Goal: Complete application form: Complete application form

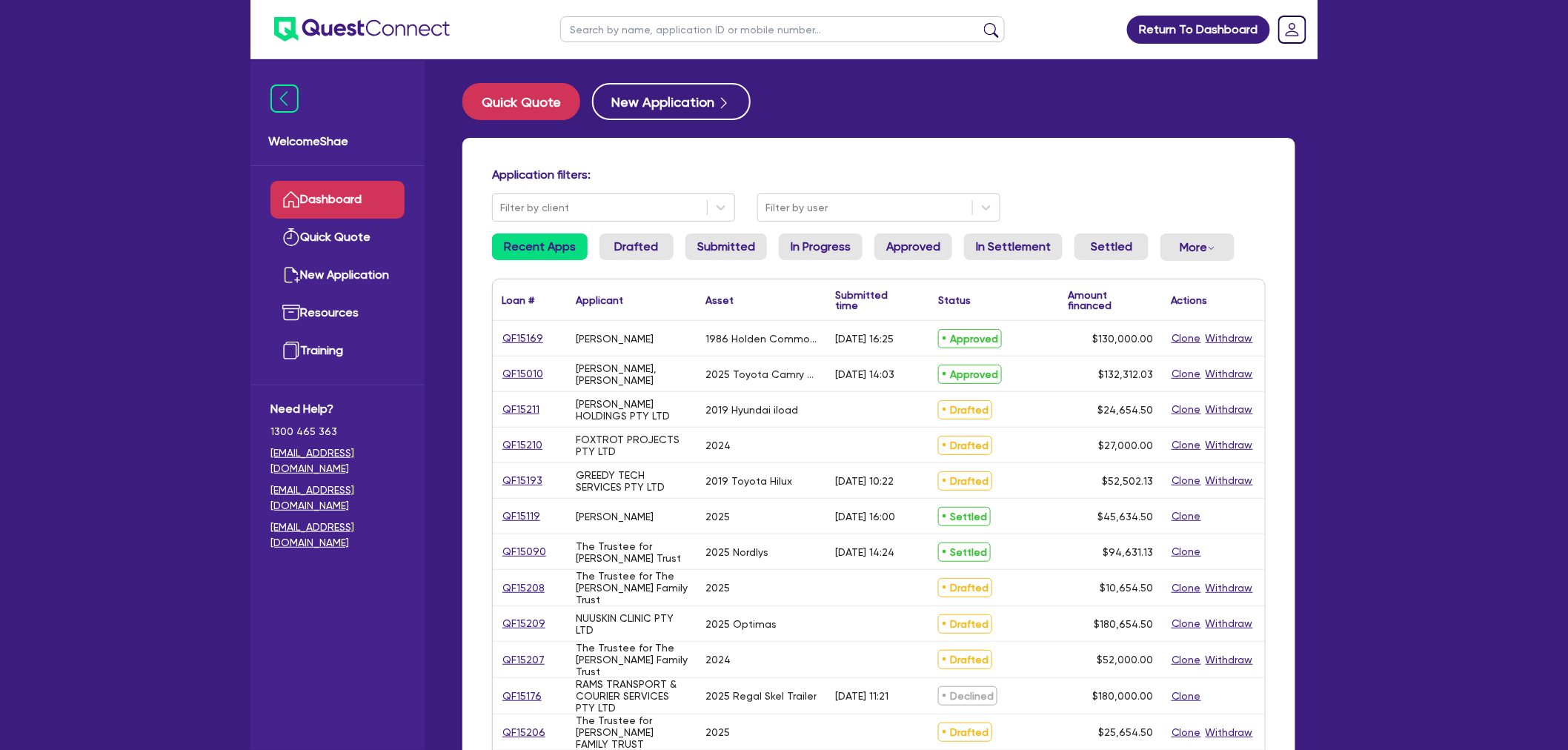
click at [618, 33] on input "text" at bounding box center [782, 30] width 444 height 26
type input "muscle"
click at [980, 22] on button "submit" at bounding box center [992, 32] width 24 height 20
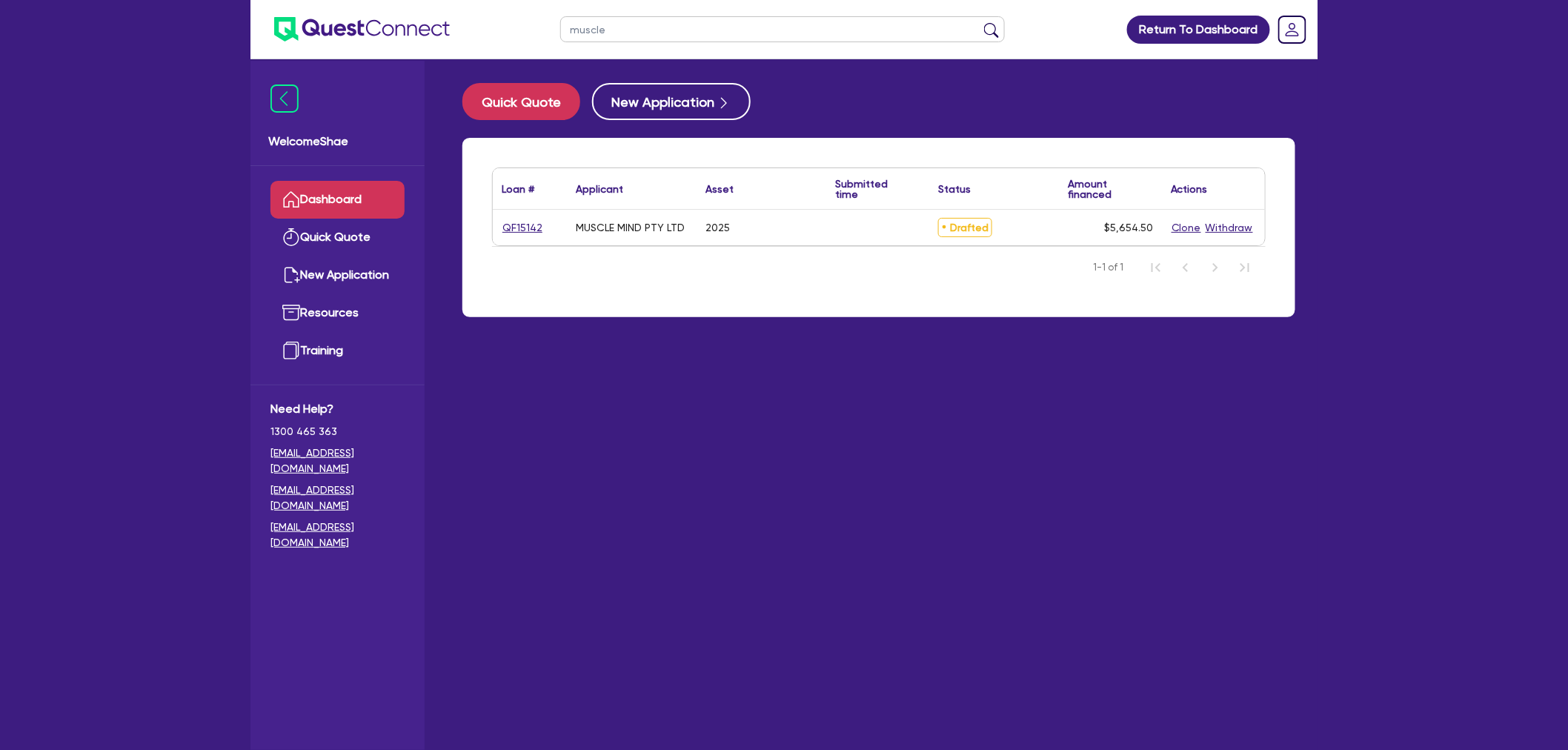
click at [517, 234] on link "QF15142" at bounding box center [522, 227] width 42 height 17
select select "CARS_AND_LIGHT_TRUCKS"
select select "PASSENGER_VEHICLES"
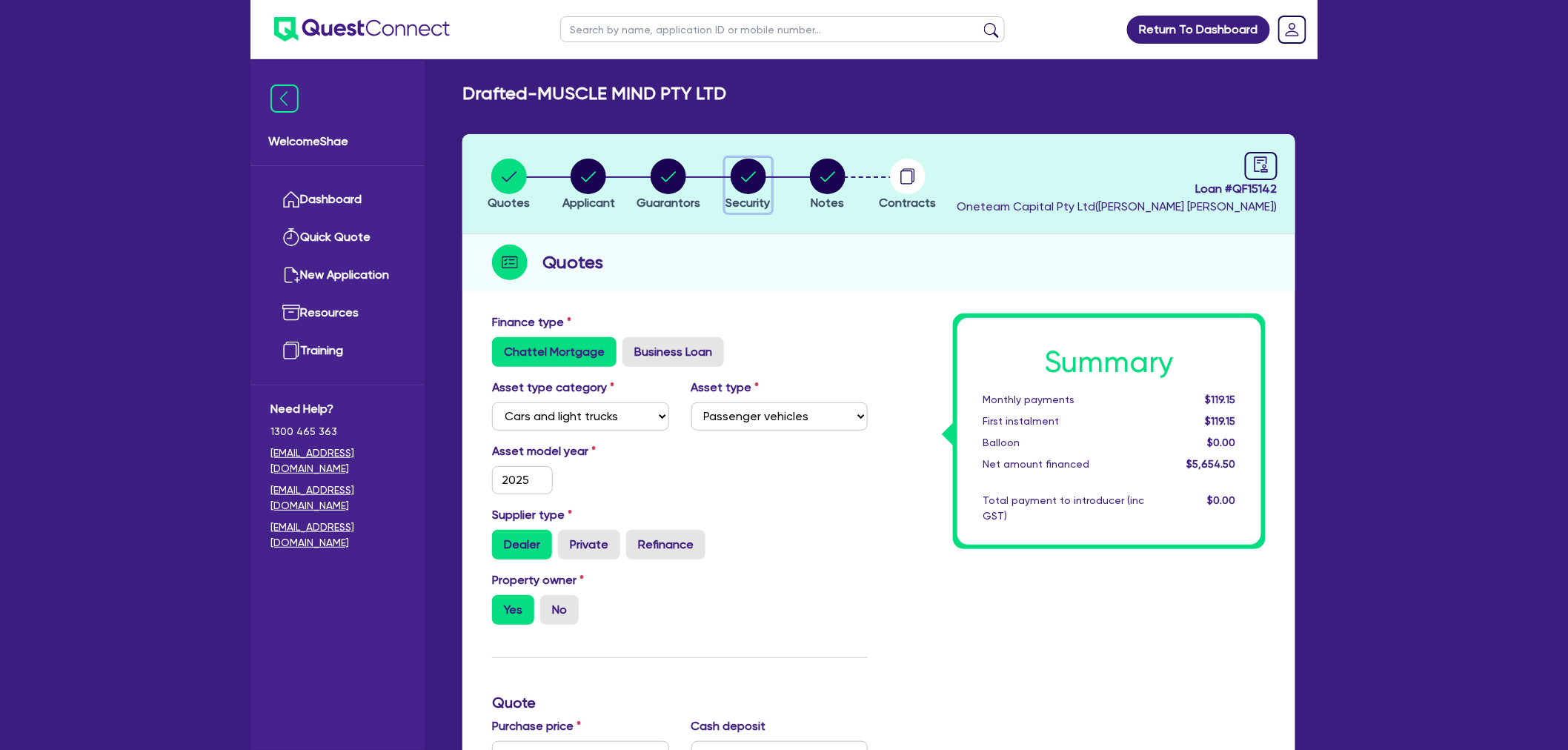
click at [740, 178] on circle "button" at bounding box center [748, 176] width 36 height 36
select select "CARS_AND_LIGHT_TRUCKS"
select select "PASSENGER_VEHICLES"
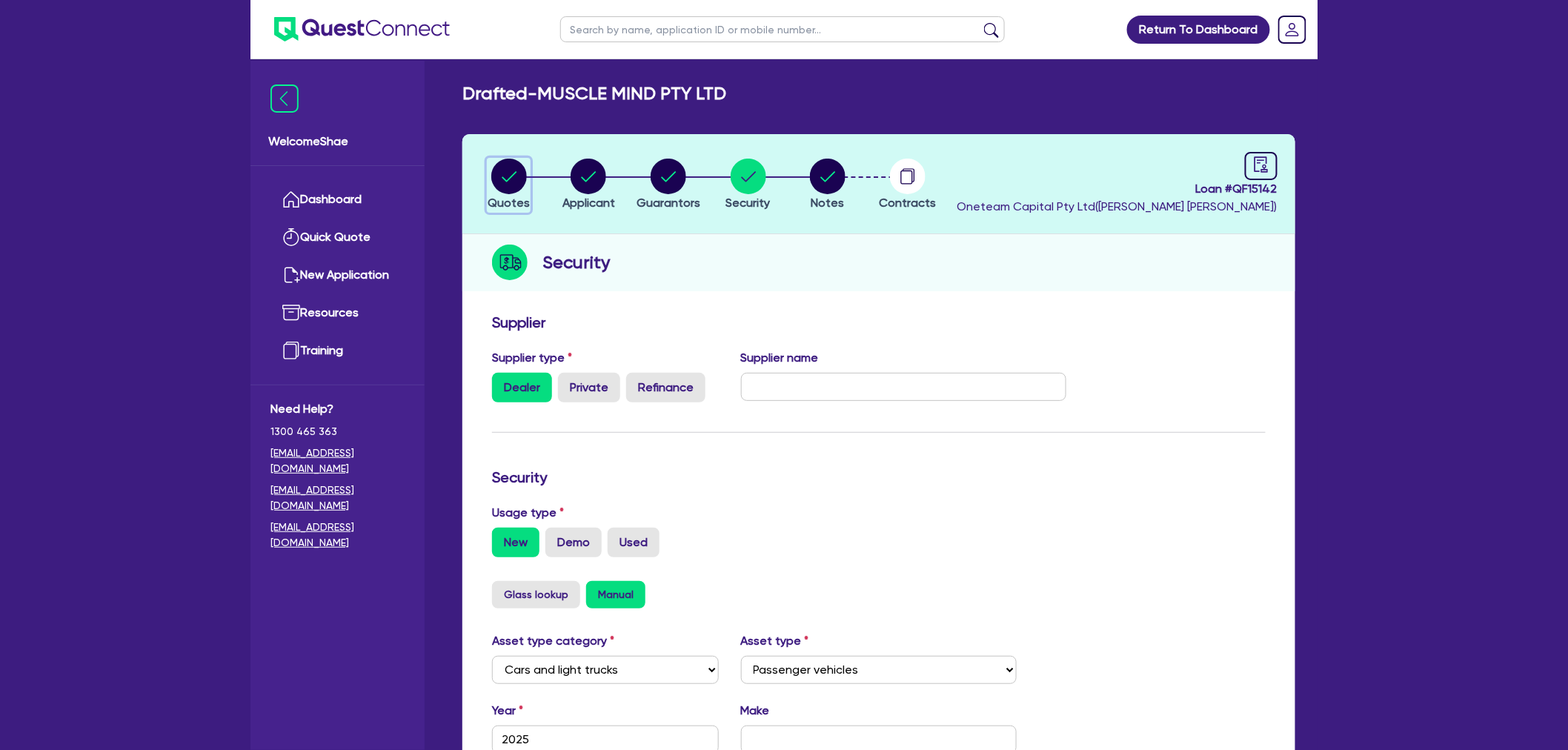
click at [522, 178] on circle "button" at bounding box center [509, 176] width 36 height 36
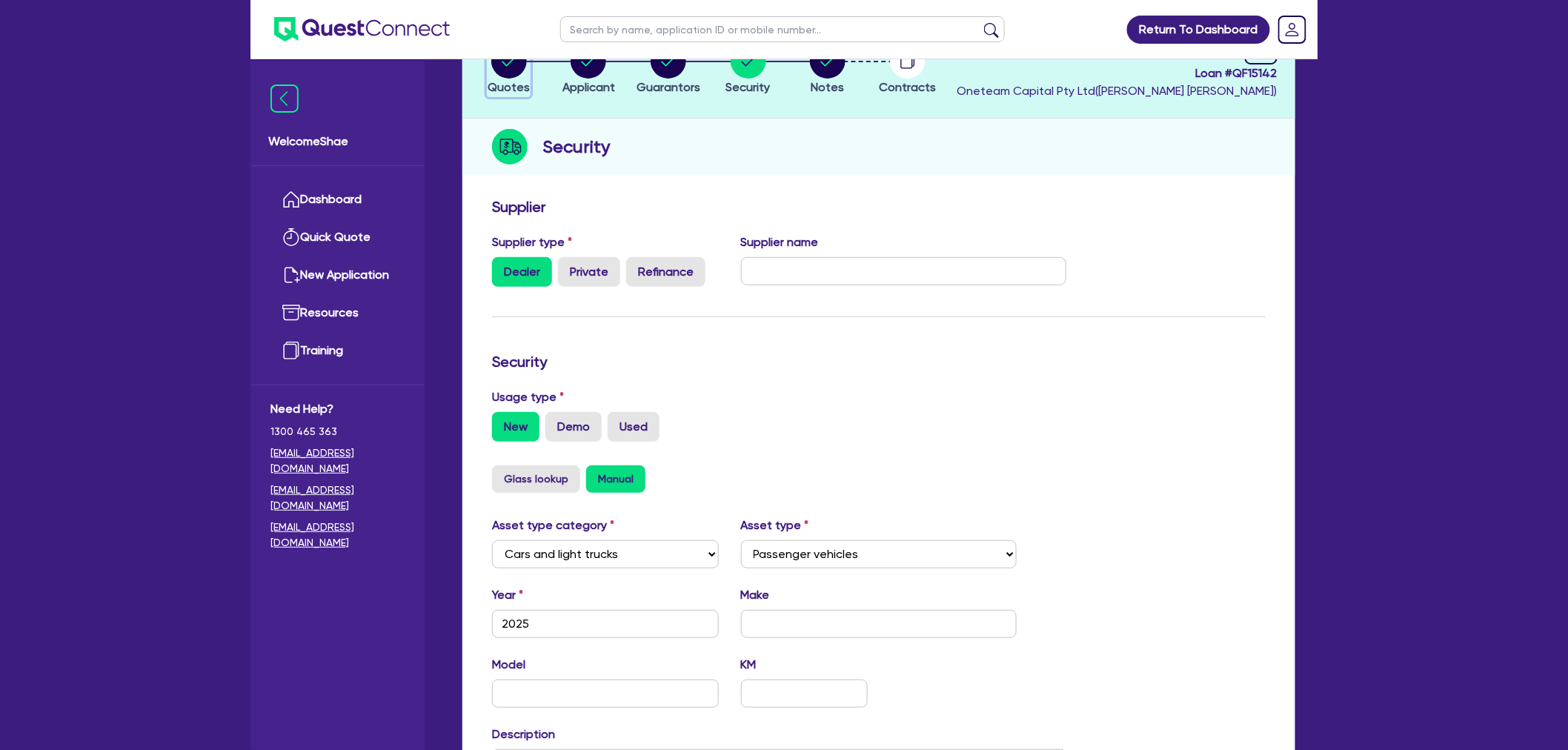
select select "CARS_AND_LIGHT_TRUCKS"
select select "PASSENGER_VEHICLES"
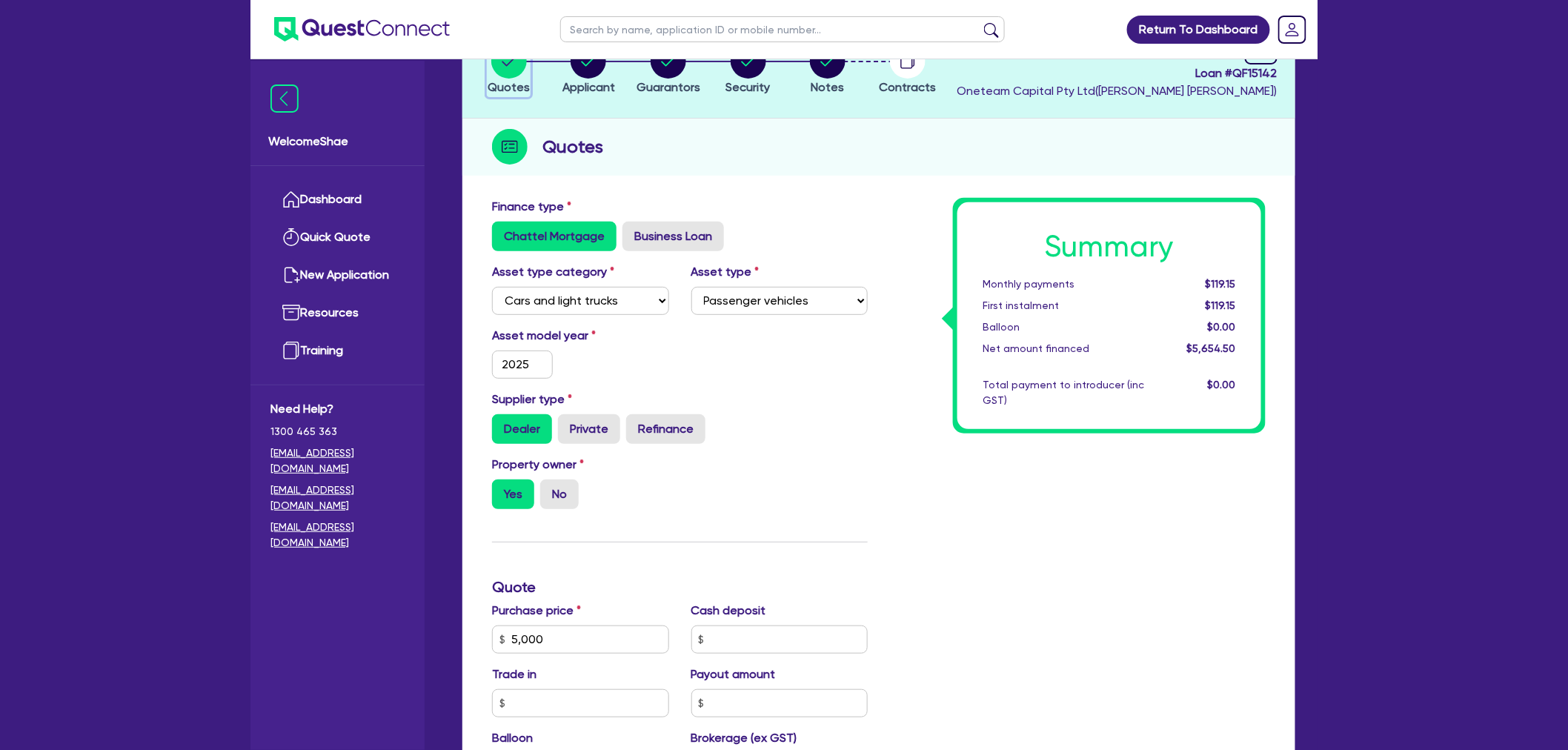
scroll to position [411, 0]
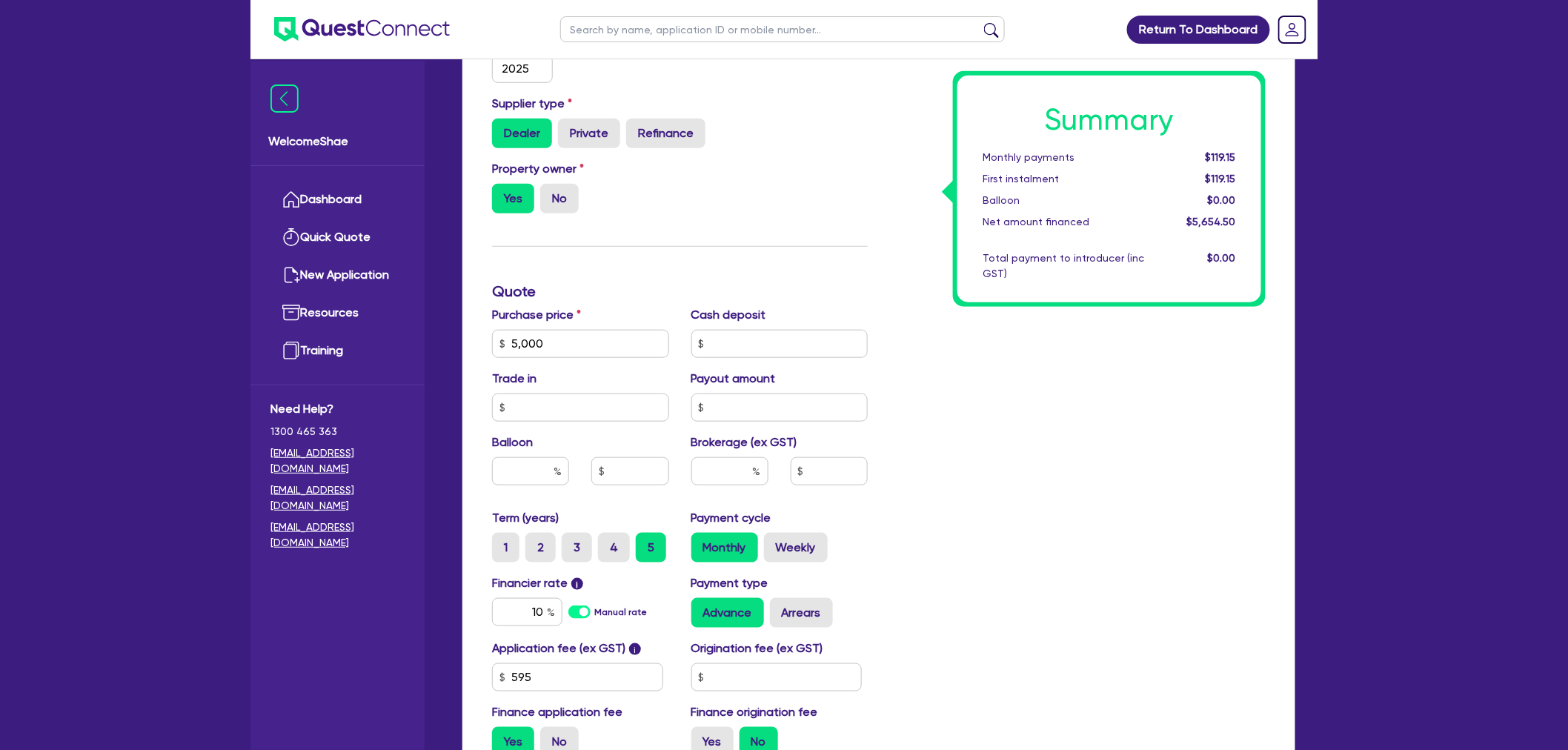
drag, startPoint x: 174, startPoint y: 432, endPoint x: 66, endPoint y: 399, distance: 112.9
click at [174, 432] on div "Return To Dashboard Edit Profile Logout Welcome Shae Dashboard Quick Quote New …" at bounding box center [784, 261] width 1568 height 1346
click at [57, 275] on div "Return To Dashboard Edit Profile Logout Welcome Shae Dashboard Quick Quote New …" at bounding box center [784, 261] width 1568 height 1346
click at [601, 35] on input "text" at bounding box center [782, 30] width 444 height 26
type input "kjm"
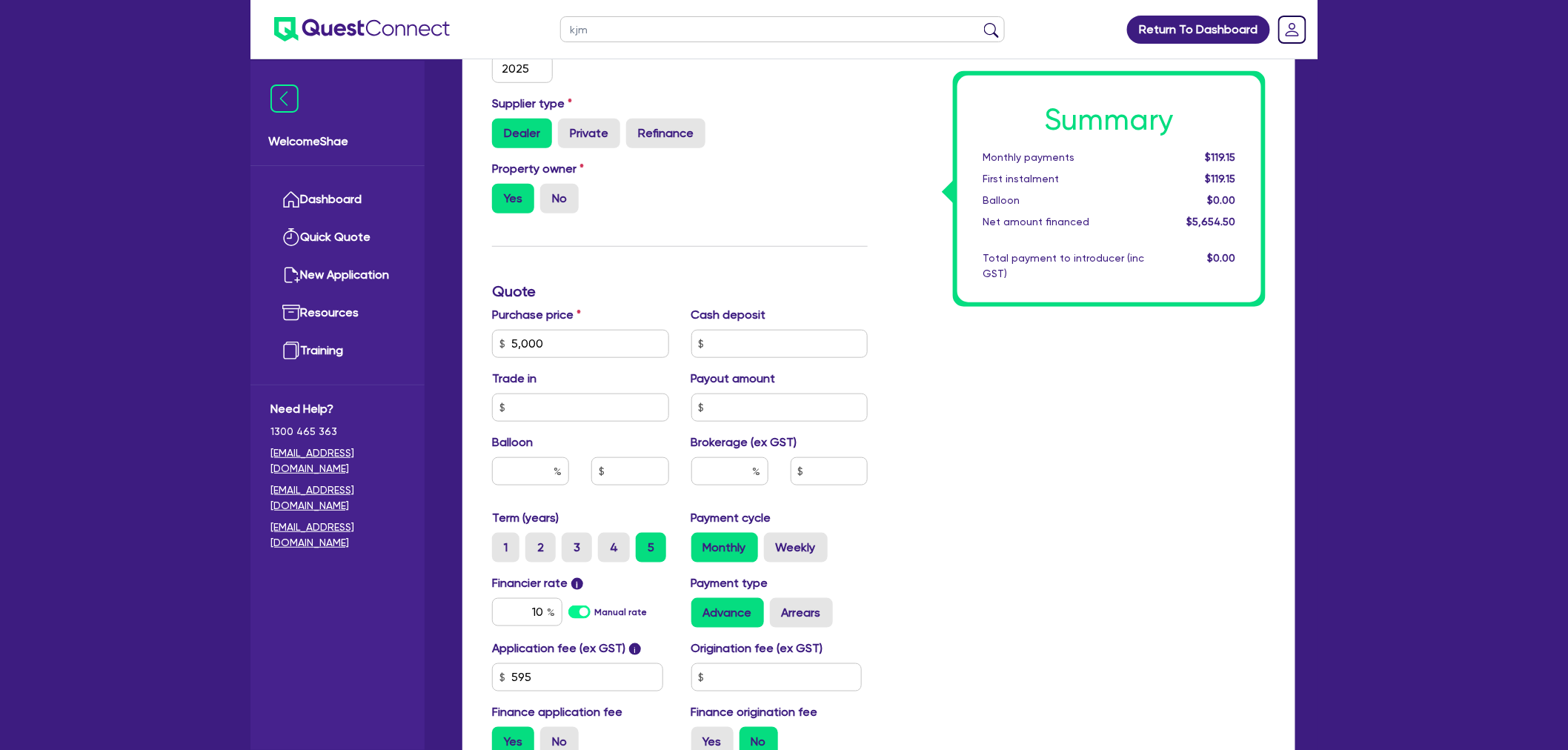
click button "submit" at bounding box center [992, 32] width 24 height 20
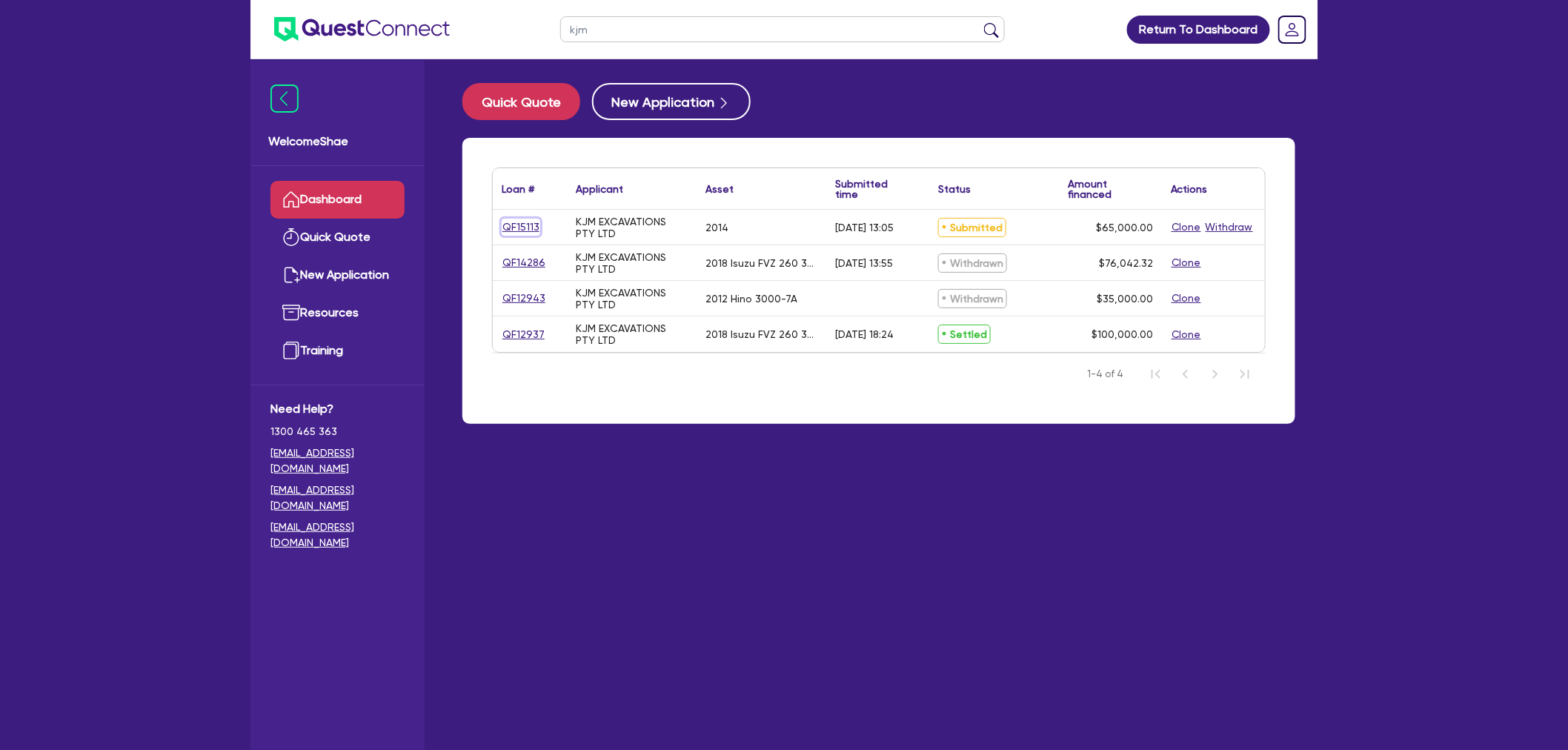
click at [513, 219] on link "QF15113" at bounding box center [521, 227] width 39 height 17
select select "CARS_AND_LIGHT_TRUCKS"
select select "LIGHT_TRUCKS"
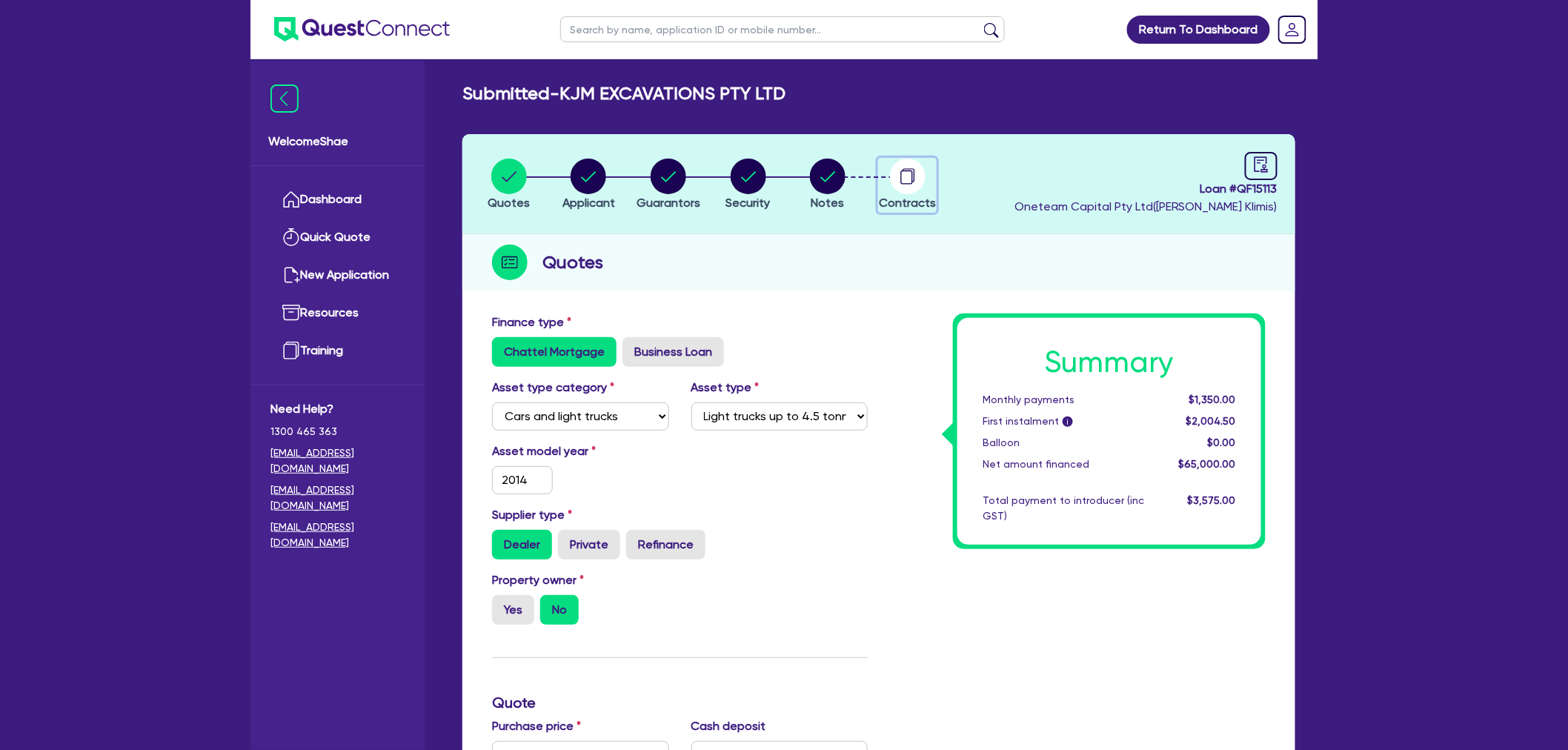
click at [910, 171] on circle "button" at bounding box center [908, 176] width 36 height 36
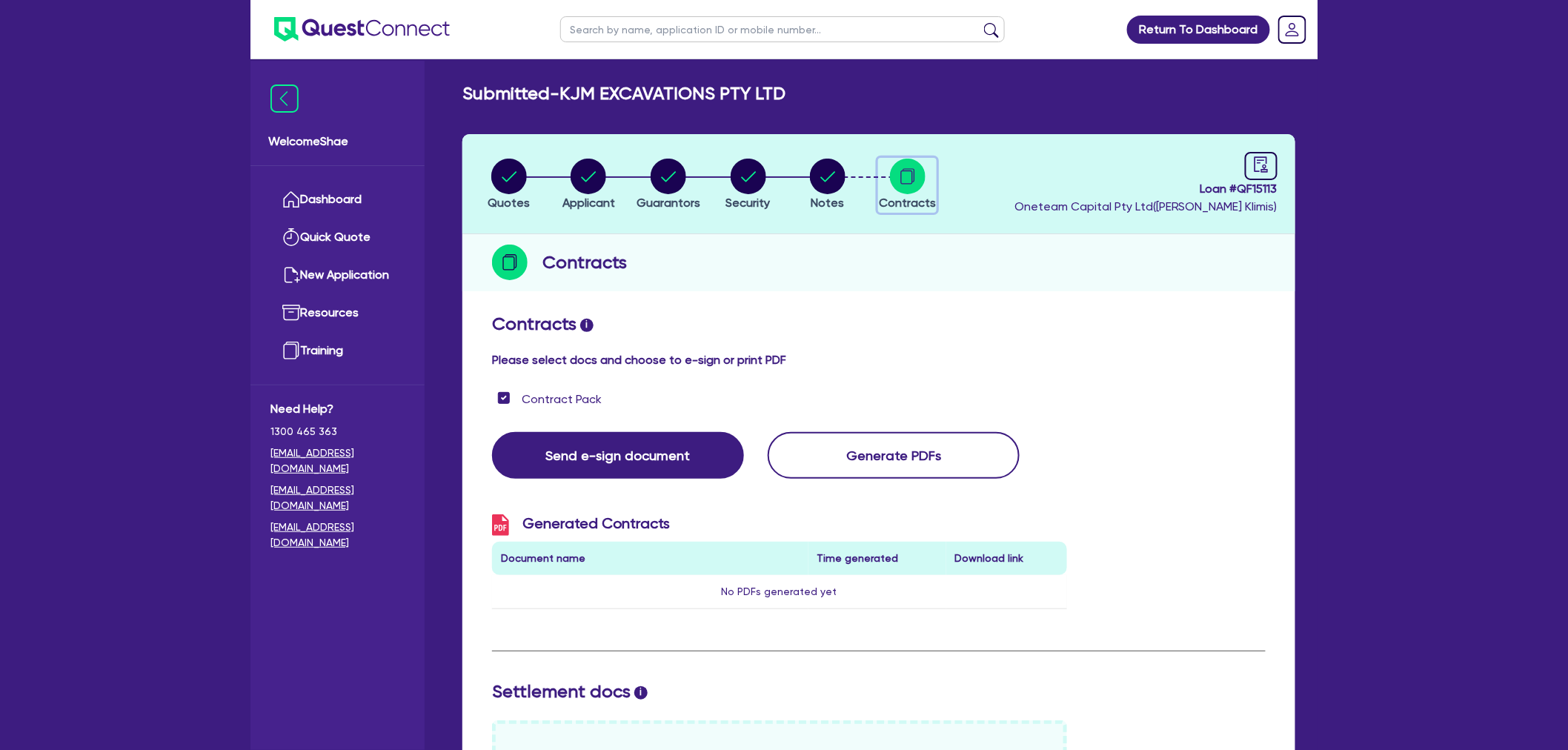
checkbox input "true"
click at [832, 176] on circle "button" at bounding box center [827, 176] width 36 height 36
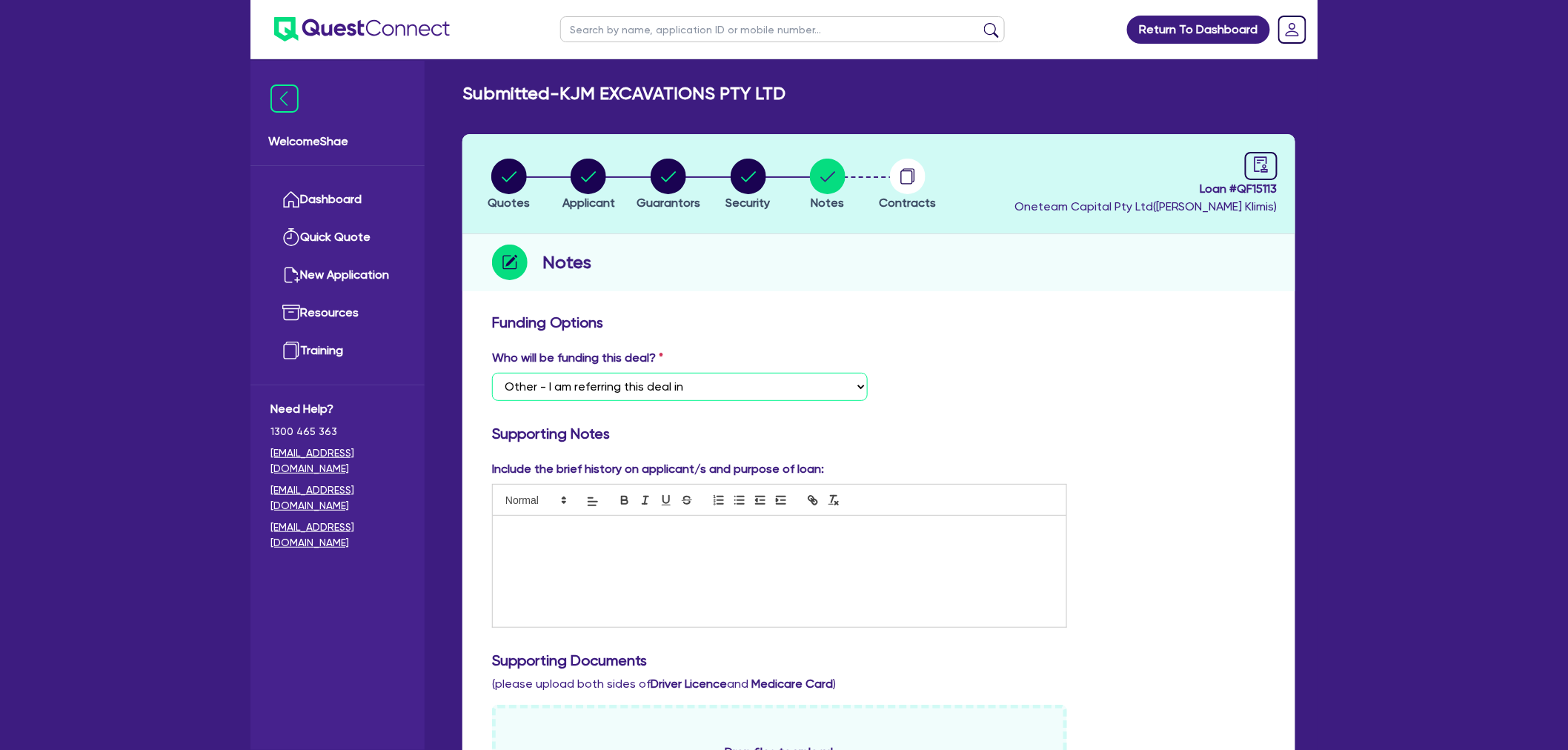
click at [635, 375] on select "Select I want Quest to fund 100% I will fund 100% I will co-fund with Quest Oth…" at bounding box center [680, 387] width 376 height 28
select select "Quest Finance - Own Book"
click at [492, 373] on select "Select I want Quest to fund 100% I will fund 100% I will co-fund with Quest Oth…" at bounding box center [680, 387] width 376 height 28
click at [645, 380] on select "Select I want Quest to fund 100% I will fund 100% I will co-fund with Quest Oth…" at bounding box center [680, 387] width 376 height 28
click at [983, 319] on h3 "Funding Options" at bounding box center [879, 321] width 774 height 18
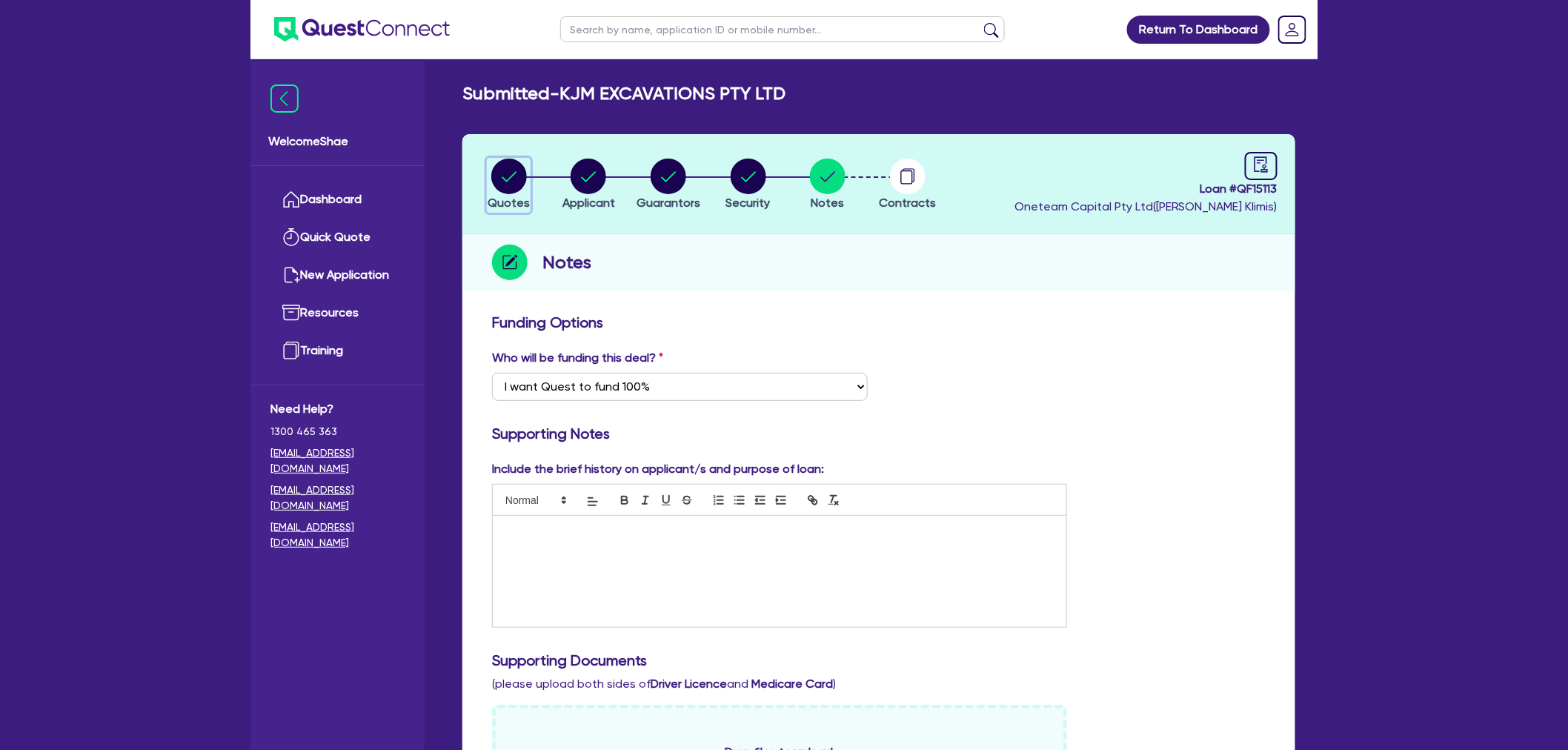
click at [515, 175] on circle "button" at bounding box center [509, 176] width 36 height 36
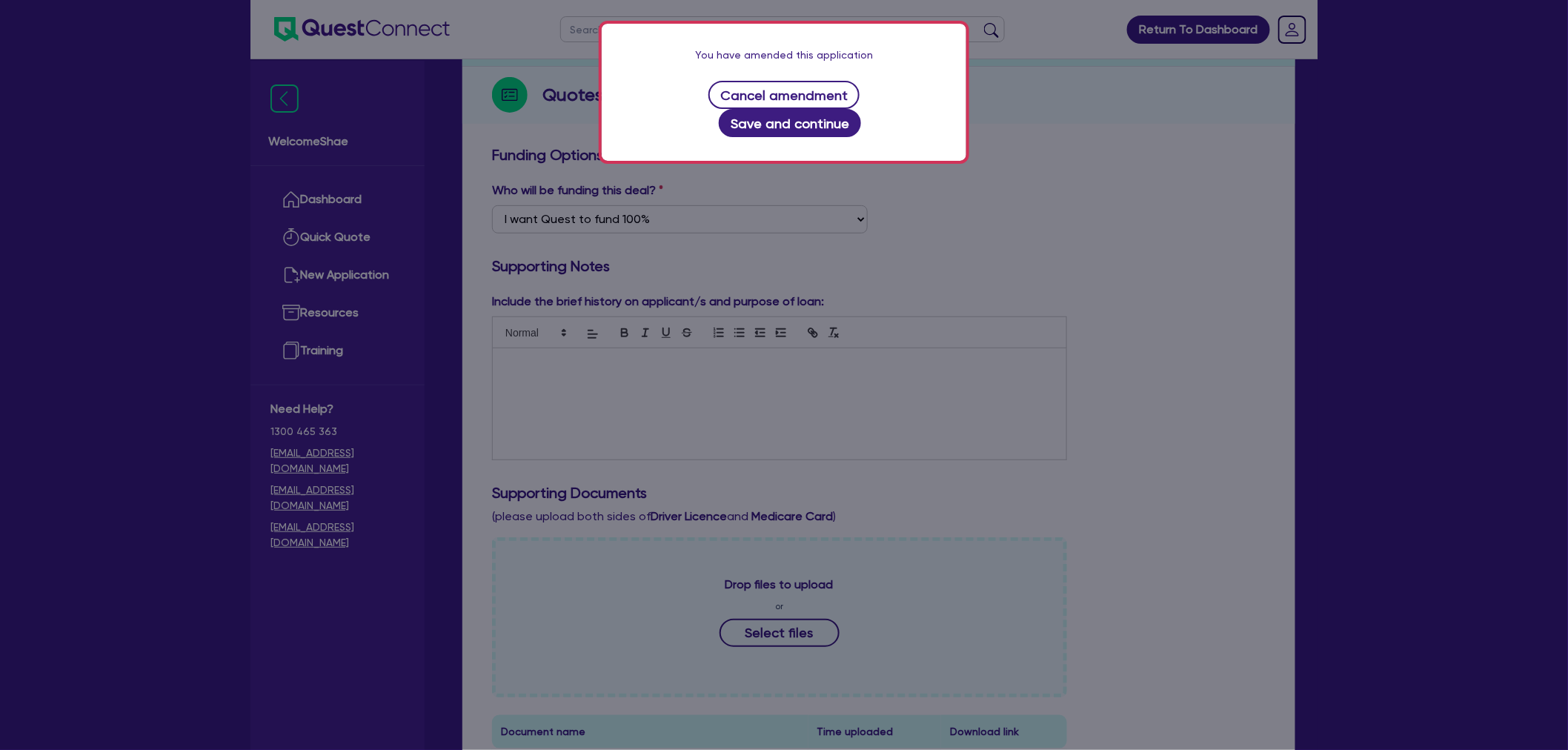
scroll to position [493, 0]
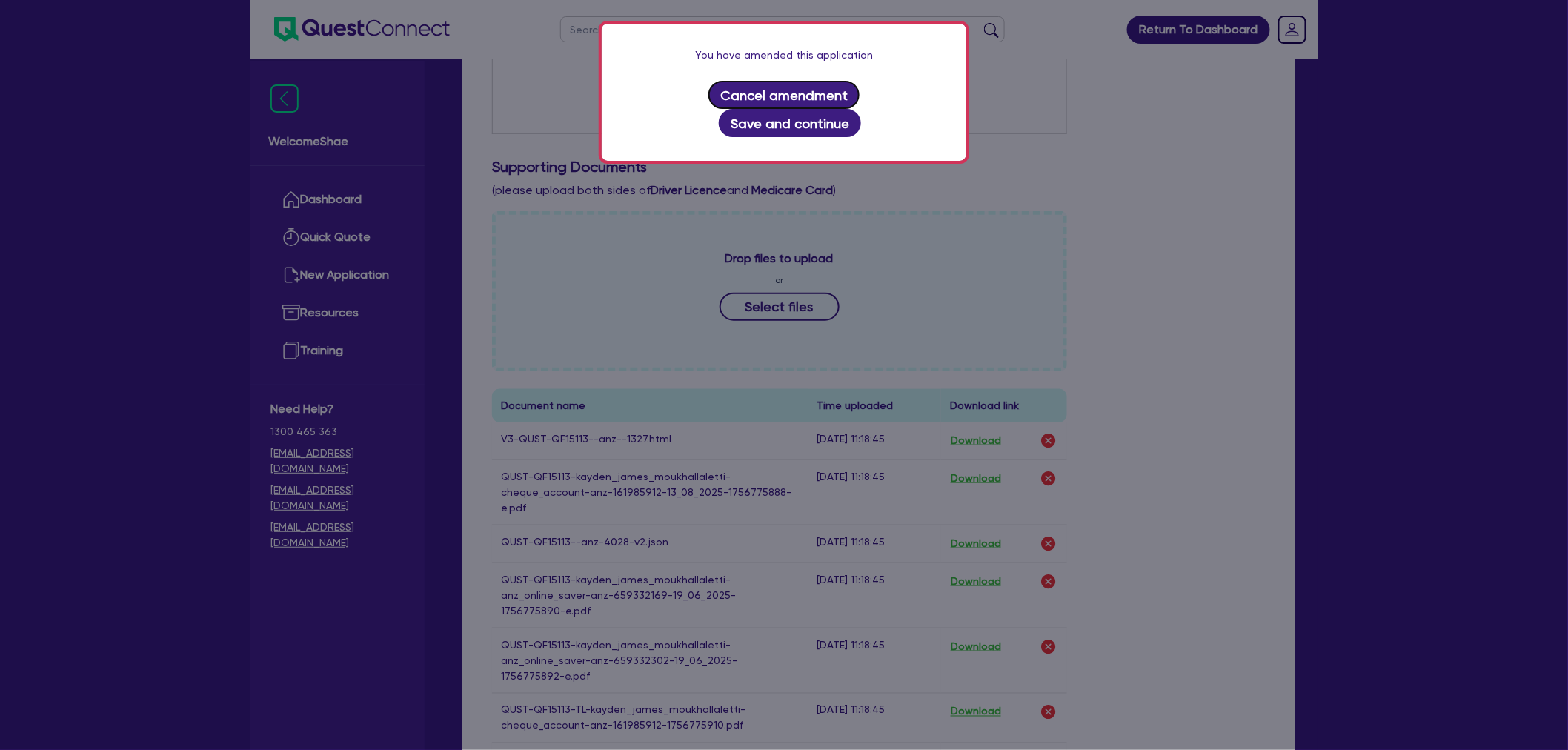
click at [736, 87] on button "Cancel amendment" at bounding box center [784, 94] width 151 height 28
select select "CARS_AND_LIGHT_TRUCKS"
select select "LIGHT_TRUCKS"
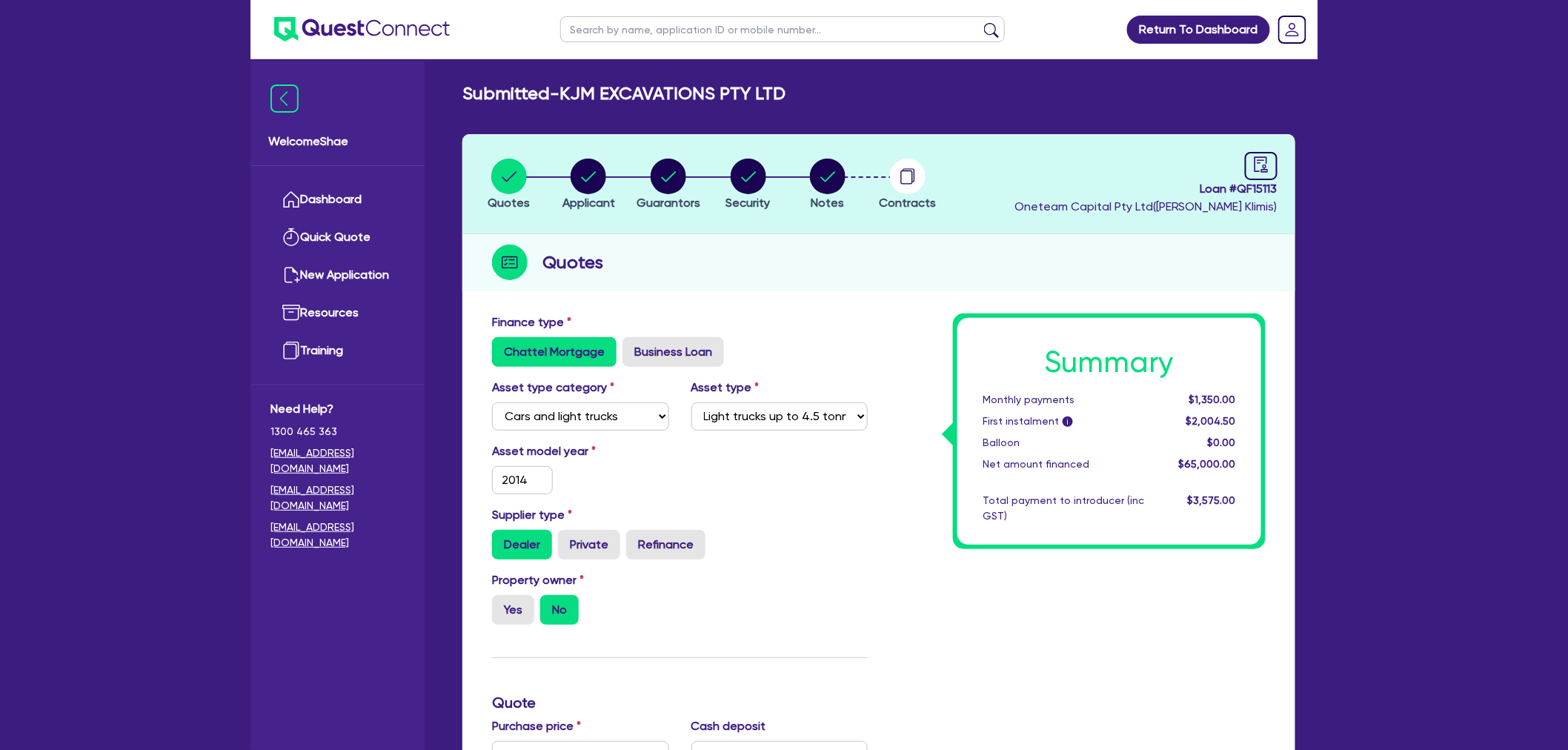
click at [818, 155] on header "Quotes Applicant Guarantors Security Notes Contracts Loan # QF15113 Oneteam Cap…" at bounding box center [879, 184] width 833 height 100
click at [826, 175] on circle "button" at bounding box center [827, 176] width 36 height 36
select select "Other"
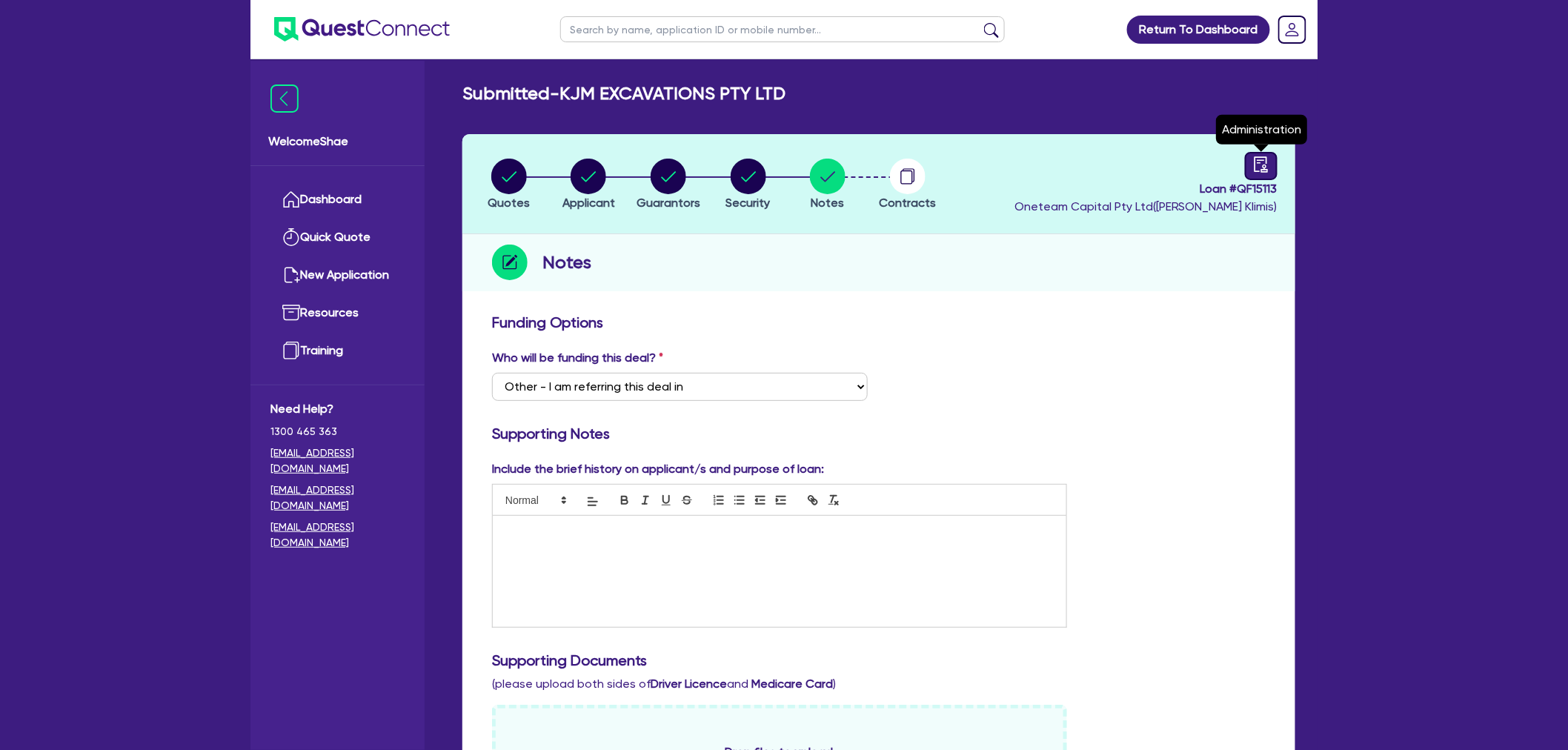
click at [1261, 159] on icon "audit" at bounding box center [1261, 164] width 17 height 17
select select "SUBMITTED_NEW"
select select "Other"
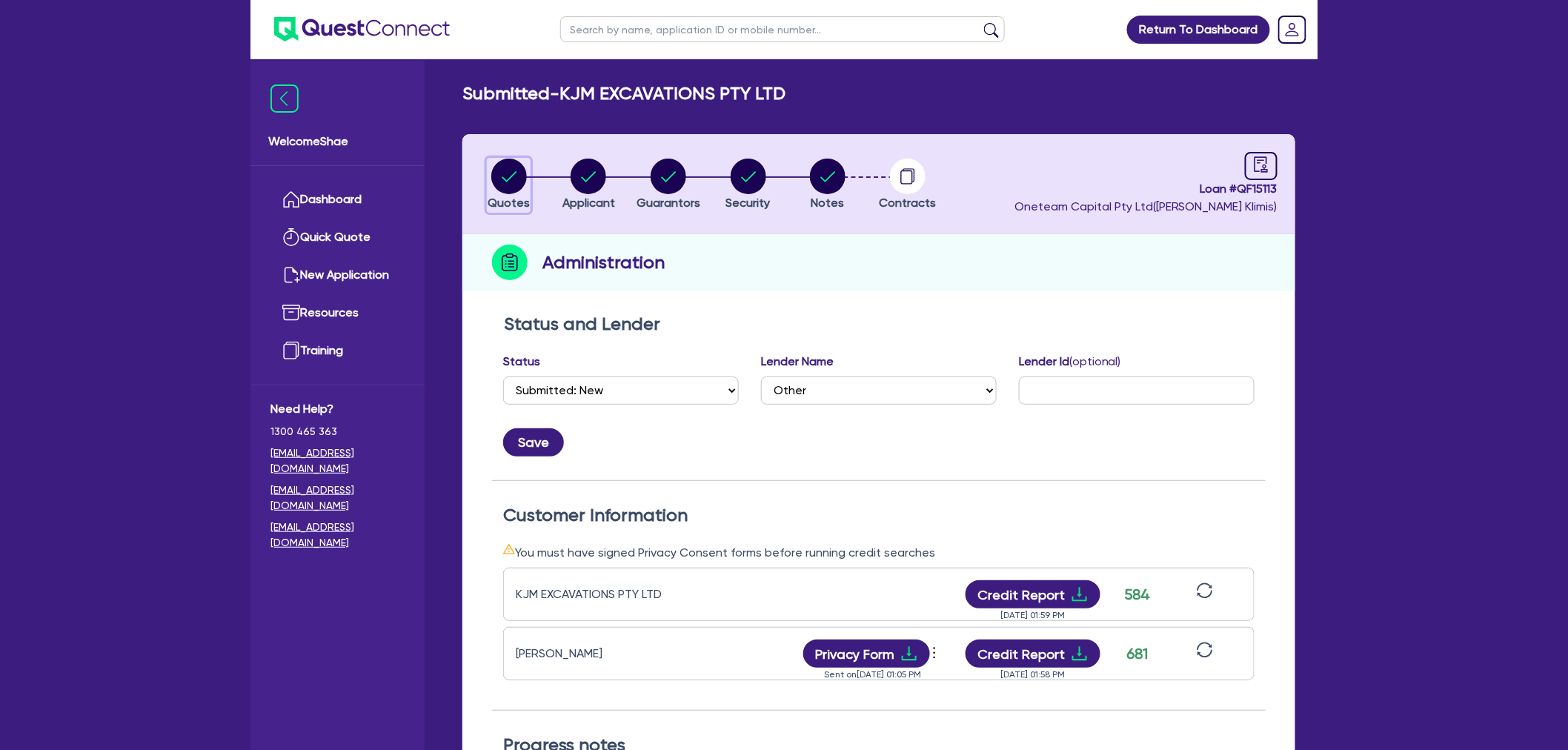
click at [513, 178] on circle "button" at bounding box center [509, 176] width 36 height 36
select select "CARS_AND_LIGHT_TRUCKS"
select select "LIGHT_TRUCKS"
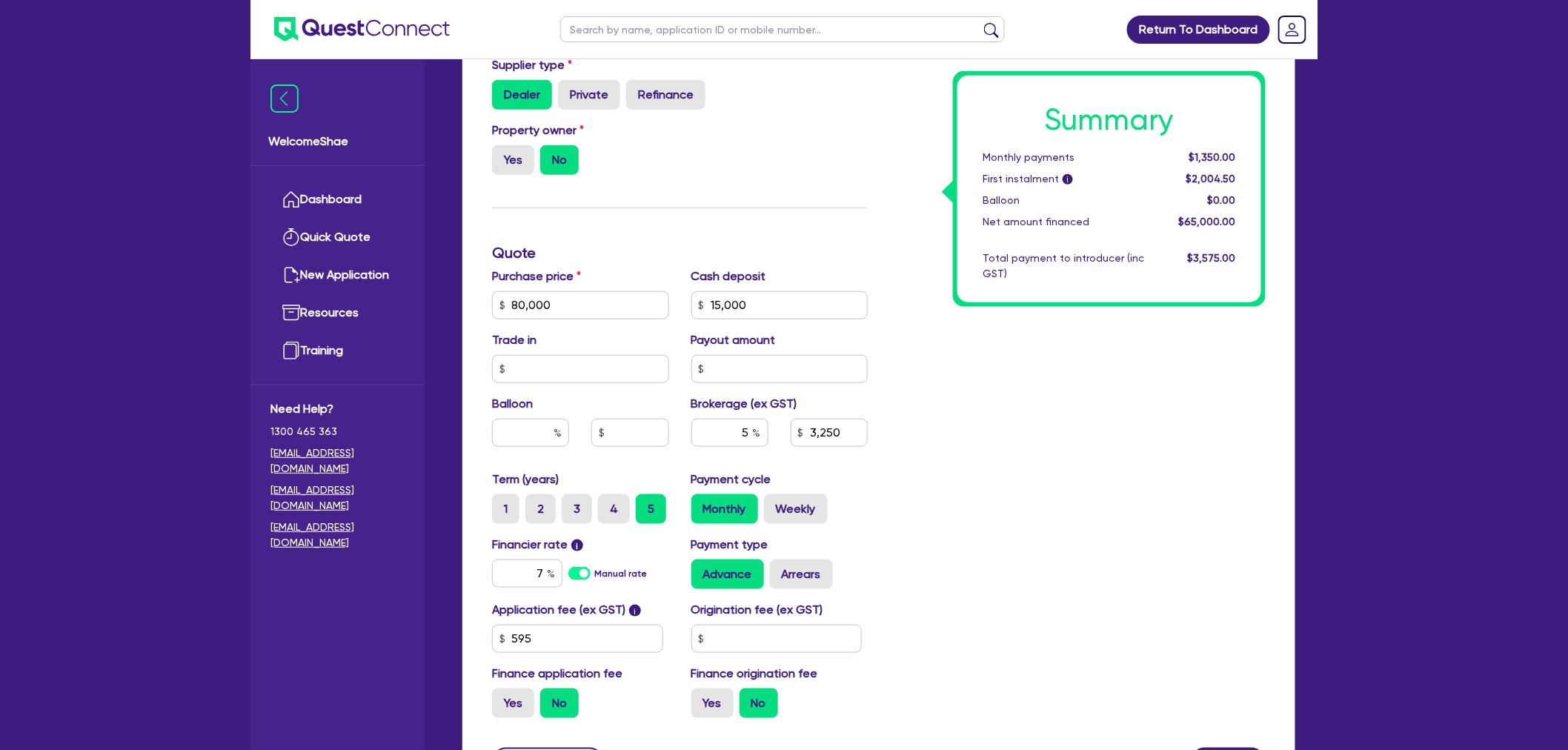
scroll to position [493, 0]
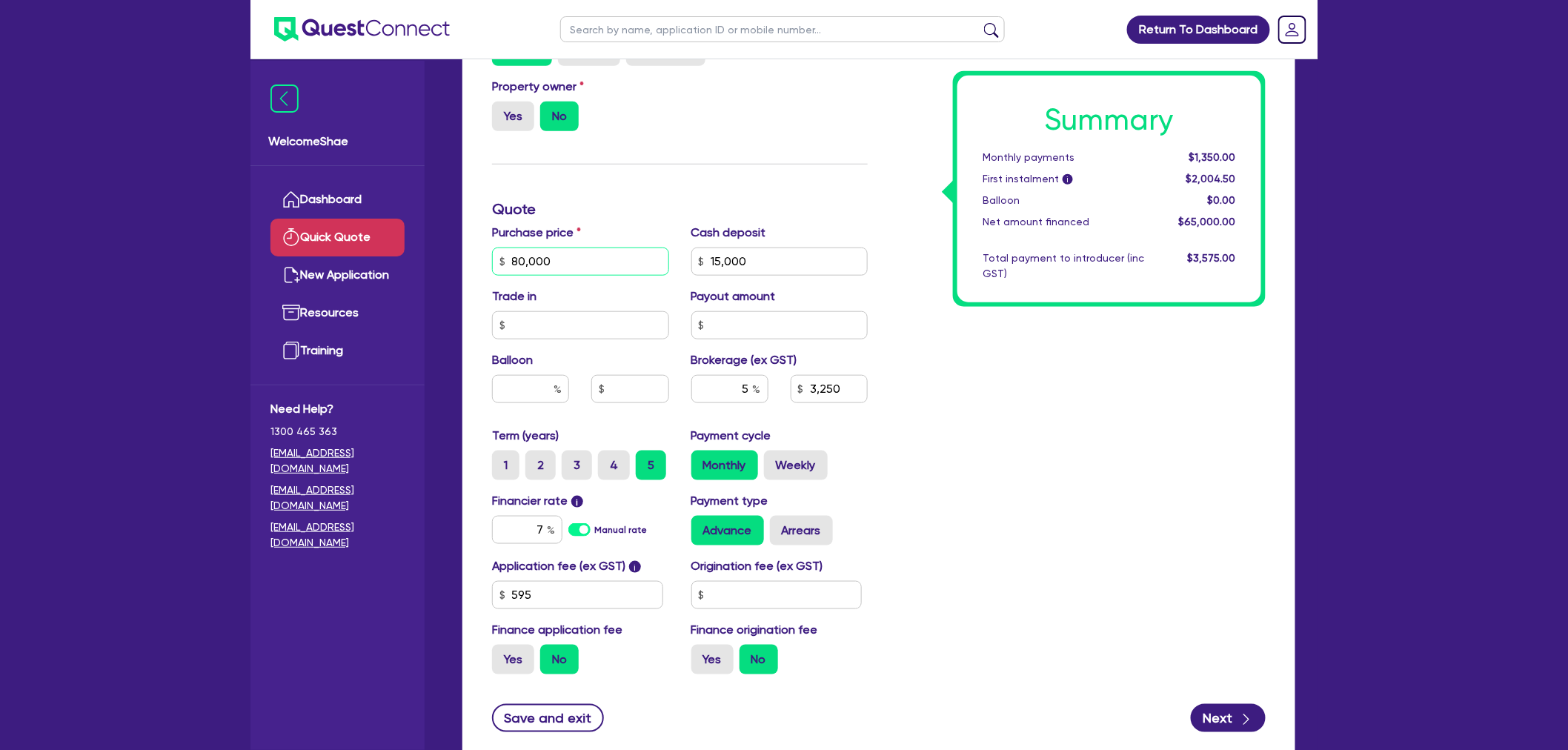
drag, startPoint x: 559, startPoint y: 260, endPoint x: 381, endPoint y: 240, distance: 179.1
click at [381, 240] on div "Welcome Shae Dashboard Quick Quote New Application Ref Company Ref Salesperson …" at bounding box center [783, 179] width 1067 height 1346
type input "84,000"
type input "15,000"
type input "3,250"
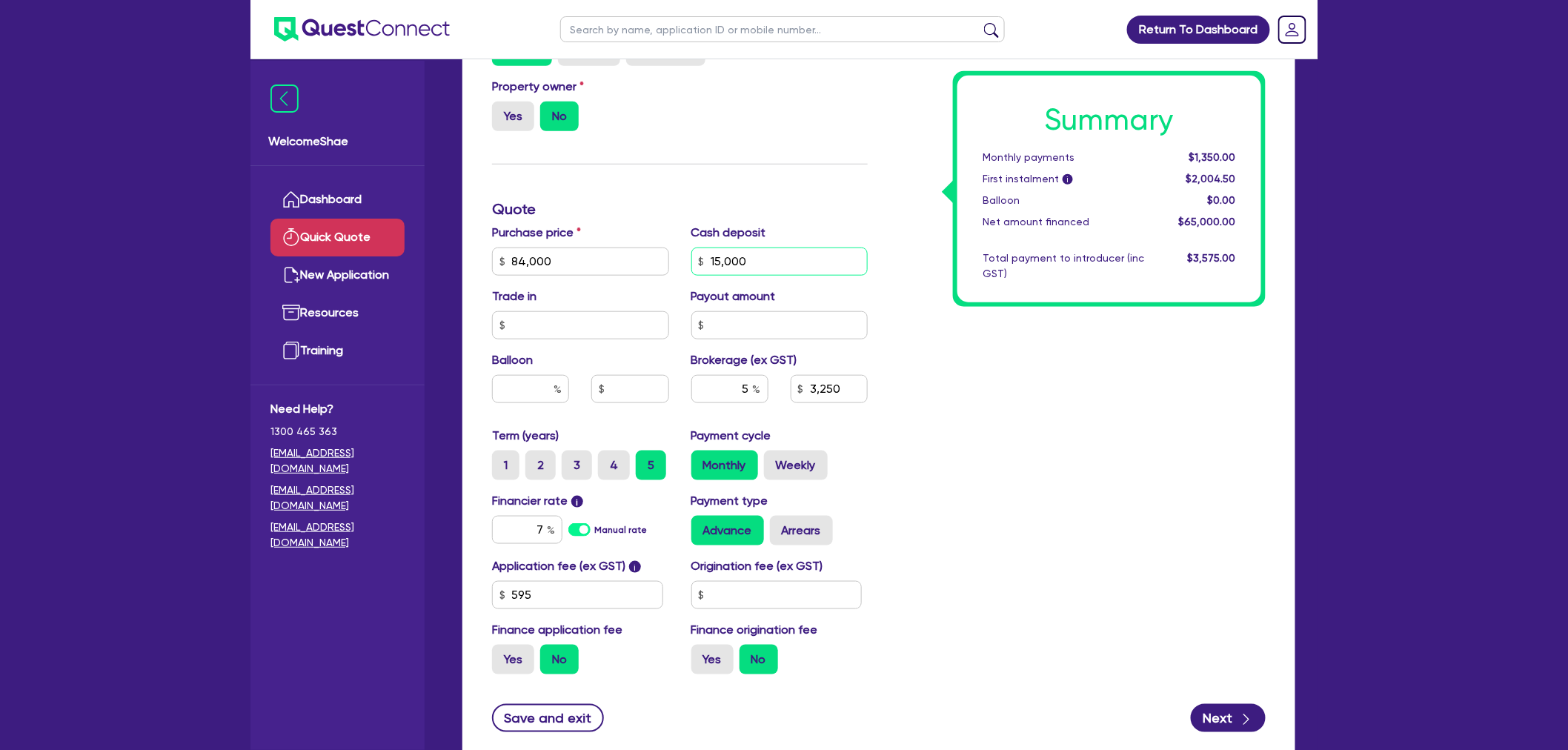
type input "15,000"
type input "3,450"
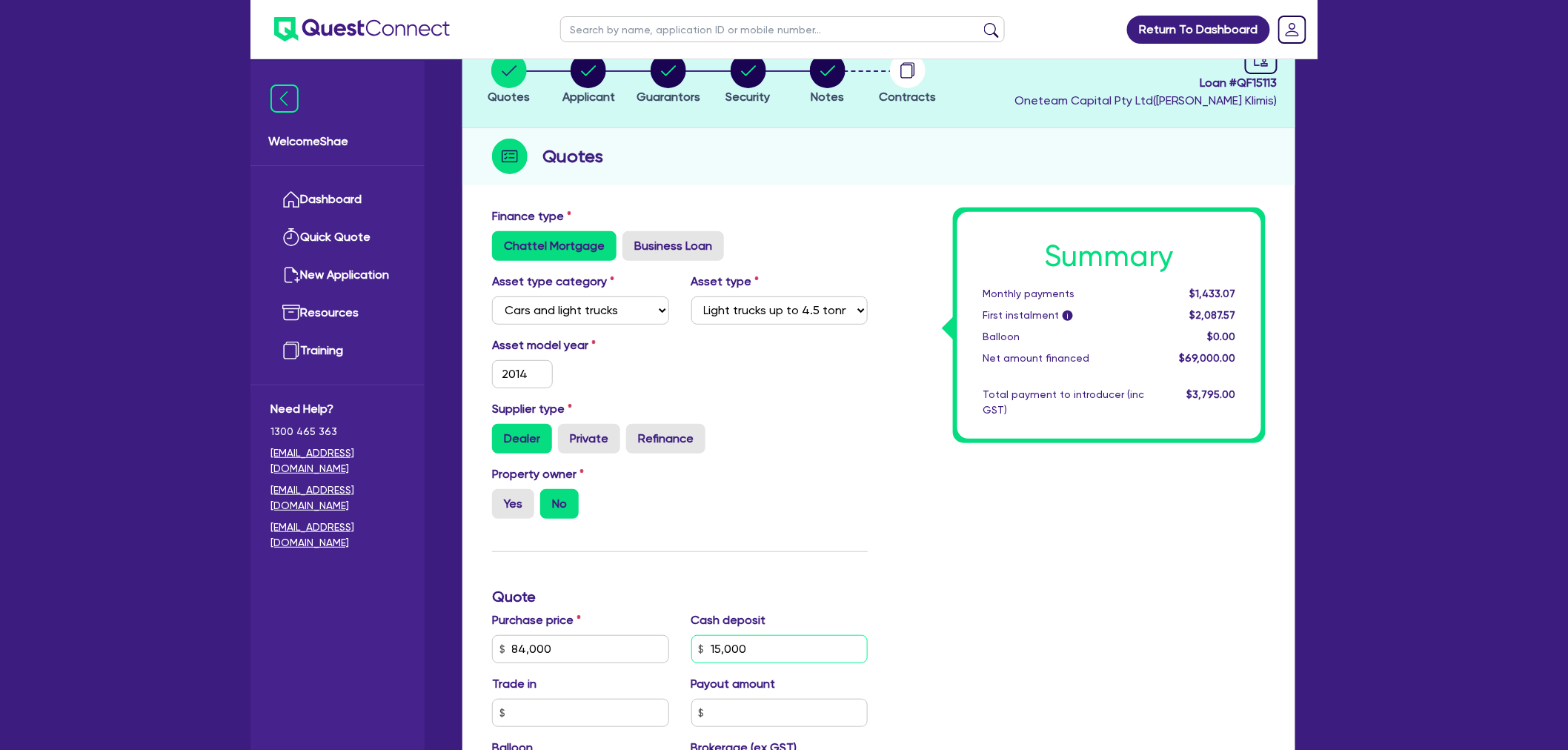
scroll to position [0, 0]
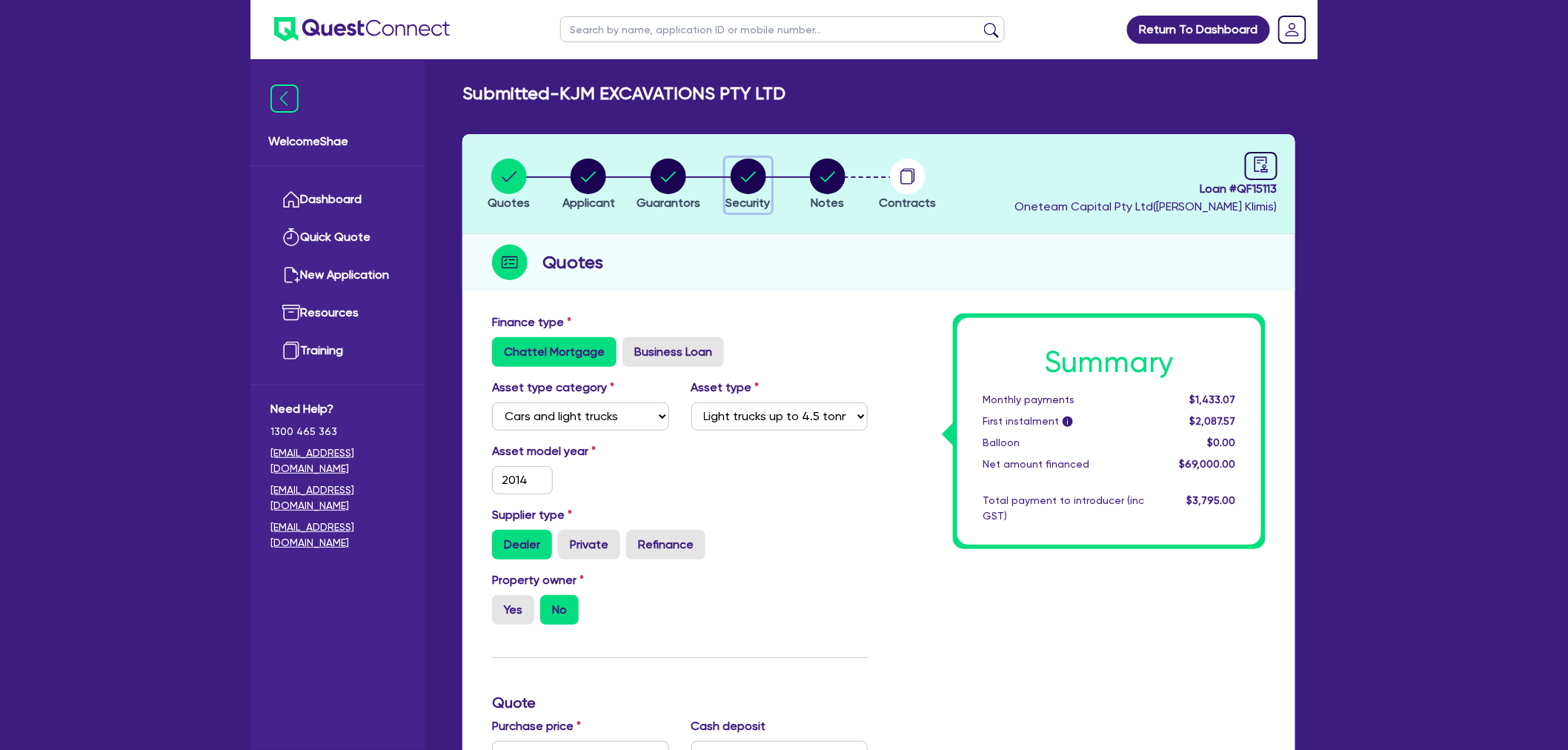
type input "15,000"
type input "3,450"
type input "15,000"
type input "3,450"
click at [750, 176] on icon "button" at bounding box center [748, 175] width 15 height 10
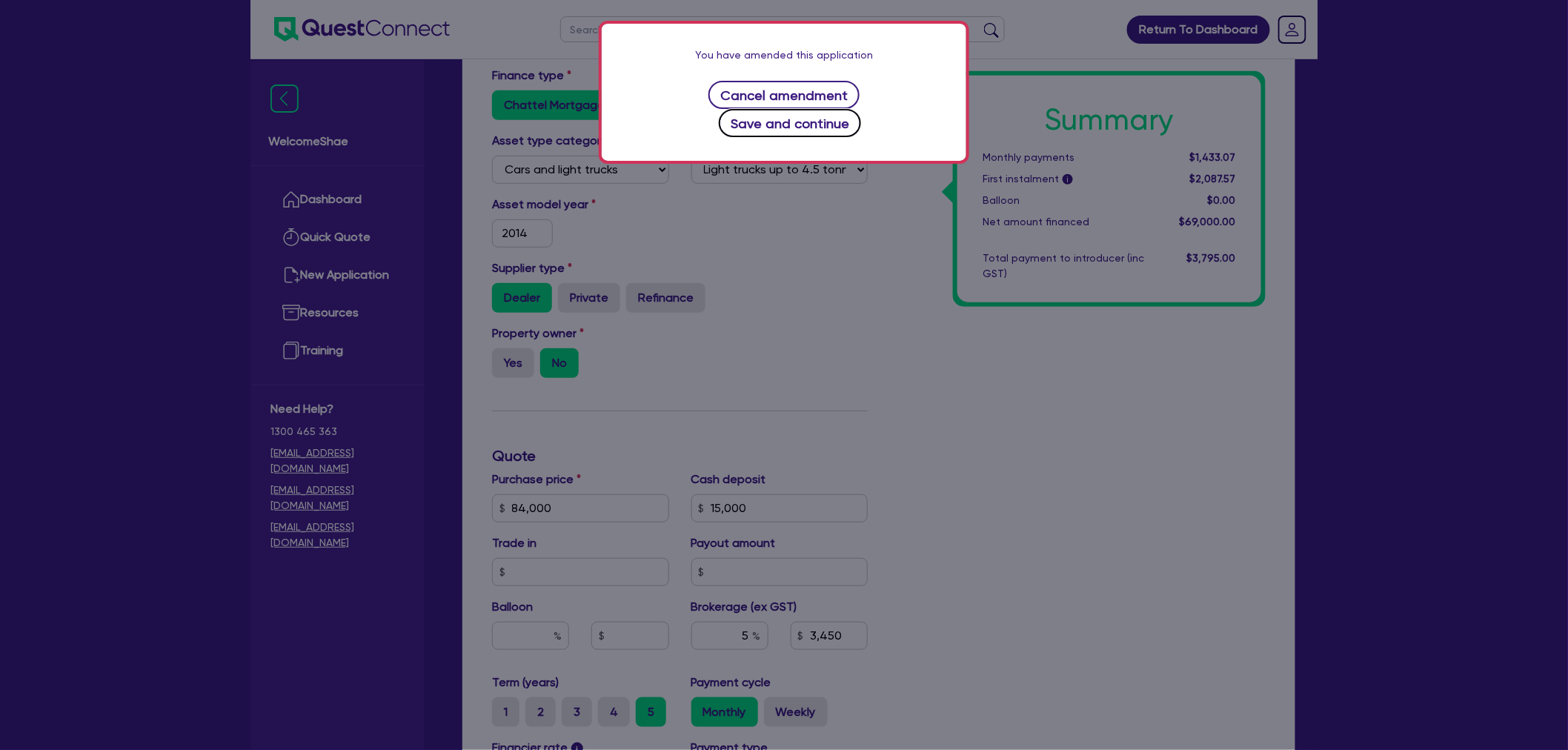
click at [841, 109] on button "Save and continue" at bounding box center [790, 123] width 143 height 28
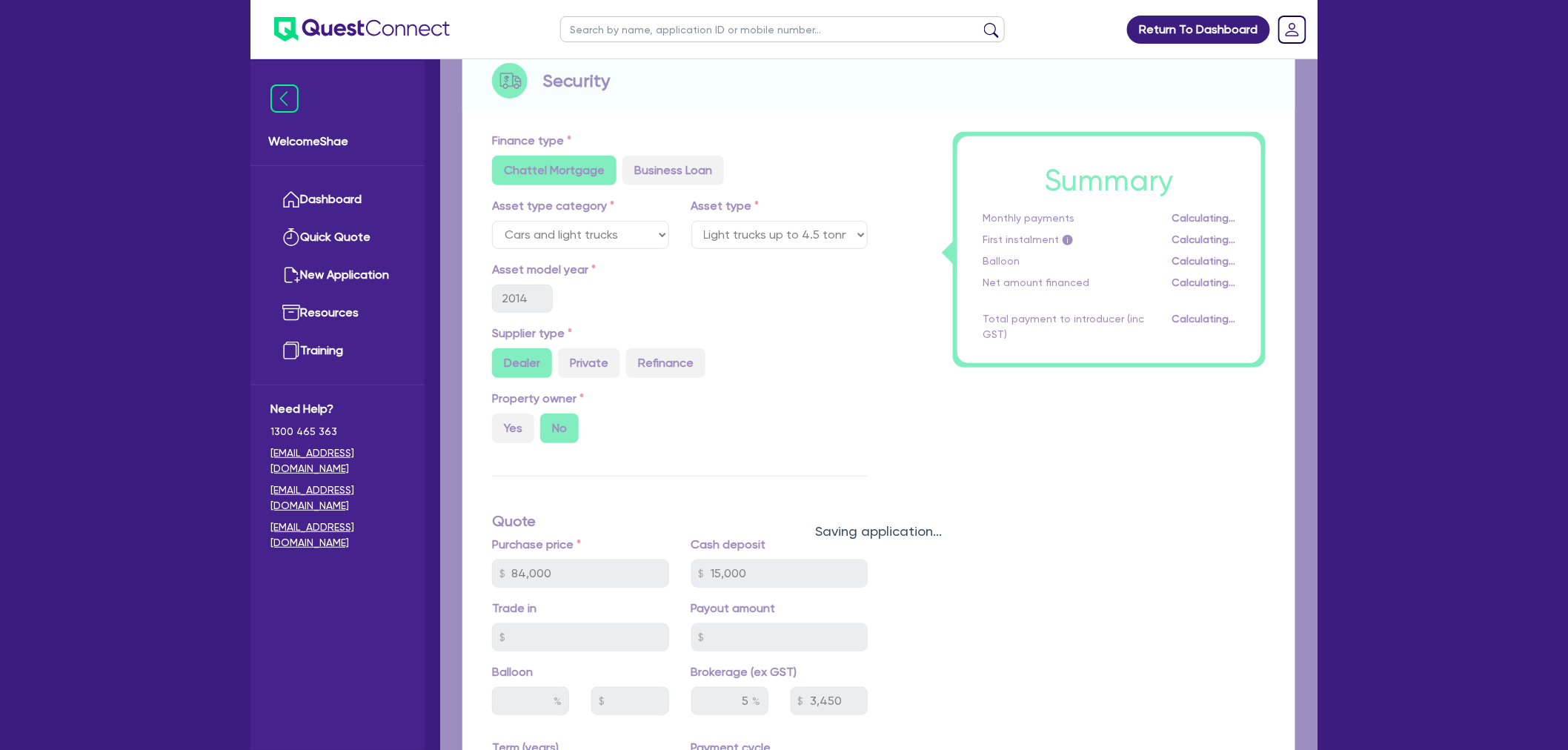
select select "CARS_AND_LIGHT_TRUCKS"
select select "LIGHT_TRUCKS"
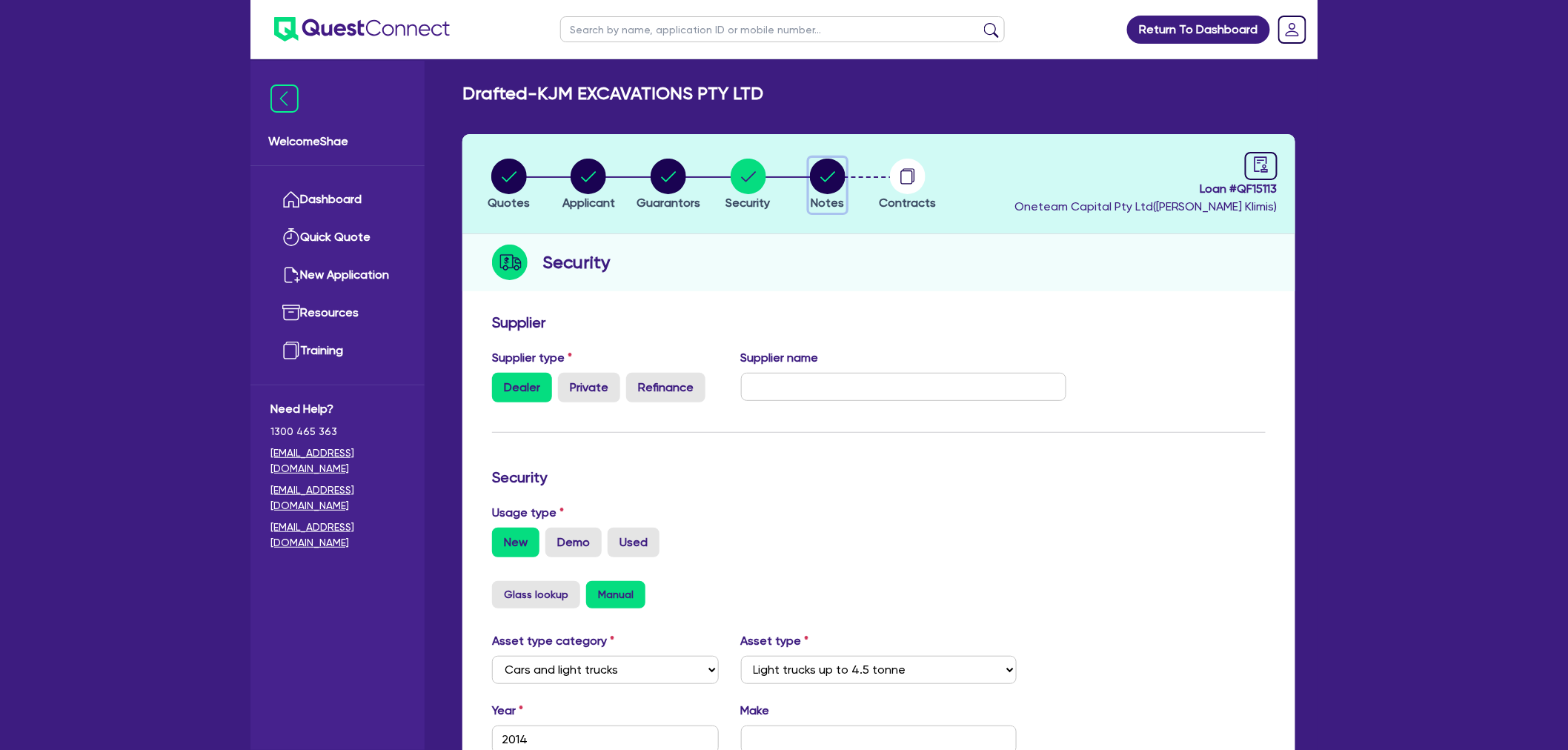
click at [814, 171] on circle "button" at bounding box center [827, 176] width 36 height 36
select select "Other"
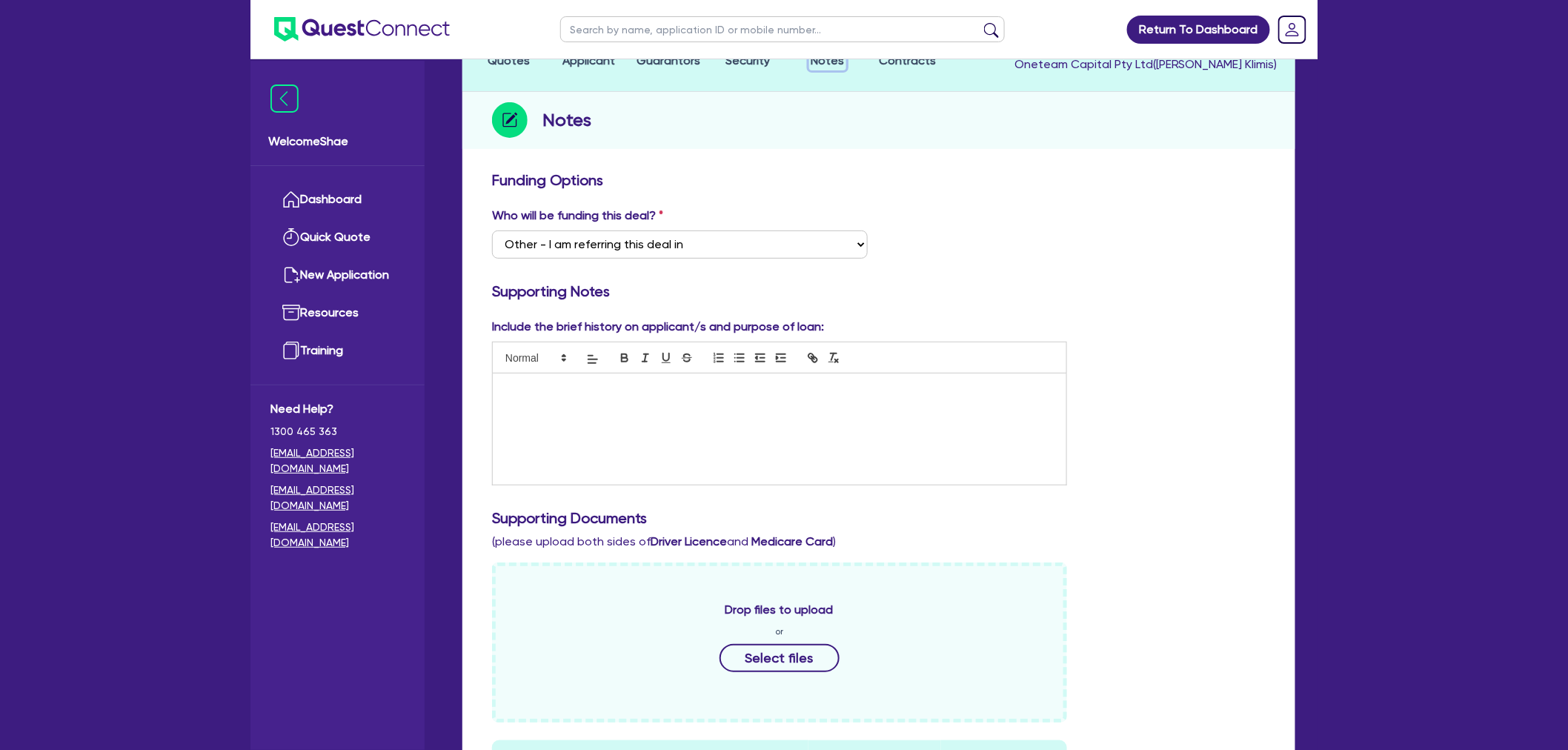
scroll to position [411, 0]
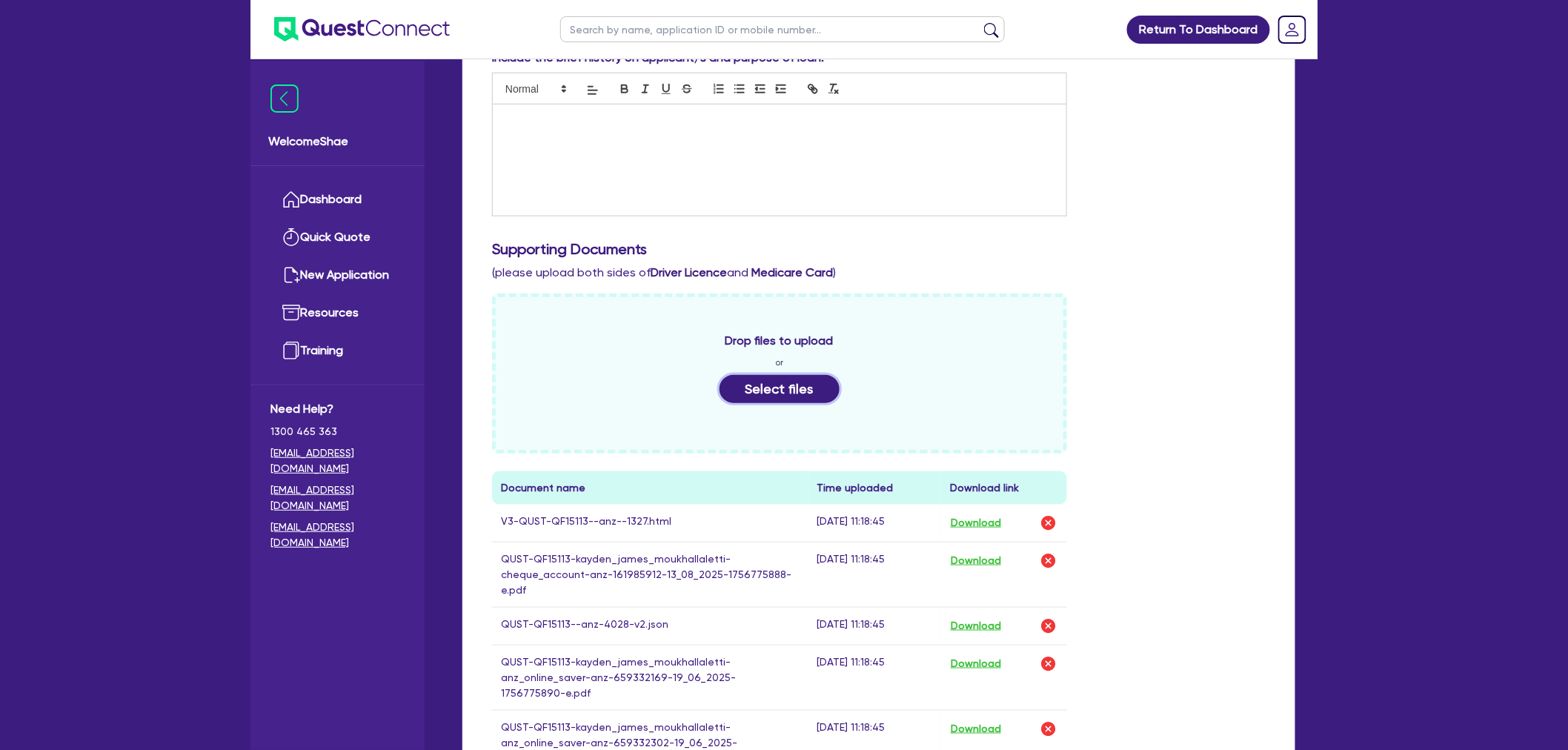
click at [754, 393] on button "Select files" at bounding box center [779, 389] width 120 height 28
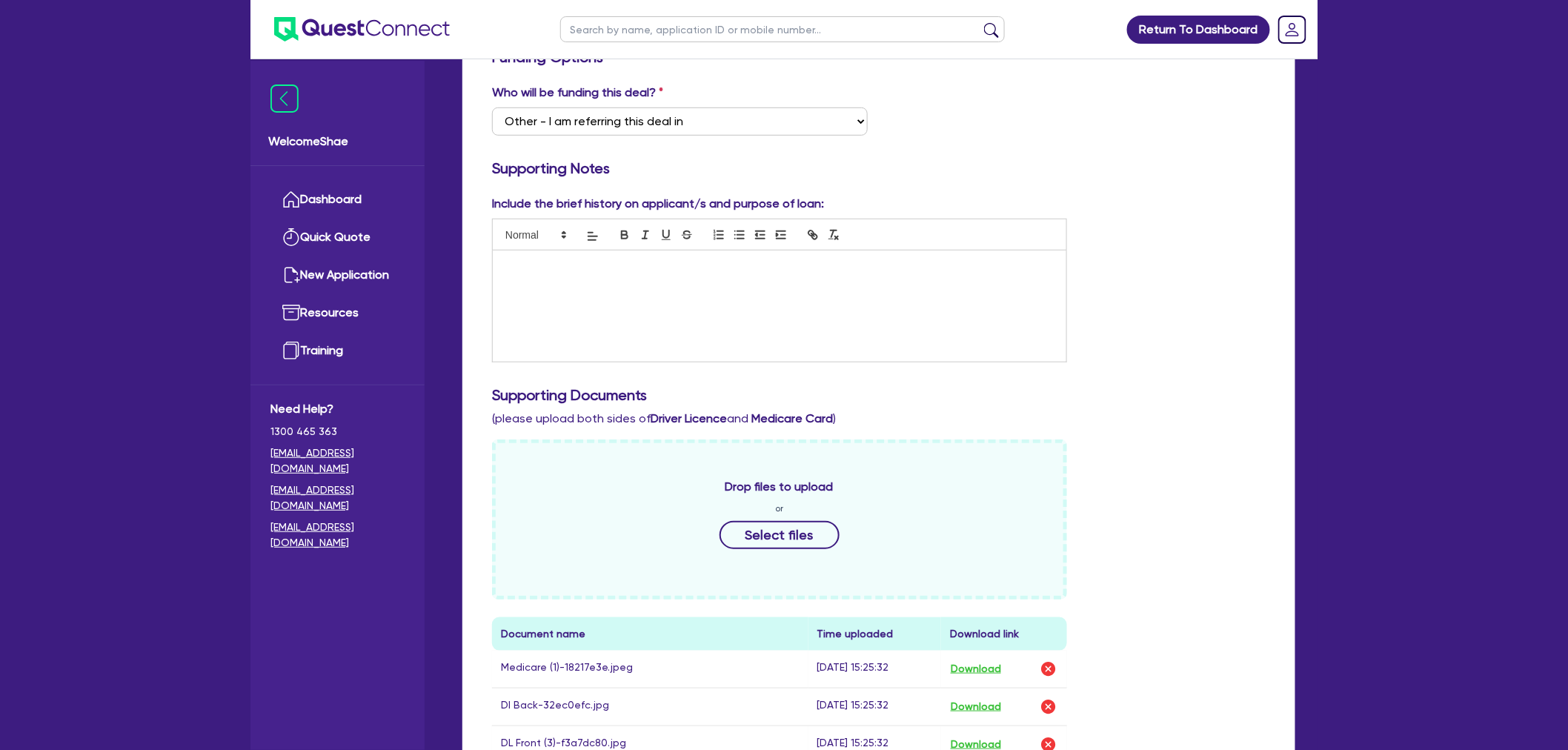
scroll to position [0, 0]
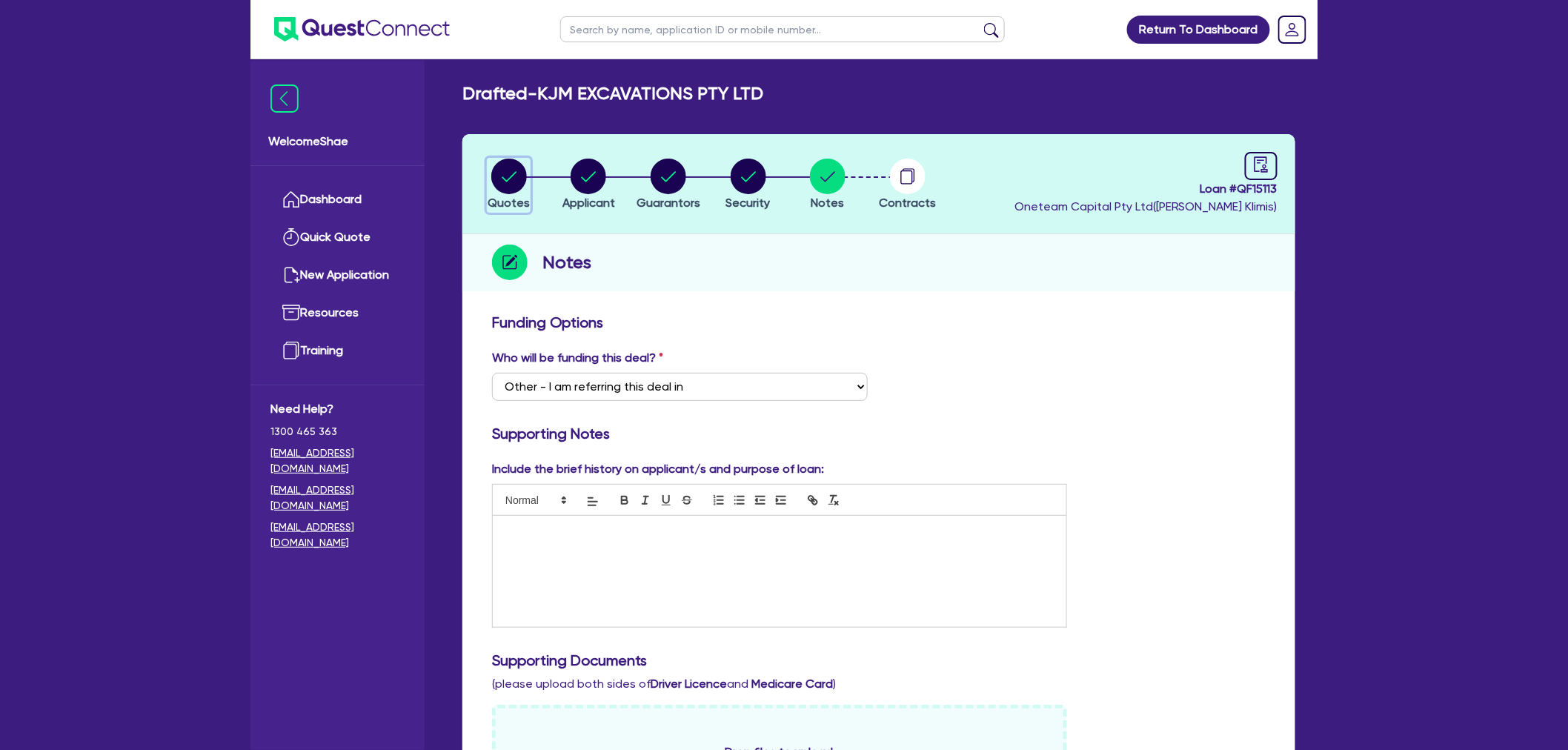
click at [515, 167] on circle "button" at bounding box center [509, 176] width 36 height 36
select select "CARS_AND_LIGHT_TRUCKS"
select select "LIGHT_TRUCKS"
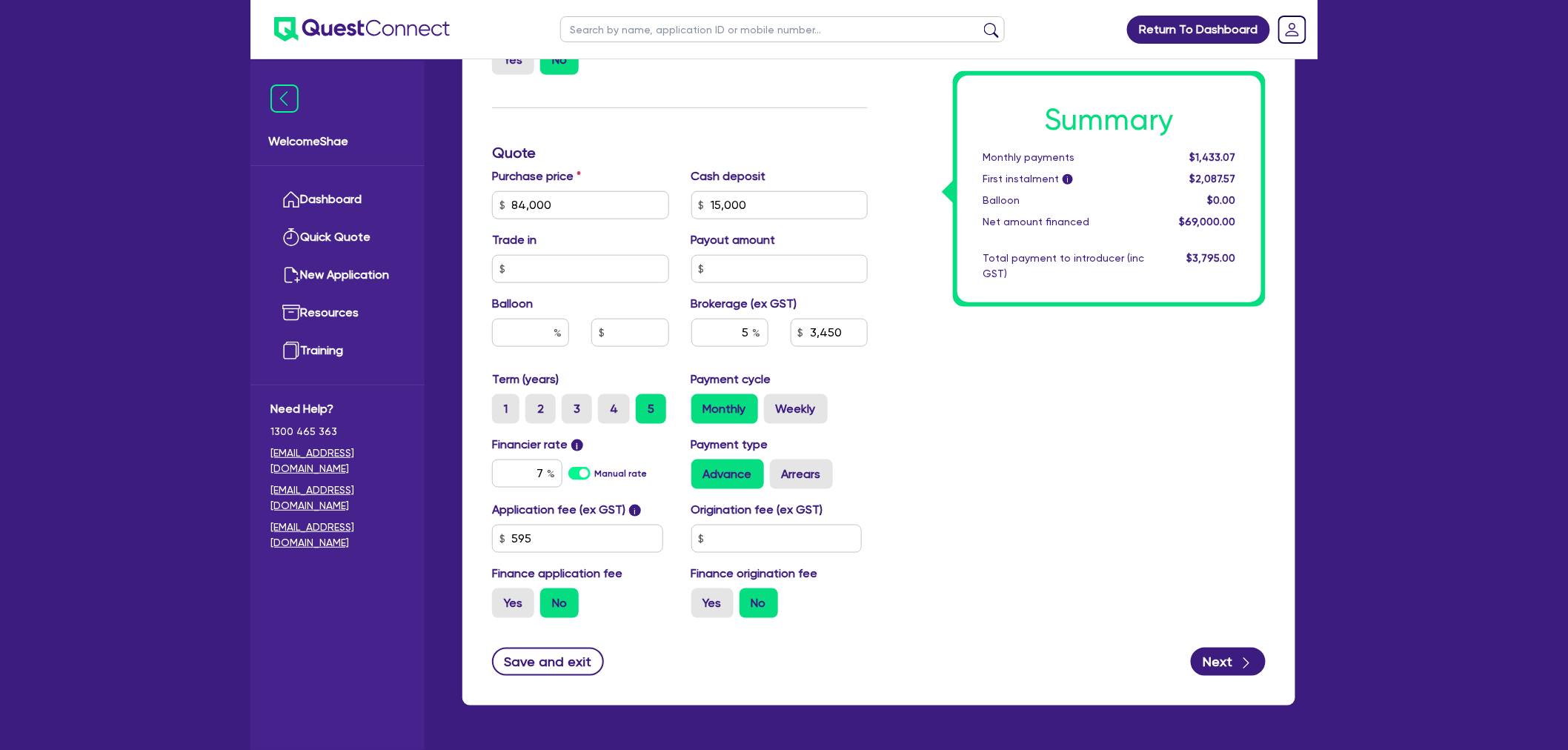
scroll to position [575, 0]
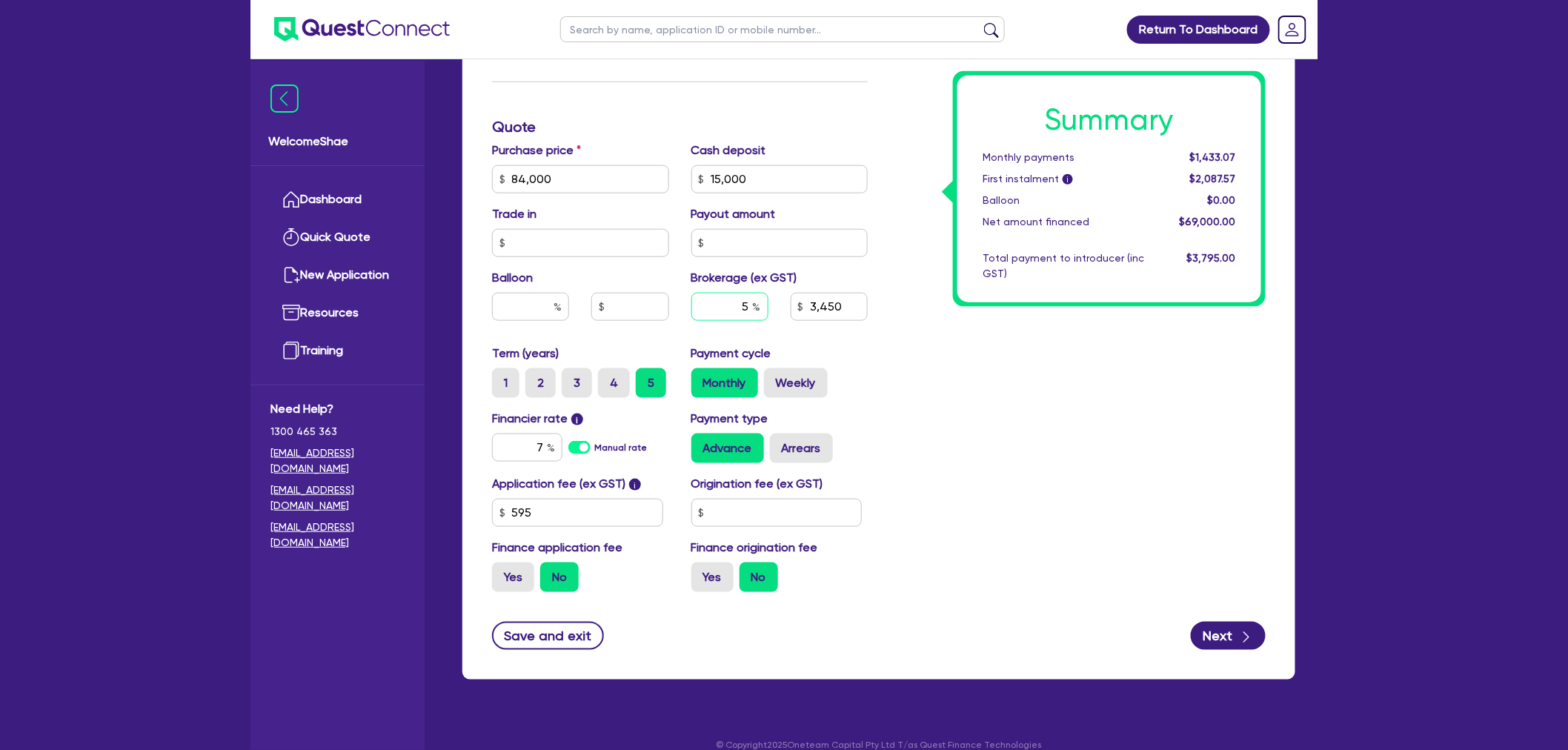
drag, startPoint x: 742, startPoint y: 306, endPoint x: 784, endPoint y: 306, distance: 42.0
click at [784, 306] on div "5 3,450" at bounding box center [780, 312] width 199 height 40
type input "8"
type input "84,000"
type input "15,000"
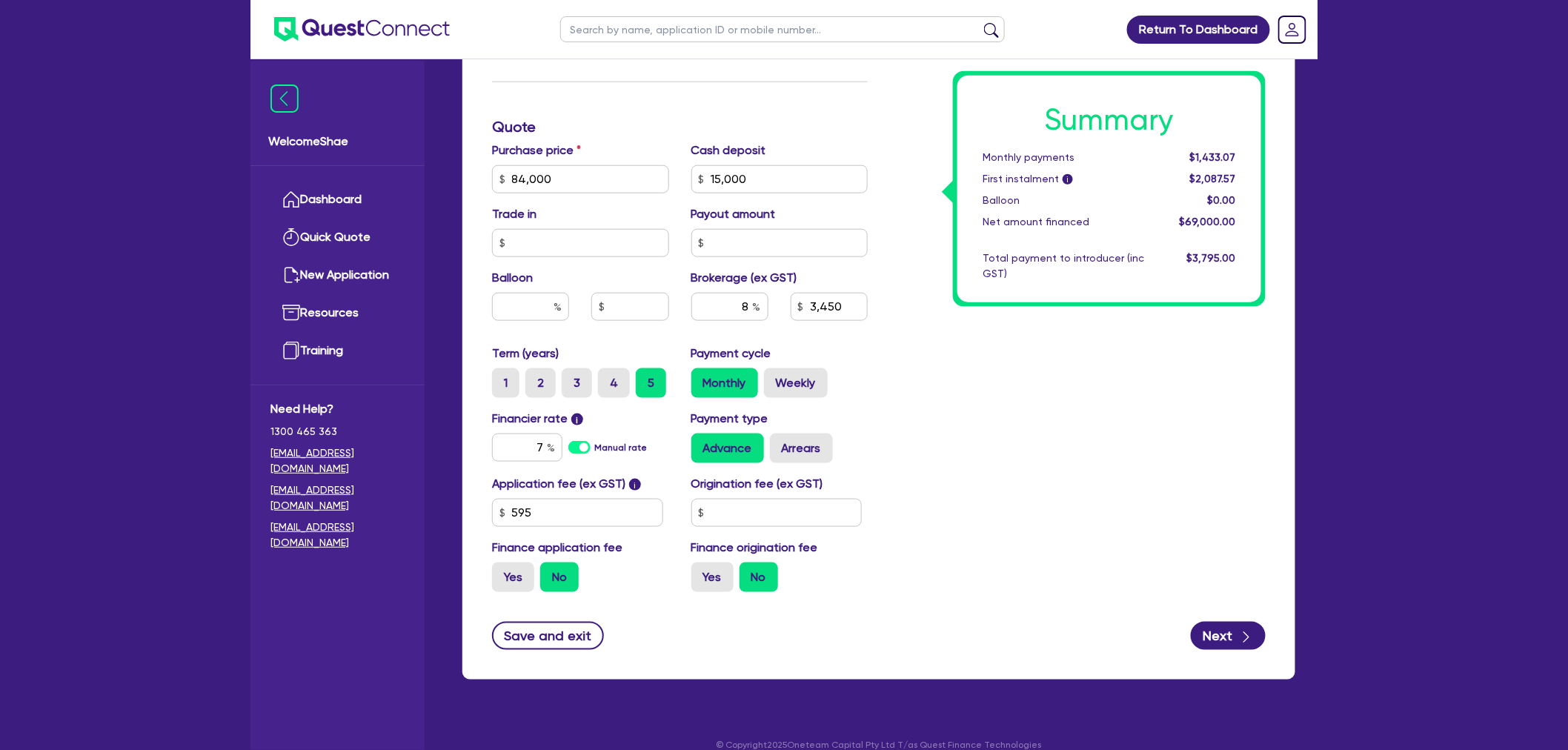
type input "3,450"
click at [531, 426] on div "Financier rate i 7 Manual rate" at bounding box center [581, 437] width 199 height 54
type input "84,000"
type input "15,000"
type input "5,520"
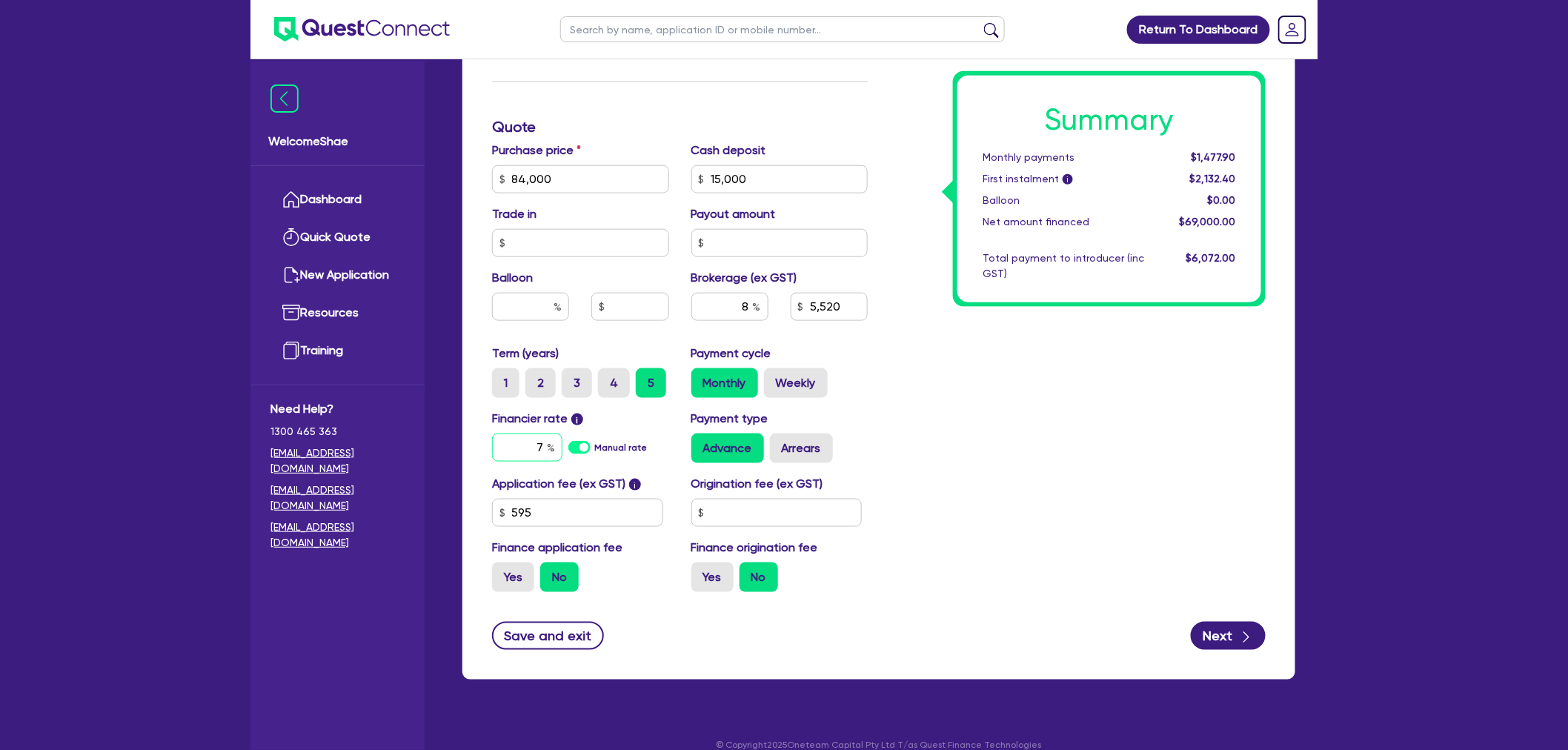
click at [526, 446] on input "7" at bounding box center [527, 447] width 70 height 28
type input "17.95"
type input "84,000"
type input "15,000"
type input "5,520"
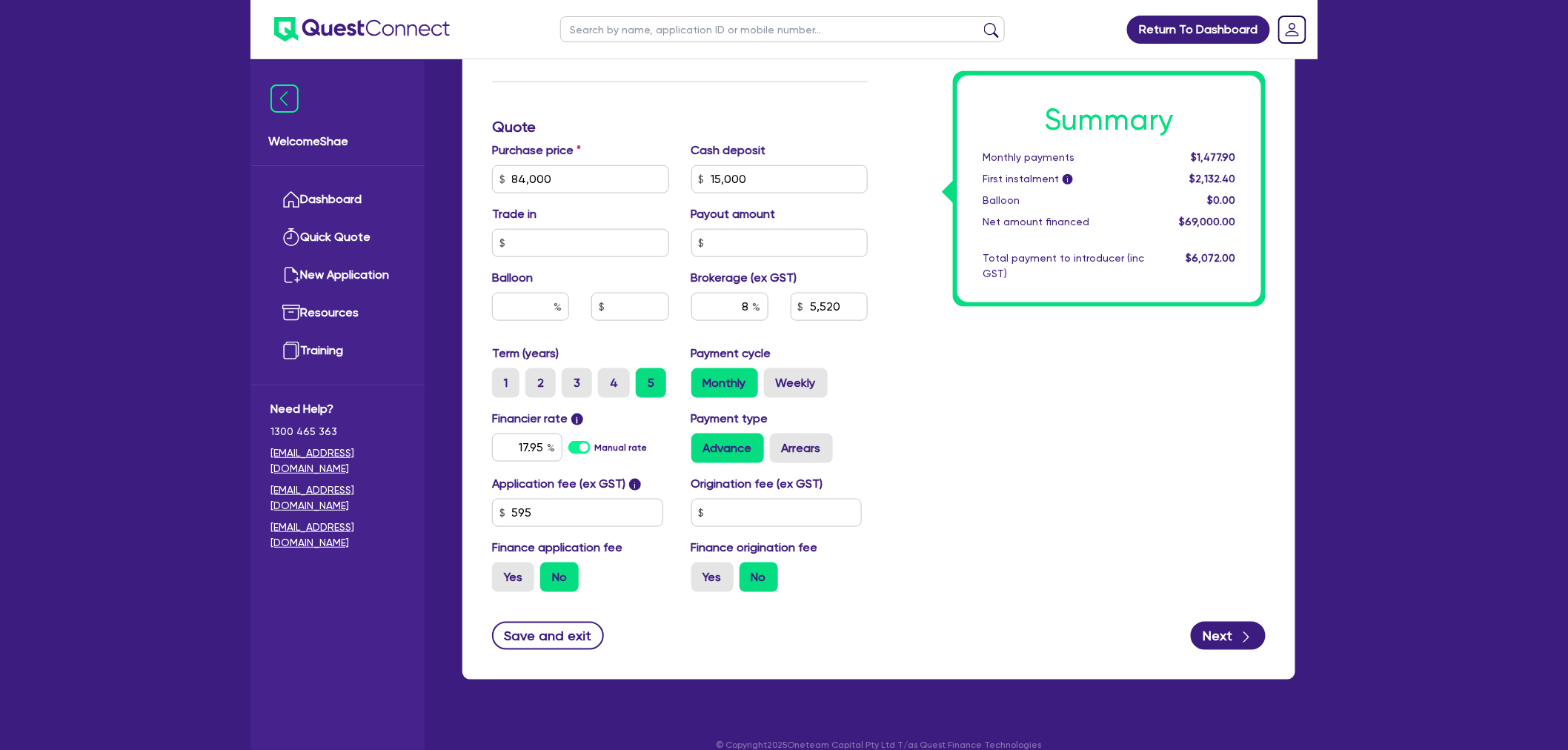
type input "84,000"
type input "15,000"
type input "5,520"
click at [1028, 431] on div "Summary Monthly payments $1,876.23 First instalment i $2,530.73 Balloon $0.00 N…" at bounding box center [1078, 171] width 398 height 866
click at [1212, 635] on button "Next" at bounding box center [1227, 635] width 75 height 28
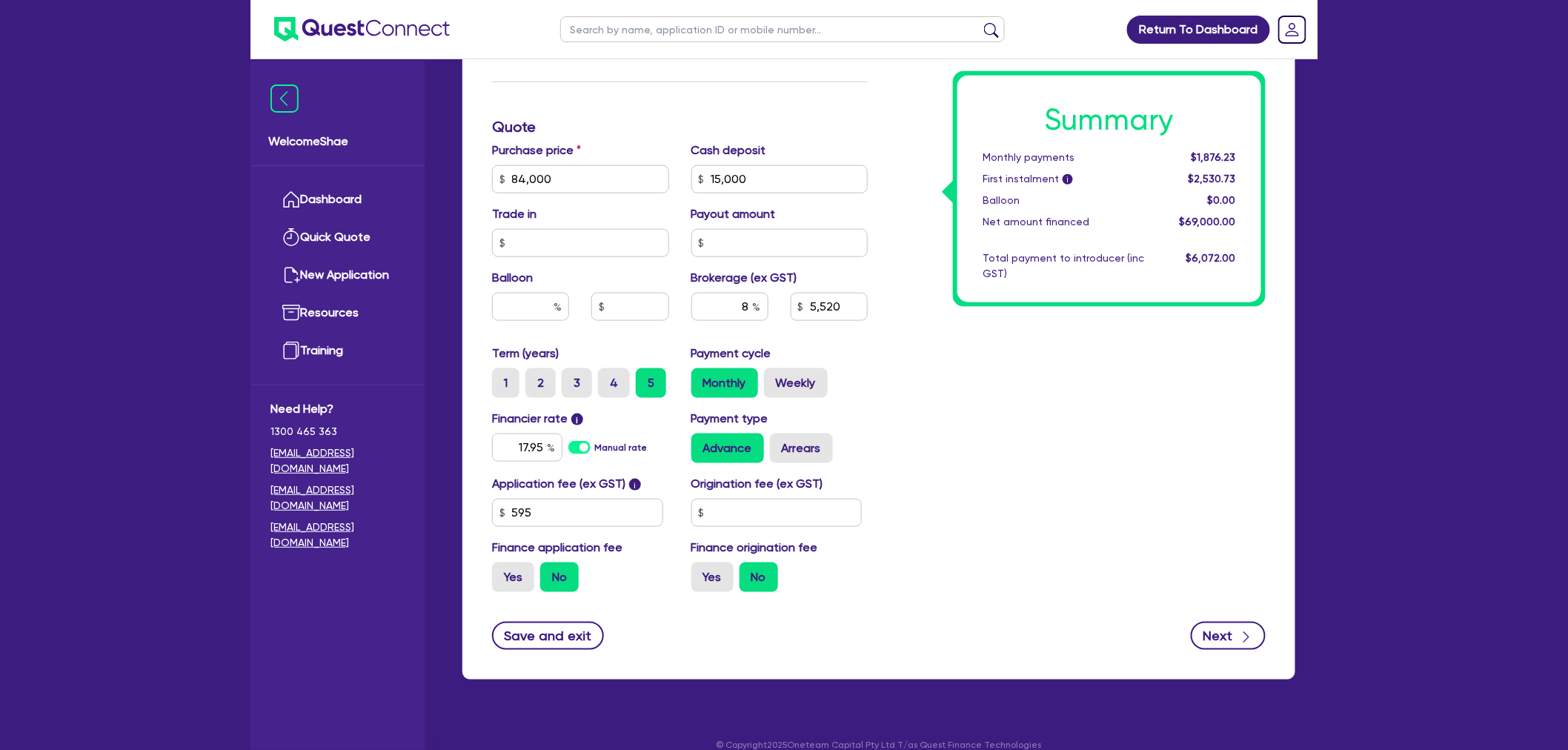
type input "84,000"
type input "15,000"
type input "5,520"
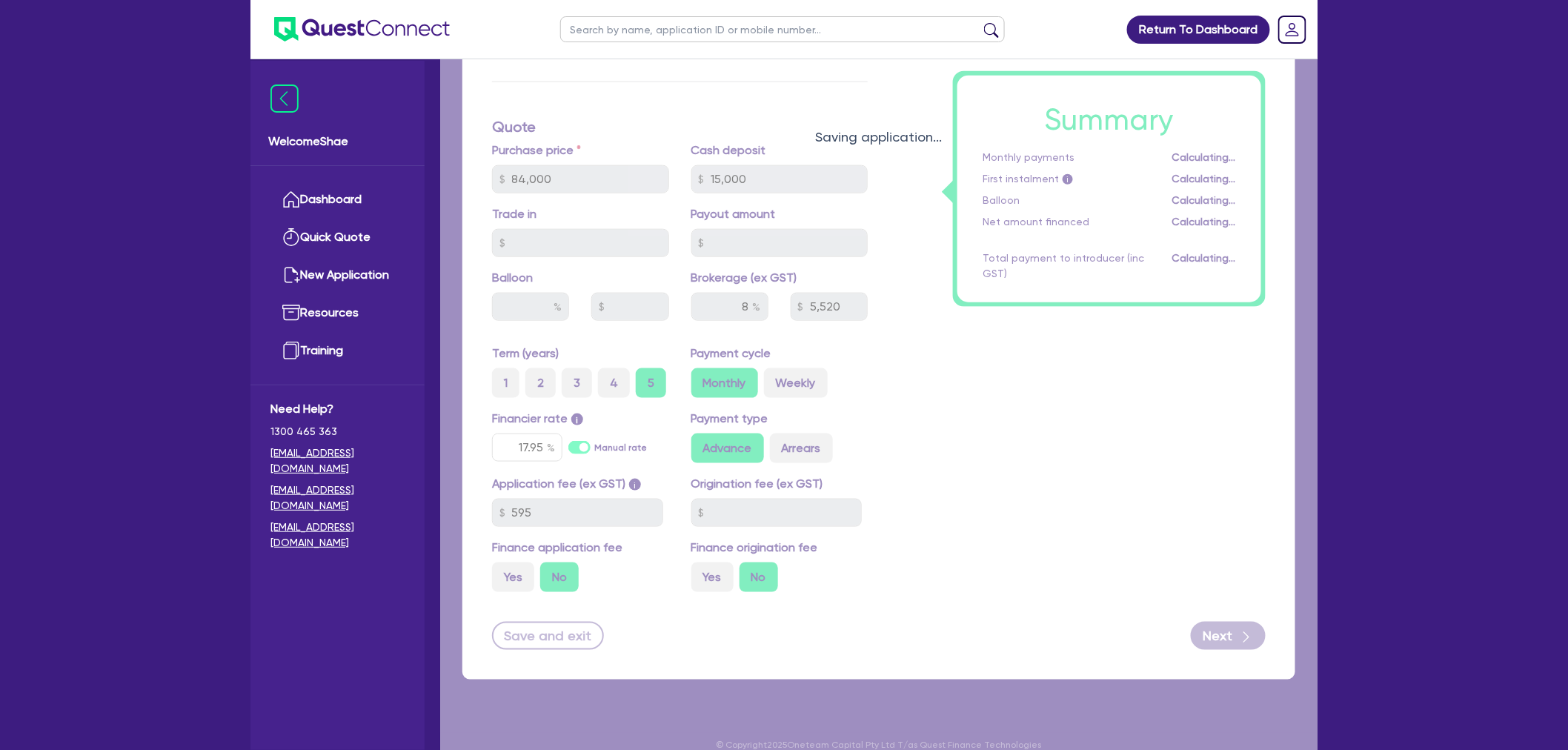
select select "COMPANY"
select select "BUILDING_CONSTRUCTION"
select select "BUSINESSES_INFRASTRUCTURE_PROJECT"
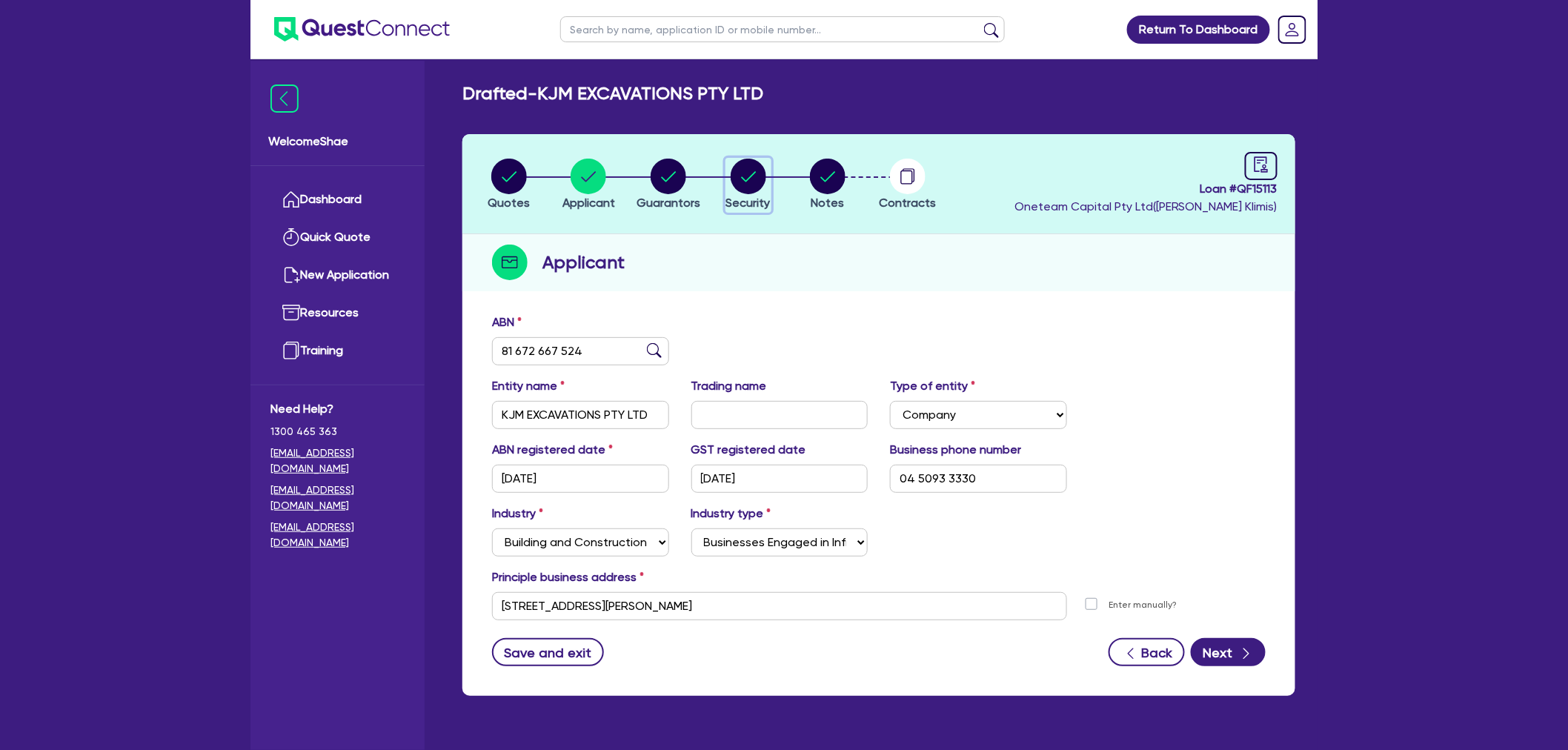
click at [757, 188] on circle "button" at bounding box center [748, 176] width 36 height 36
select select "CARS_AND_LIGHT_TRUCKS"
select select "LIGHT_TRUCKS"
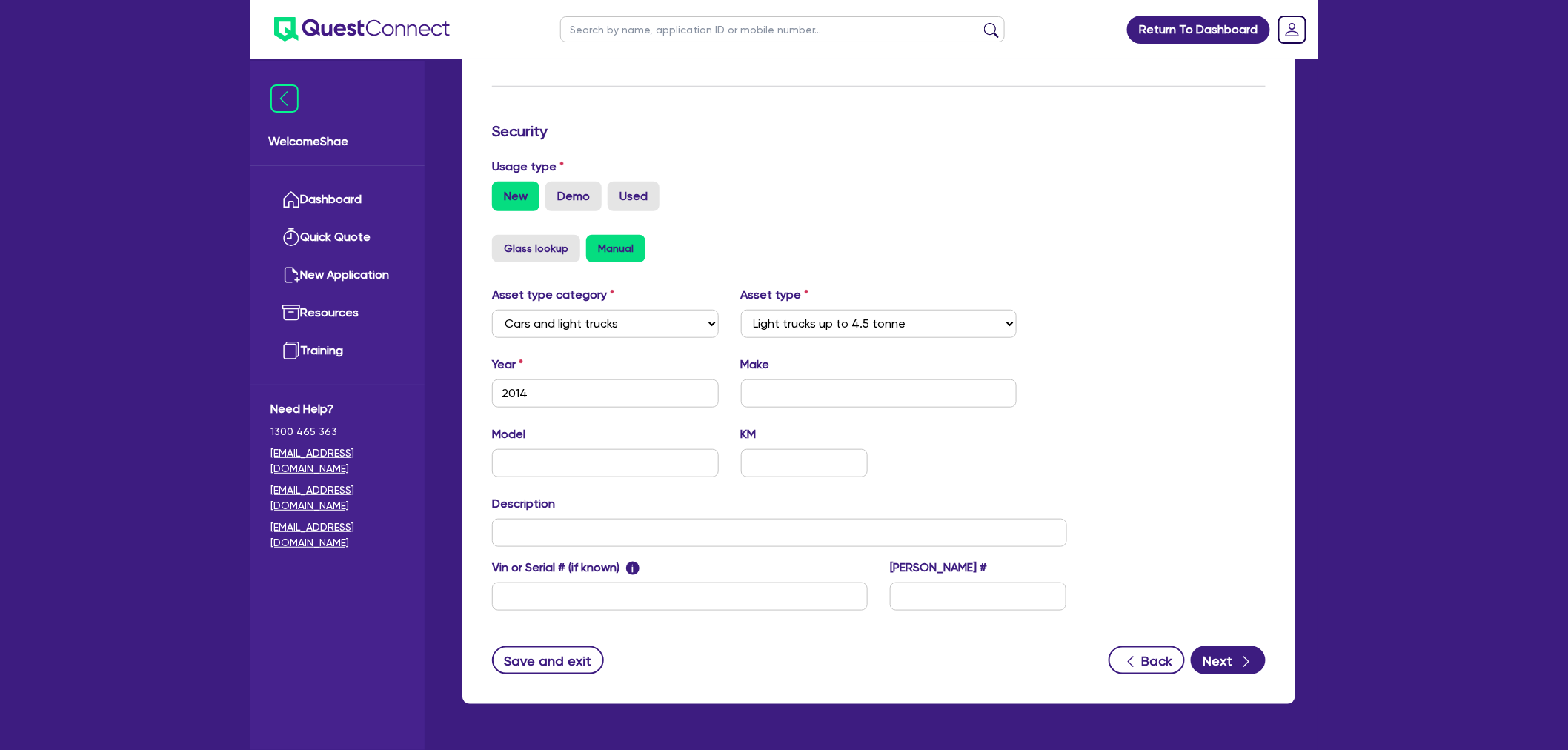
scroll to position [388, 0]
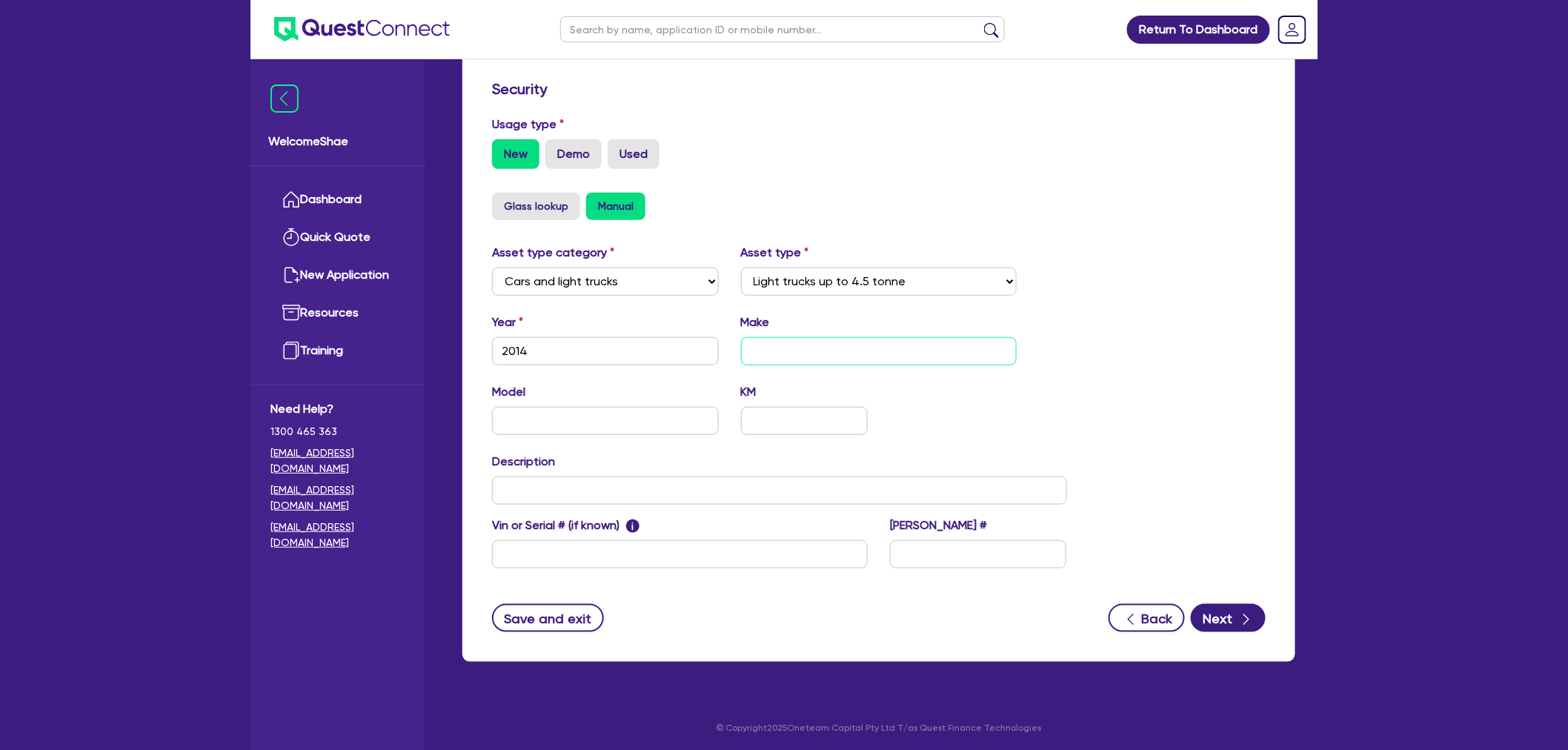
click at [789, 357] on input "text" at bounding box center [878, 351] width 276 height 28
type input "Hino"
type input "GH8J"
click at [584, 487] on input "text" at bounding box center [779, 490] width 575 height 28
paste input "6x2 Beavertail"
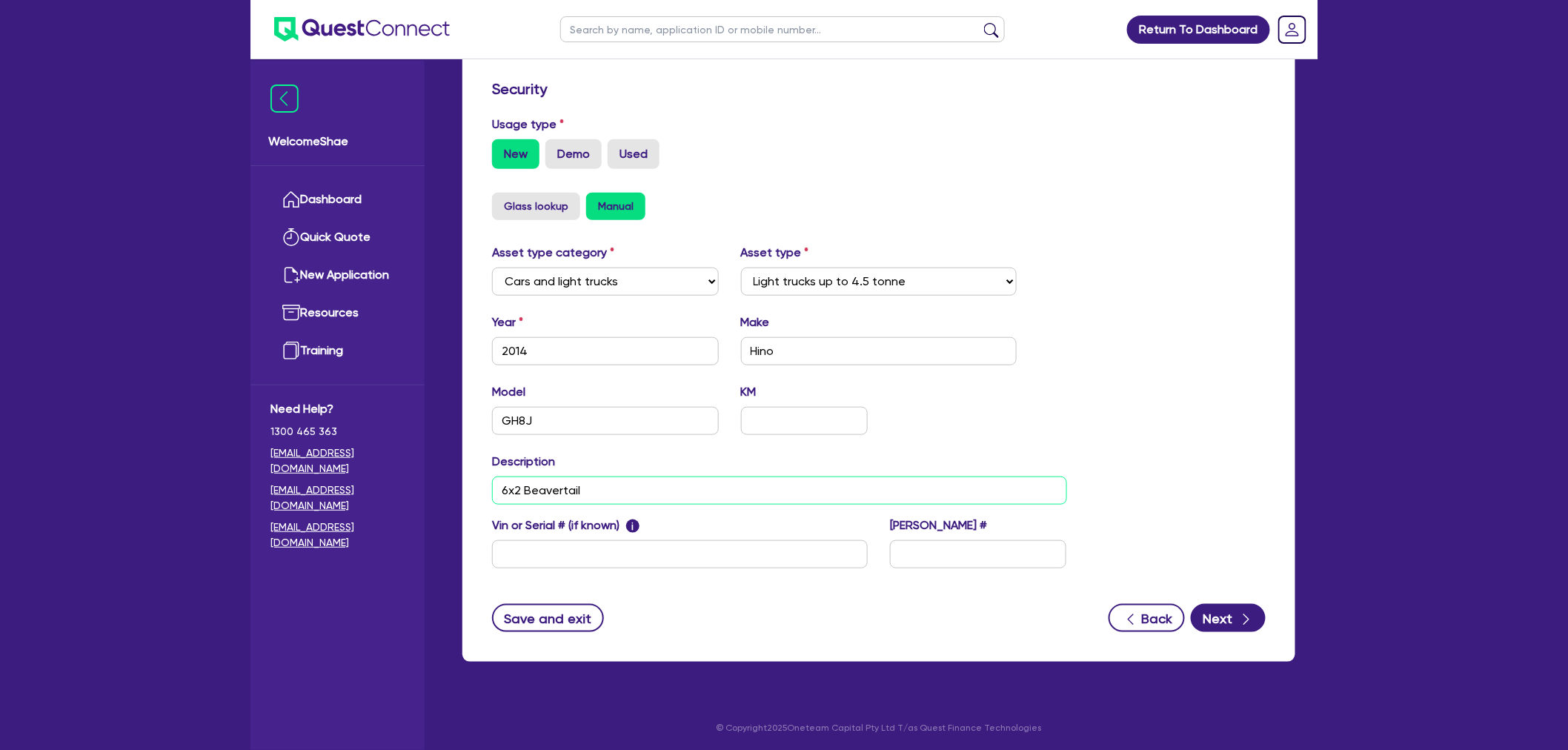
click at [690, 500] on input "6x2 Beavertail" at bounding box center [779, 490] width 575 height 28
paste input "V87 Modified As Per Report Number - 1500172400620MP ISSUED 20240802"
type input "6x2 Beavertail - V87 Modified As Per Report Number - 1500172400620MP ISSUED 202…"
click at [529, 550] on input "text" at bounding box center [680, 554] width 376 height 28
paste input "JHDGH8JMMXXX10295"
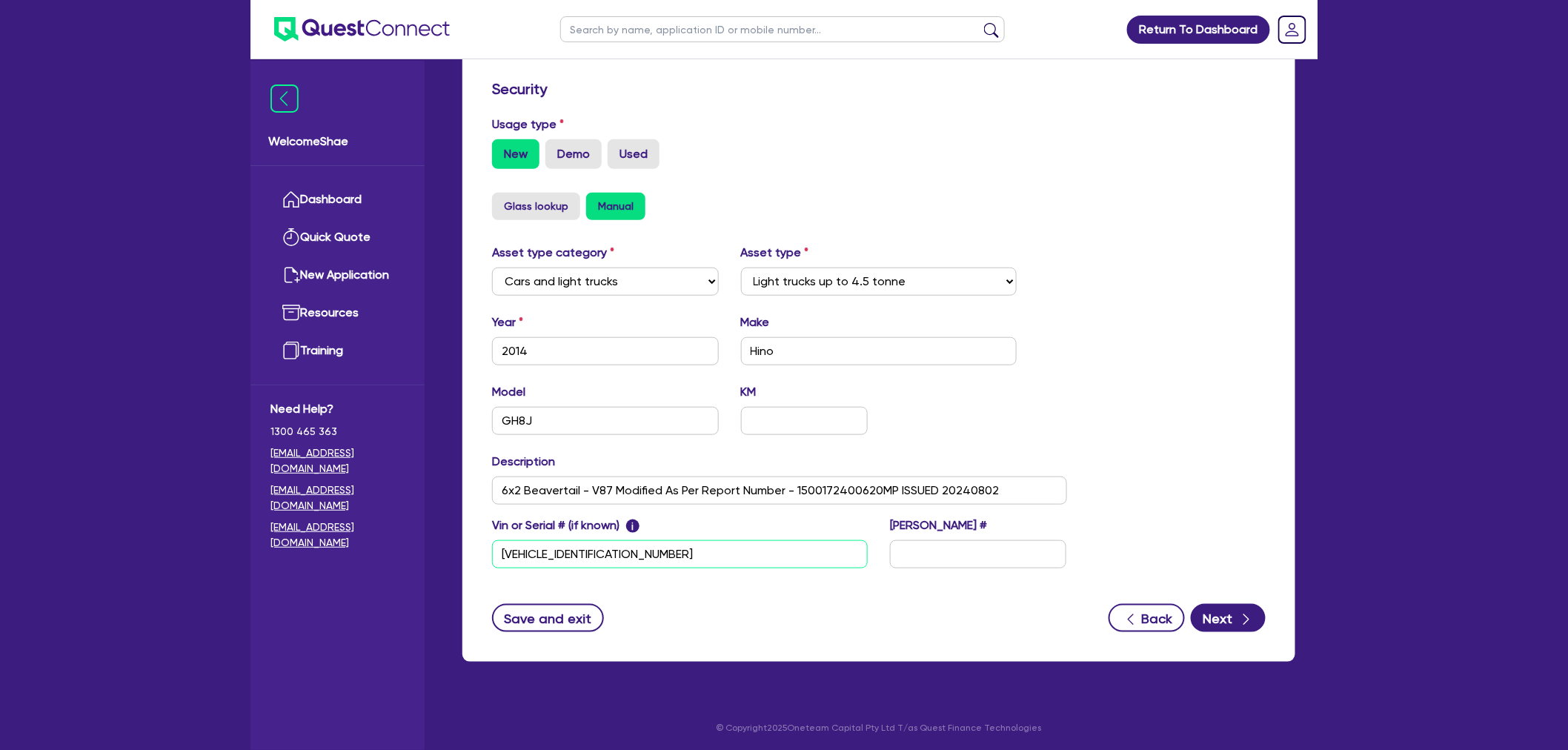
type input "JHDGH8JMMXXX10295"
click at [935, 549] on input "text" at bounding box center [978, 554] width 176 height 28
paste input "XP66EK"
type input "XP66EK"
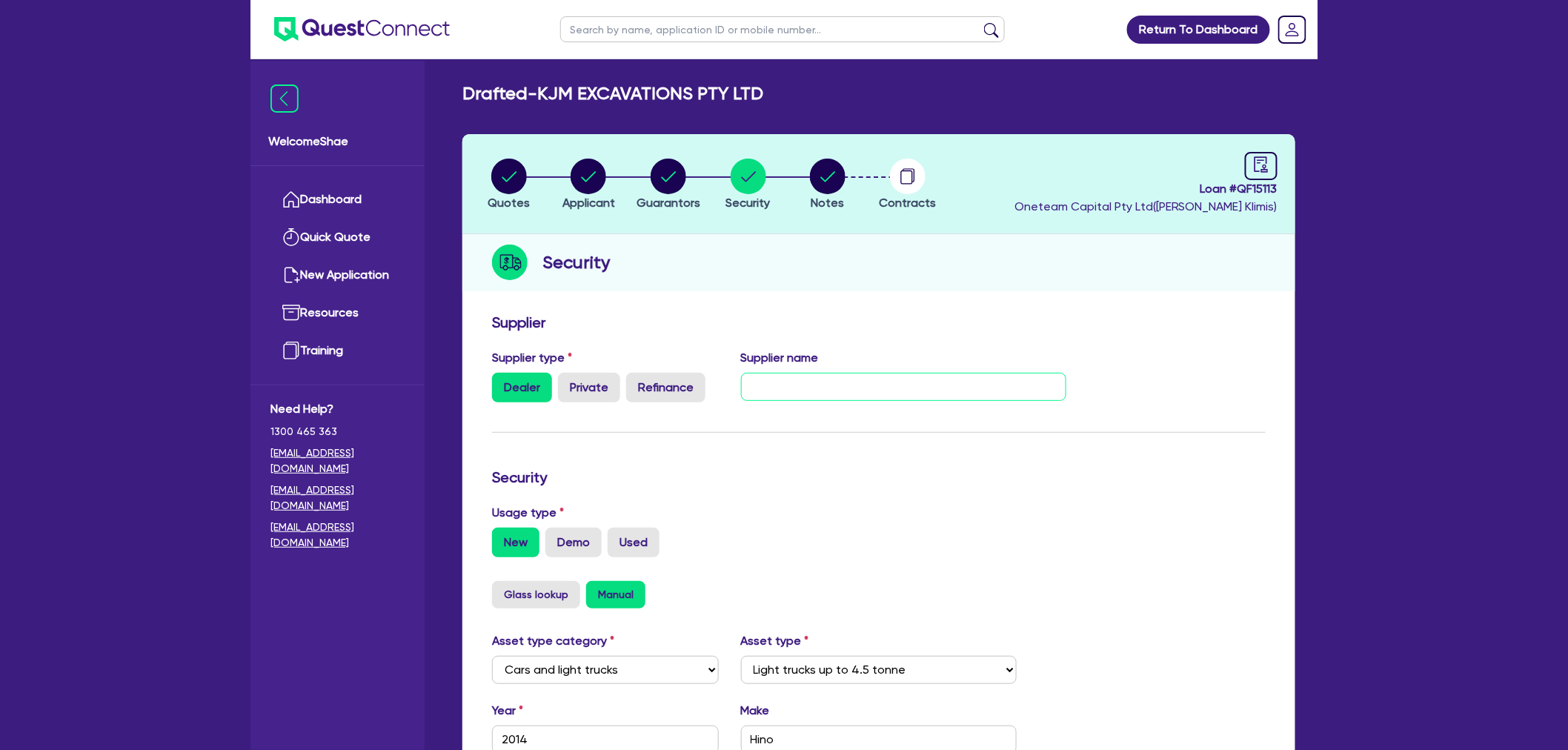
click at [841, 384] on input "text" at bounding box center [903, 387] width 326 height 28
type input "Slattery Auctions"
click at [954, 448] on form "Supplier Supplier type Dealer Private Refinance Supplier name Slattery Auctions…" at bounding box center [879, 666] width 774 height 707
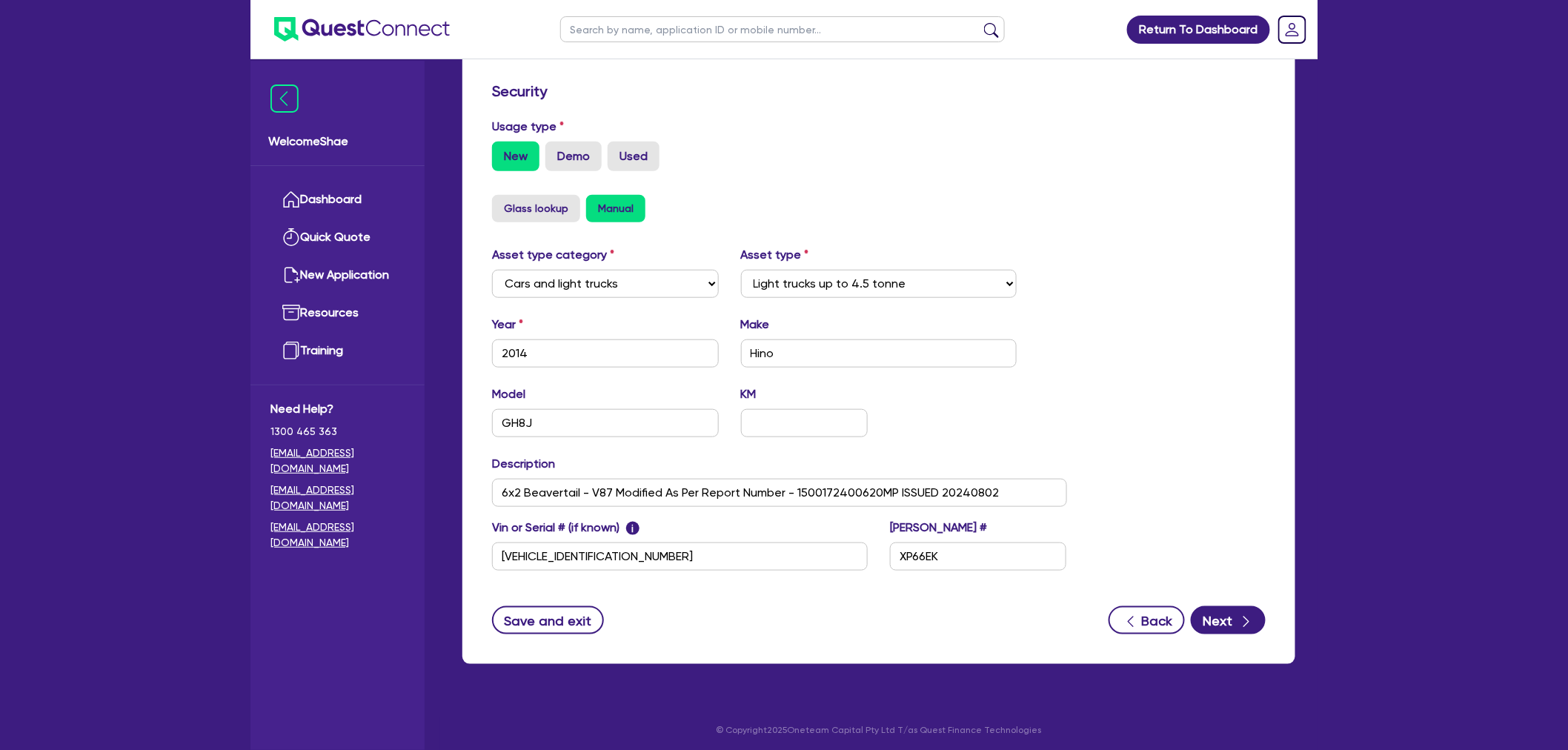
scroll to position [388, 0]
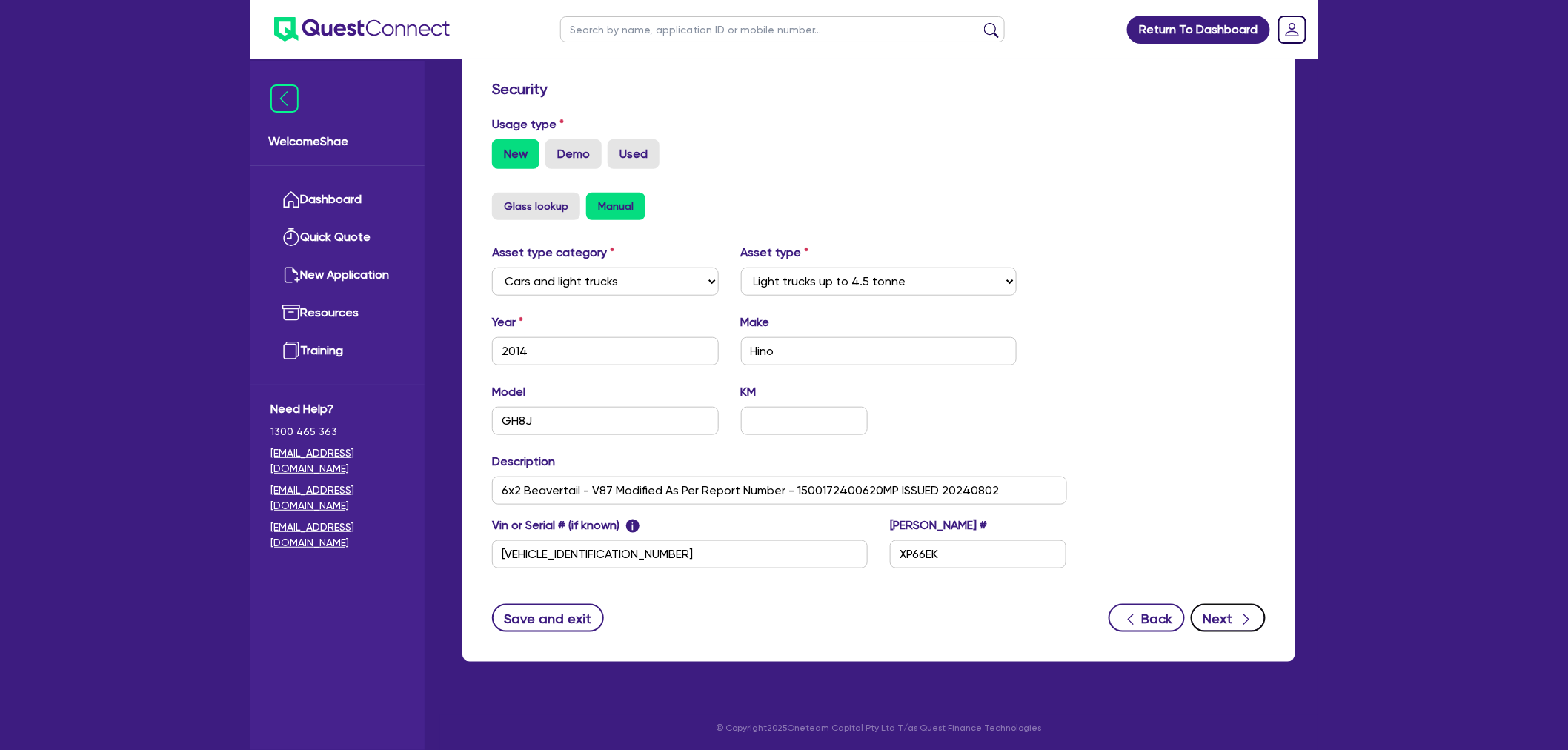
click at [1220, 616] on button "Next" at bounding box center [1227, 618] width 75 height 28
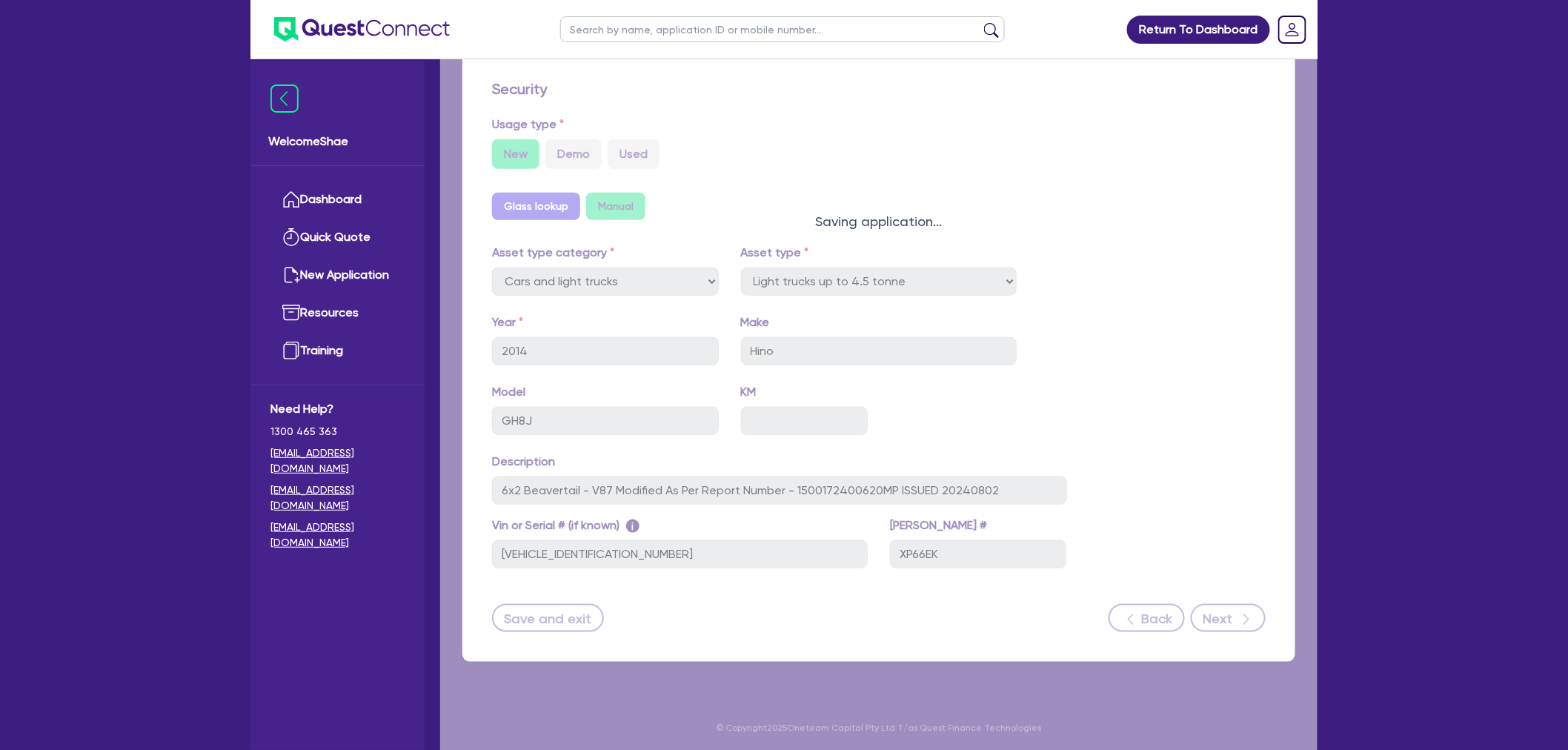
select select "Other"
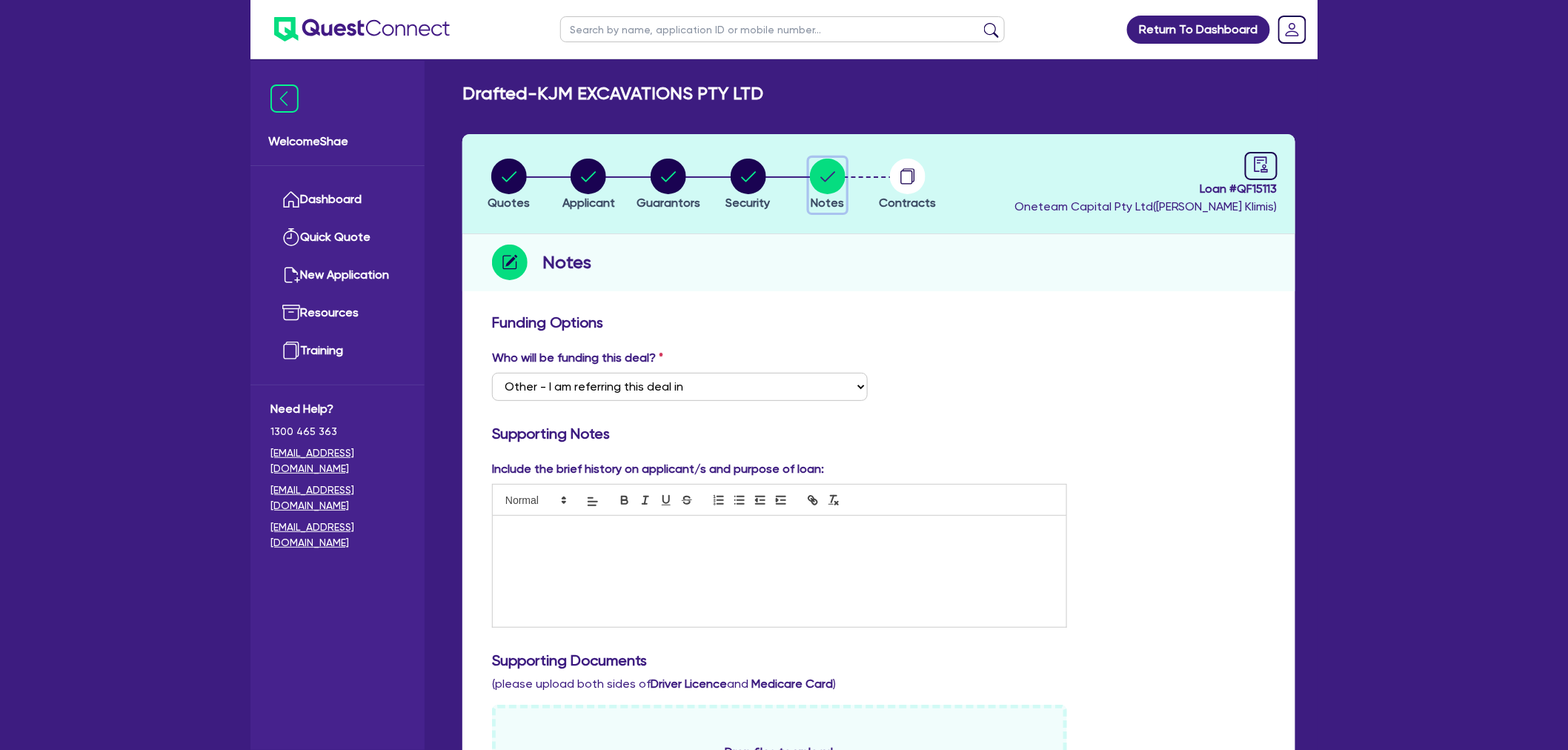
click at [824, 181] on circle "button" at bounding box center [827, 176] width 36 height 36
click at [647, 550] on div at bounding box center [779, 571] width 573 height 111
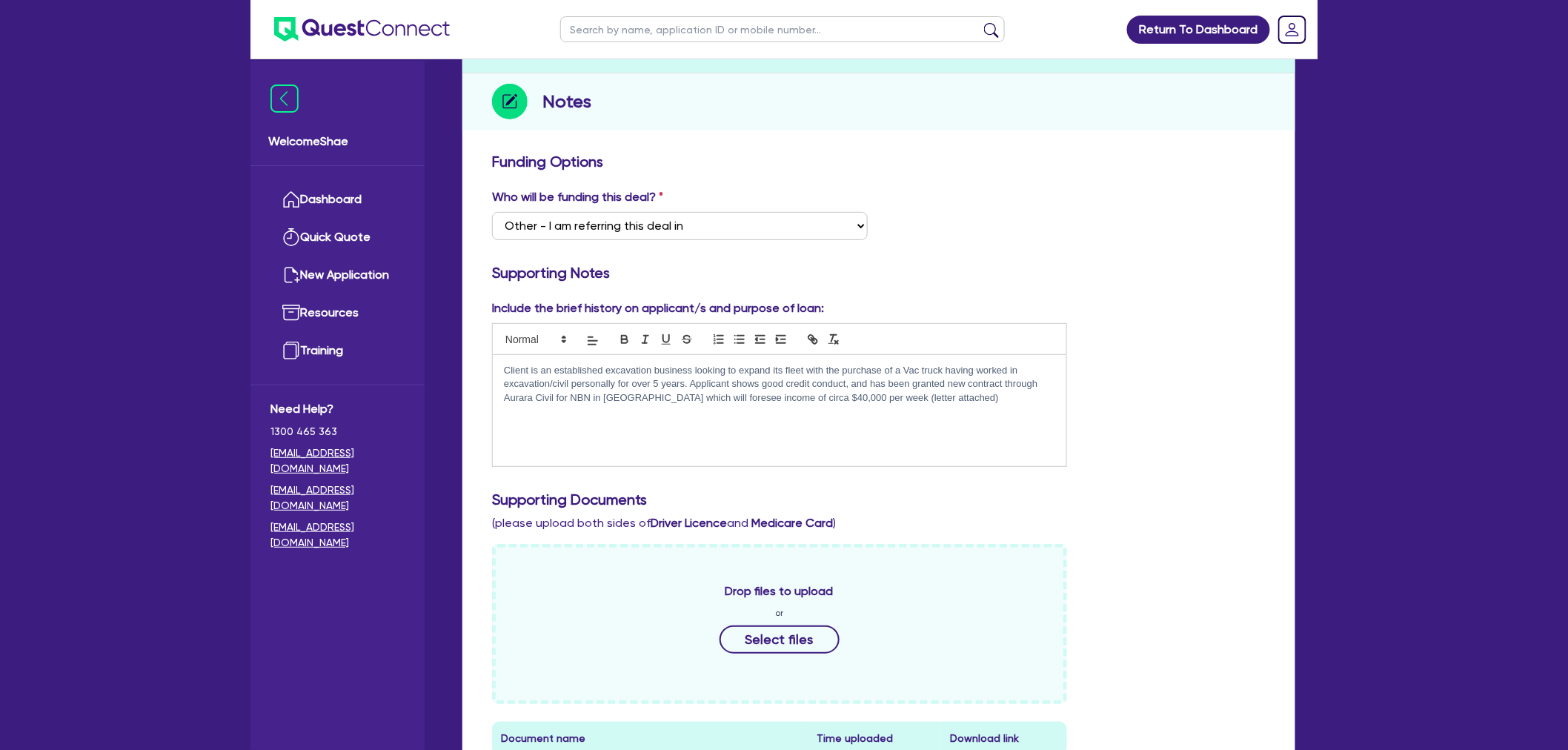
scroll to position [164, 0]
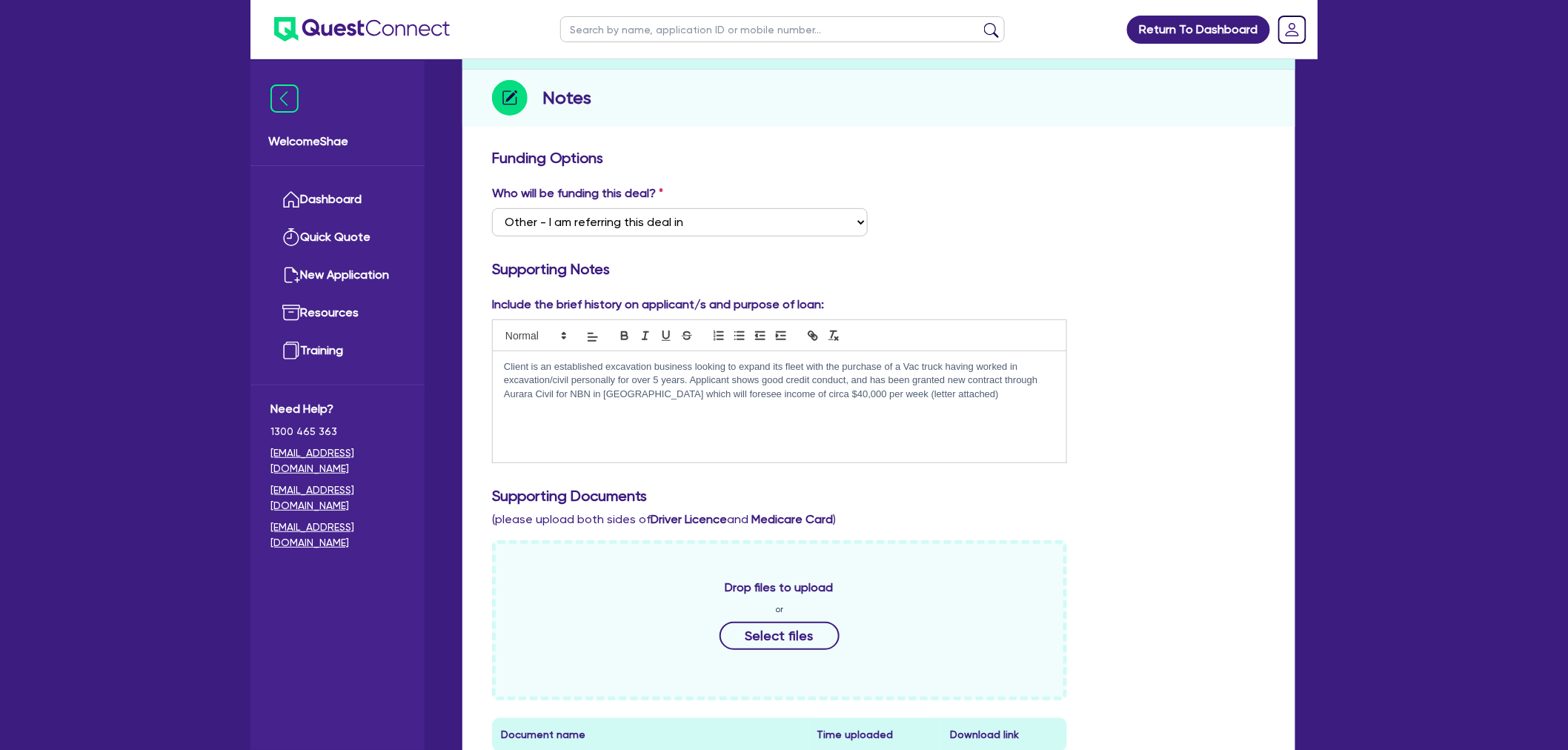
click at [905, 361] on p "Client is an established excavation business looking to expand its fleet with t…" at bounding box center [779, 381] width 551 height 41
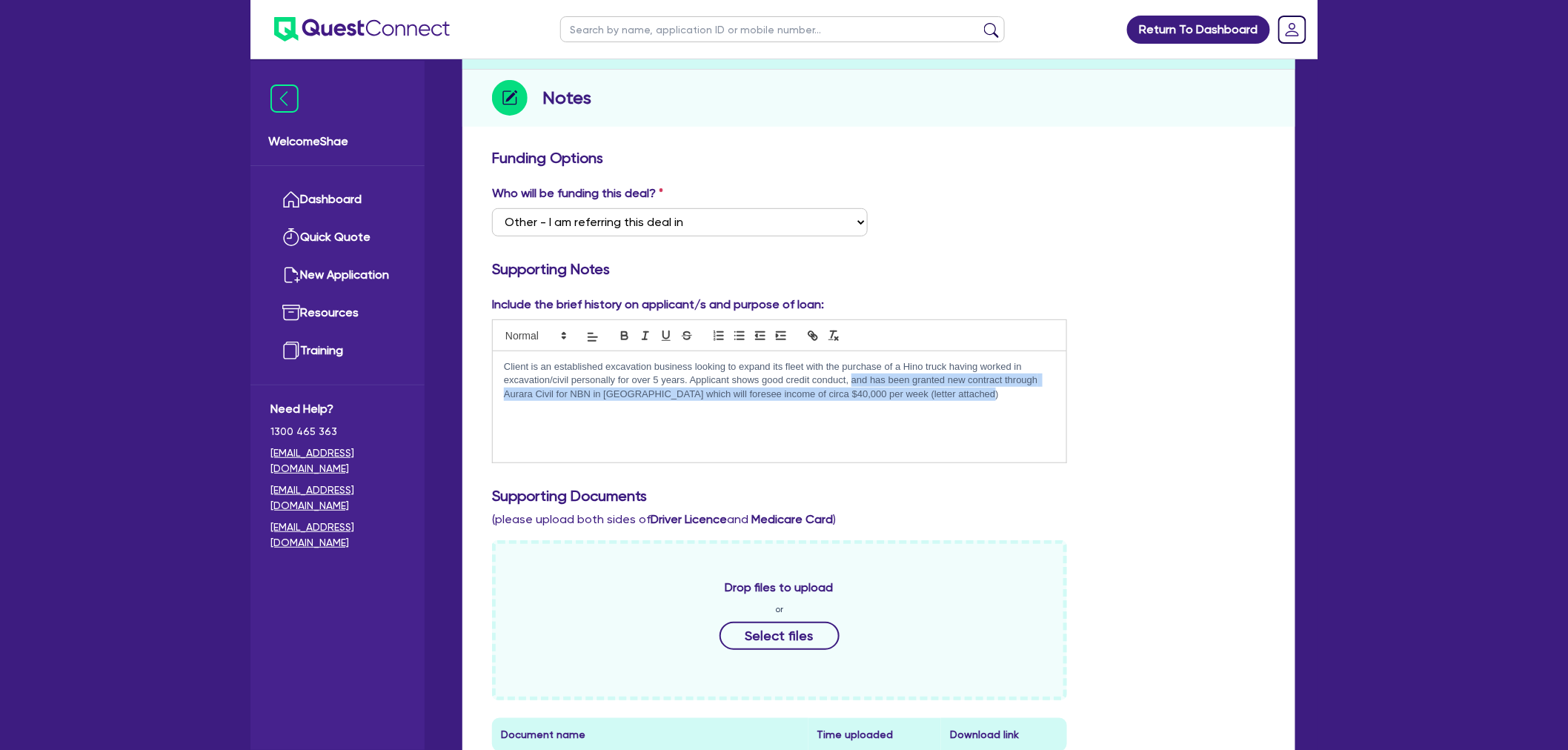
drag, startPoint x: 852, startPoint y: 379, endPoint x: 1029, endPoint y: 396, distance: 177.8
click at [1029, 396] on p "Client is an established excavation business looking to expand its fleet with t…" at bounding box center [779, 381] width 551 height 41
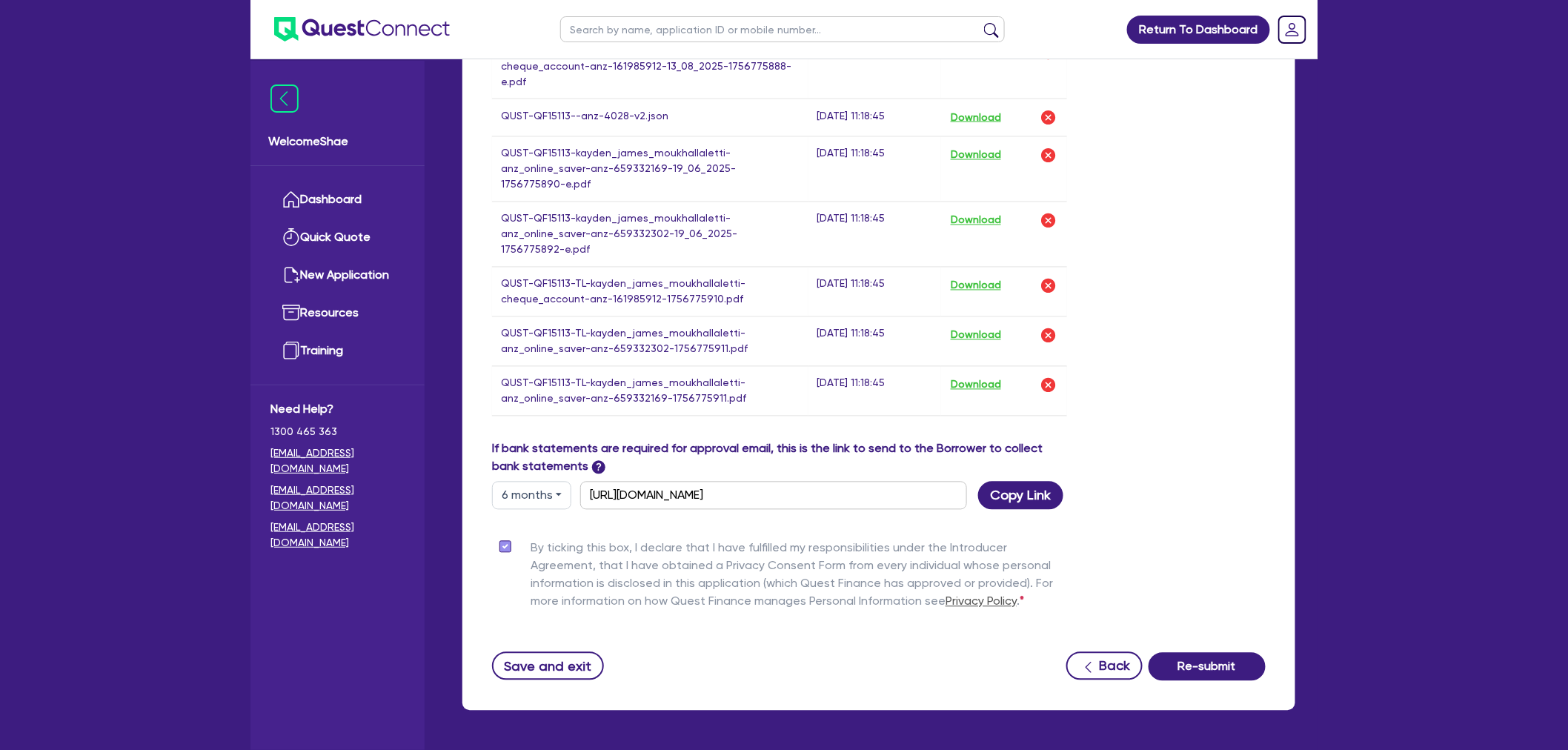
scroll to position [1069, 0]
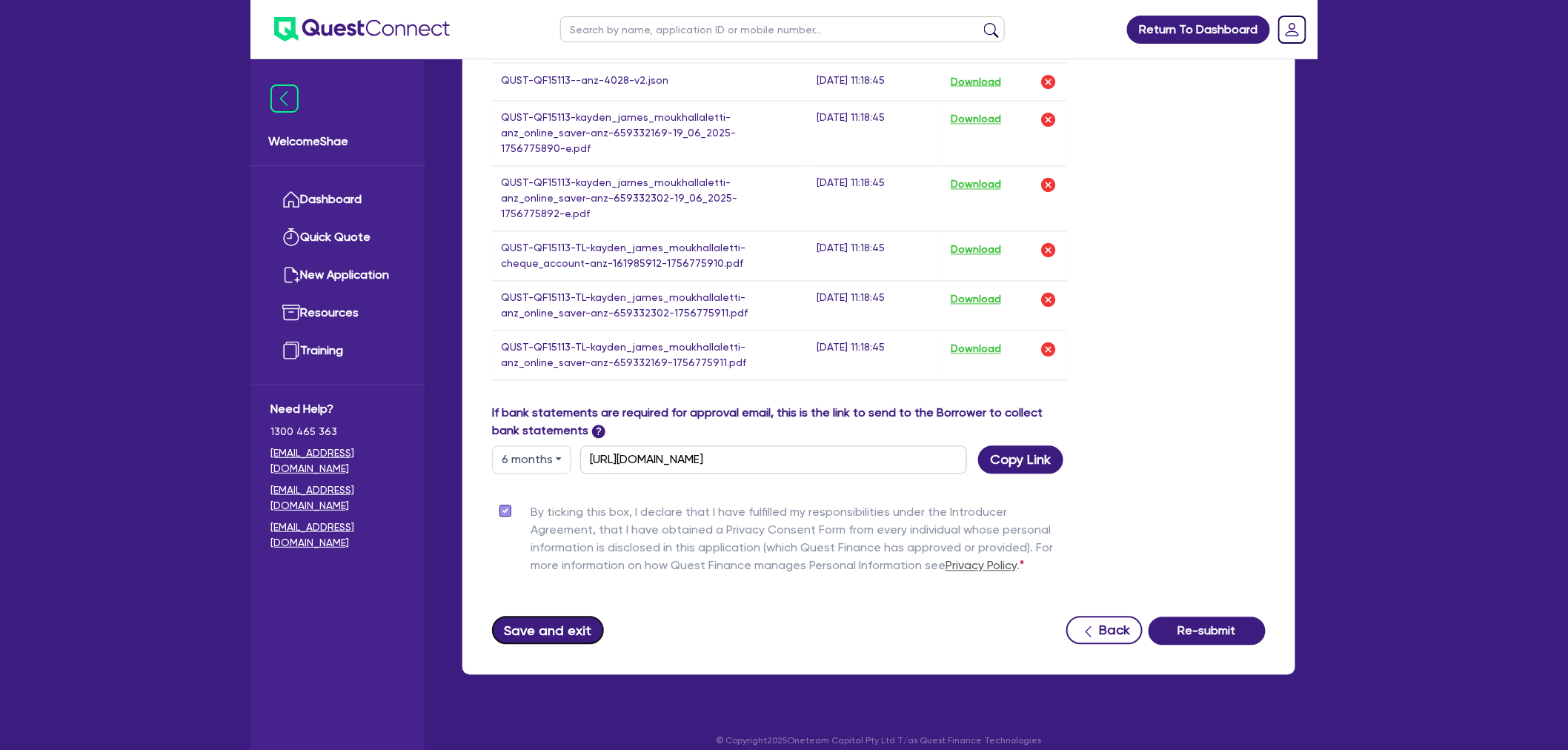
click at [573, 620] on button "Save and exit" at bounding box center [548, 631] width 112 height 28
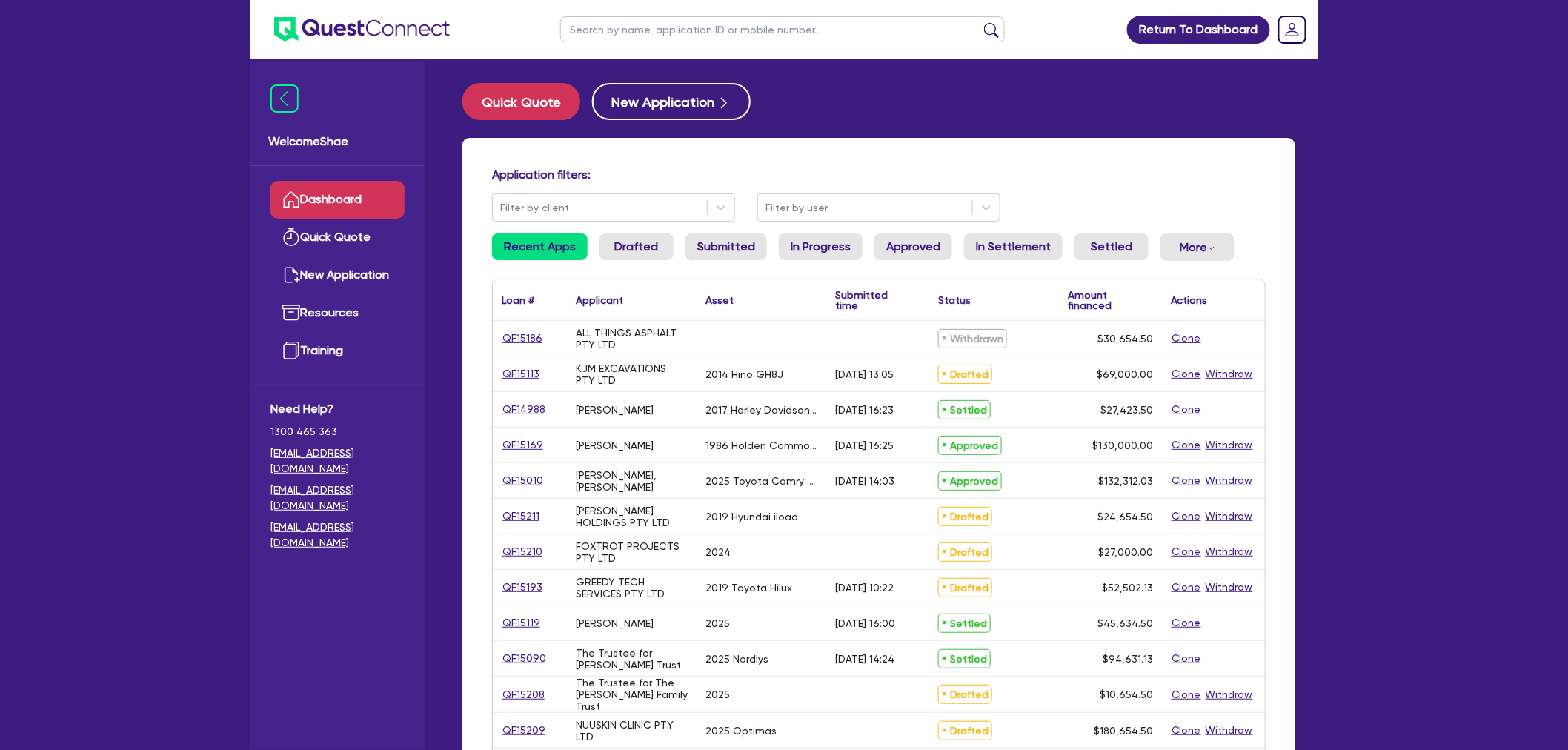
click at [395, 31] on img at bounding box center [362, 29] width 175 height 24
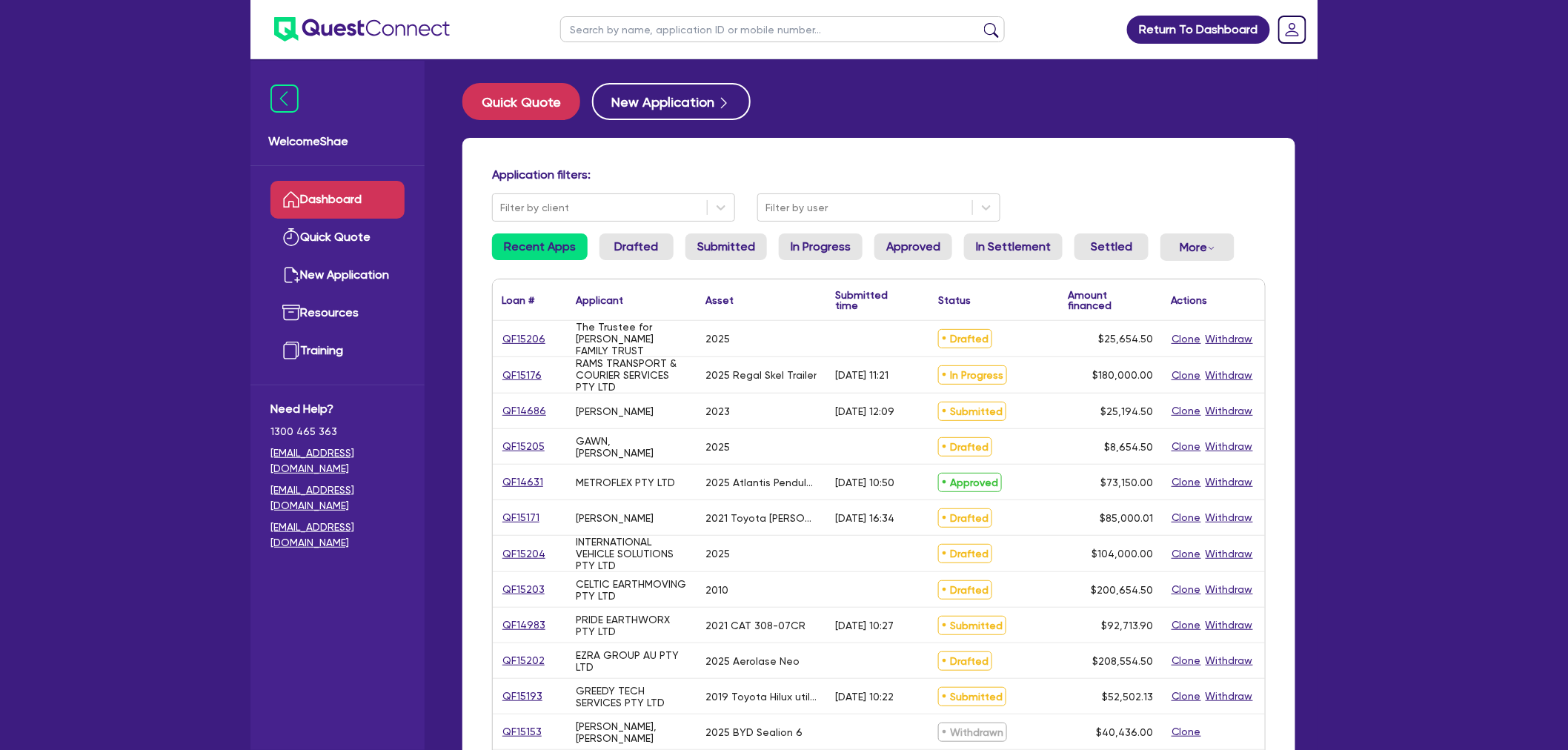
click at [707, 30] on input "text" at bounding box center [782, 30] width 444 height 26
type input "kjm"
click at [980, 22] on button "submit" at bounding box center [992, 32] width 24 height 20
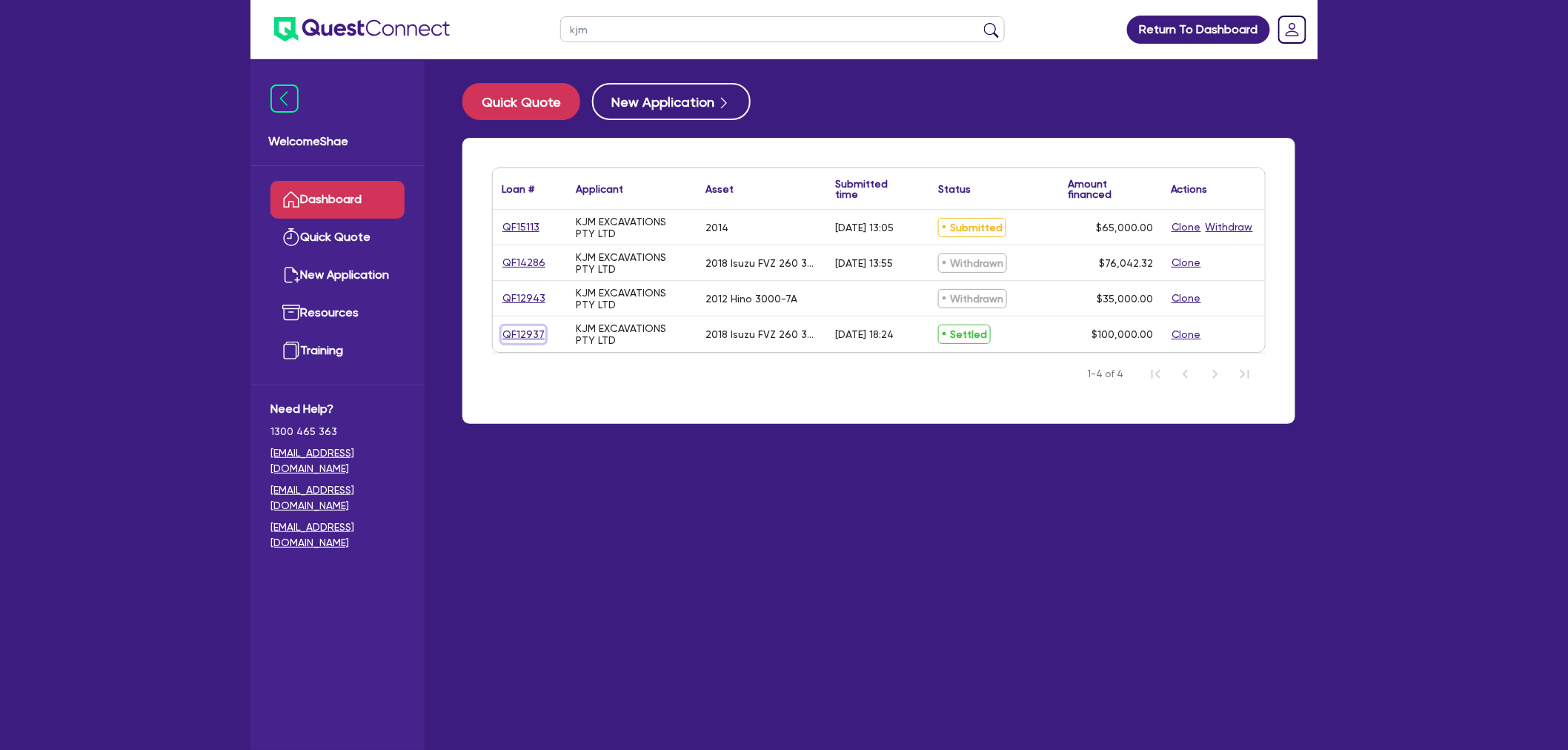
click at [514, 331] on link "QF12937" at bounding box center [523, 334] width 43 height 17
select select "PRIMARY_ASSETS"
select select "HEAVY_TRUCKS"
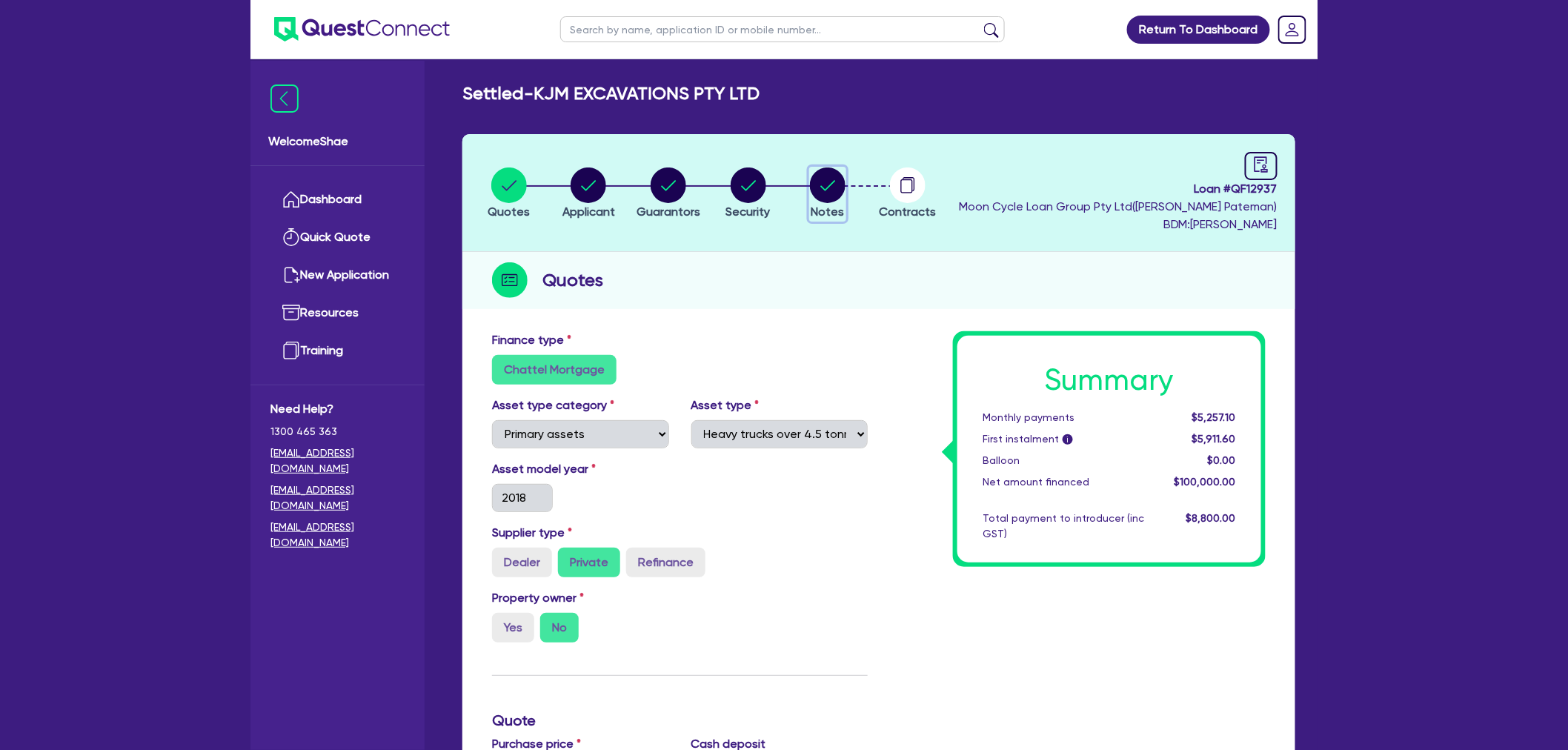
click at [833, 175] on circle "button" at bounding box center [827, 185] width 36 height 36
select select "Quest Finance - Platform Funding"
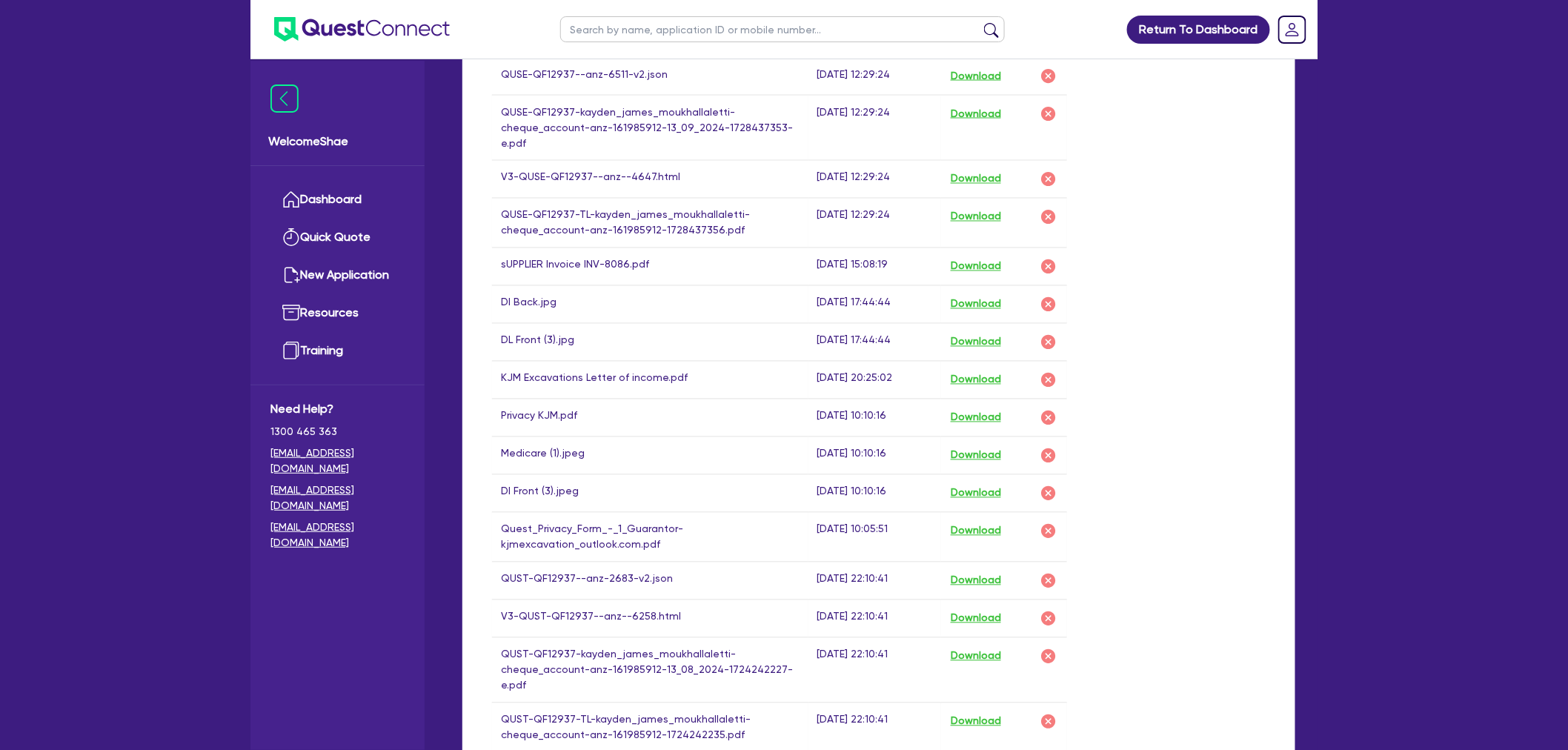
scroll to position [1071, 0]
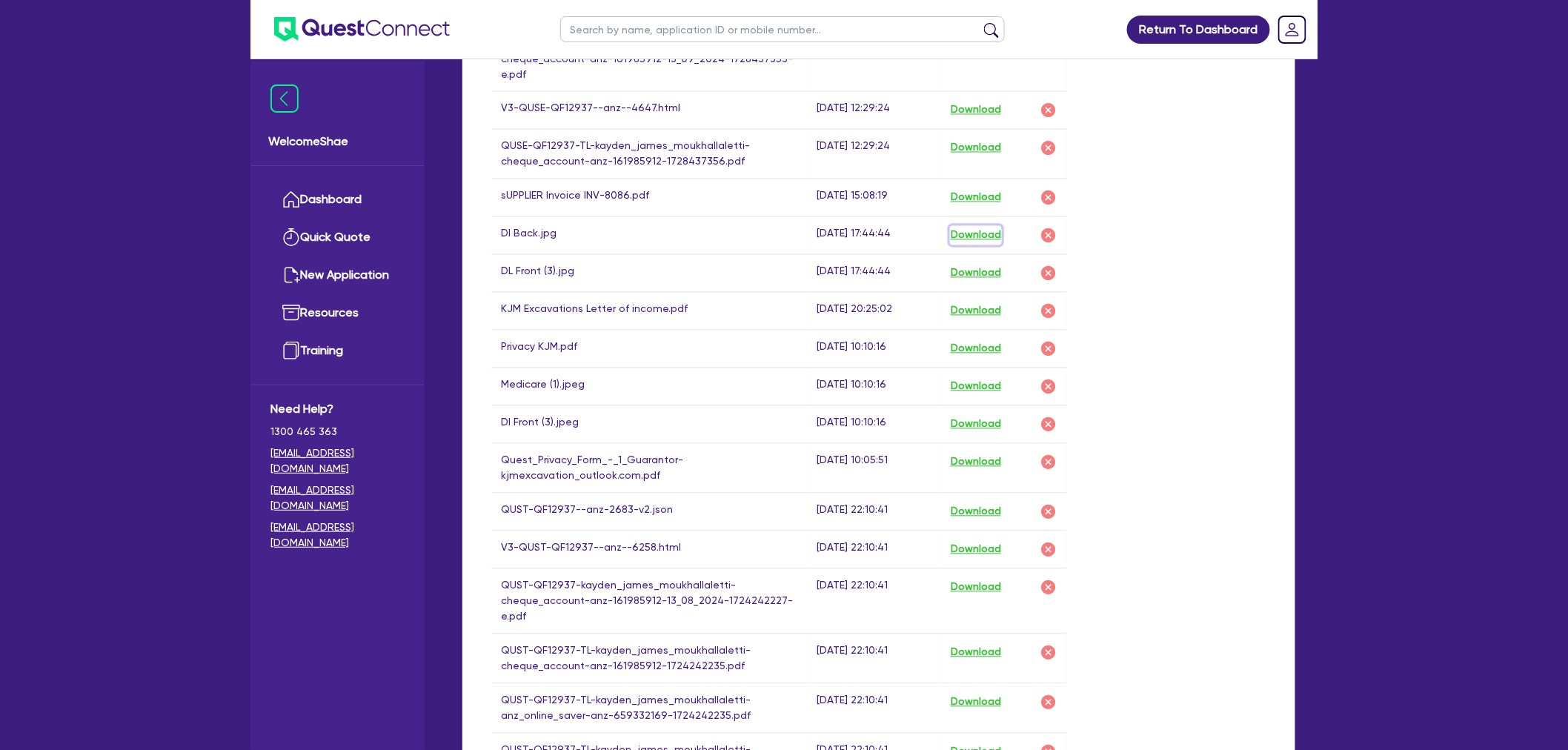
click at [987, 227] on button "Download" at bounding box center [976, 236] width 52 height 19
click at [987, 272] on button "Download" at bounding box center [976, 273] width 52 height 19
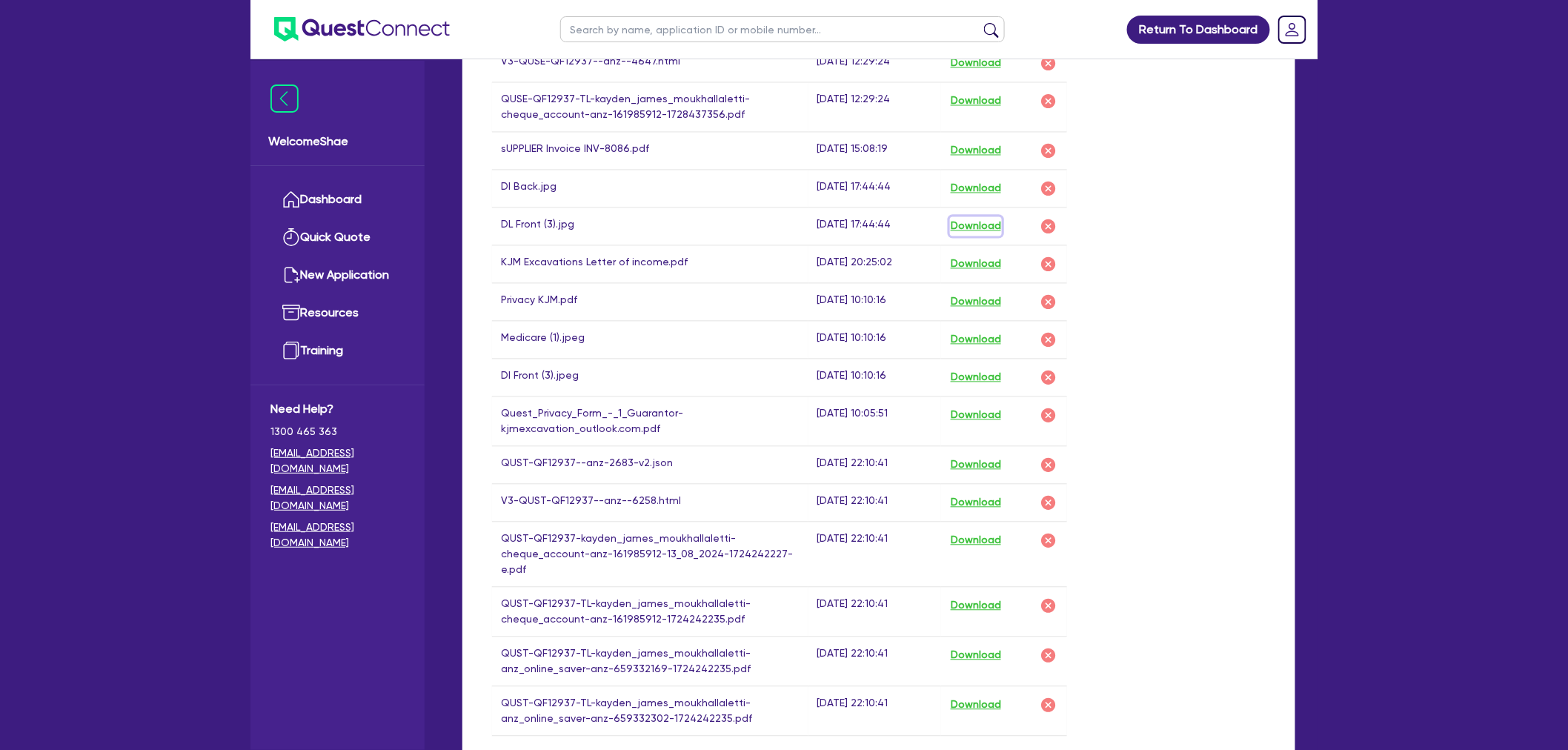
scroll to position [1153, 0]
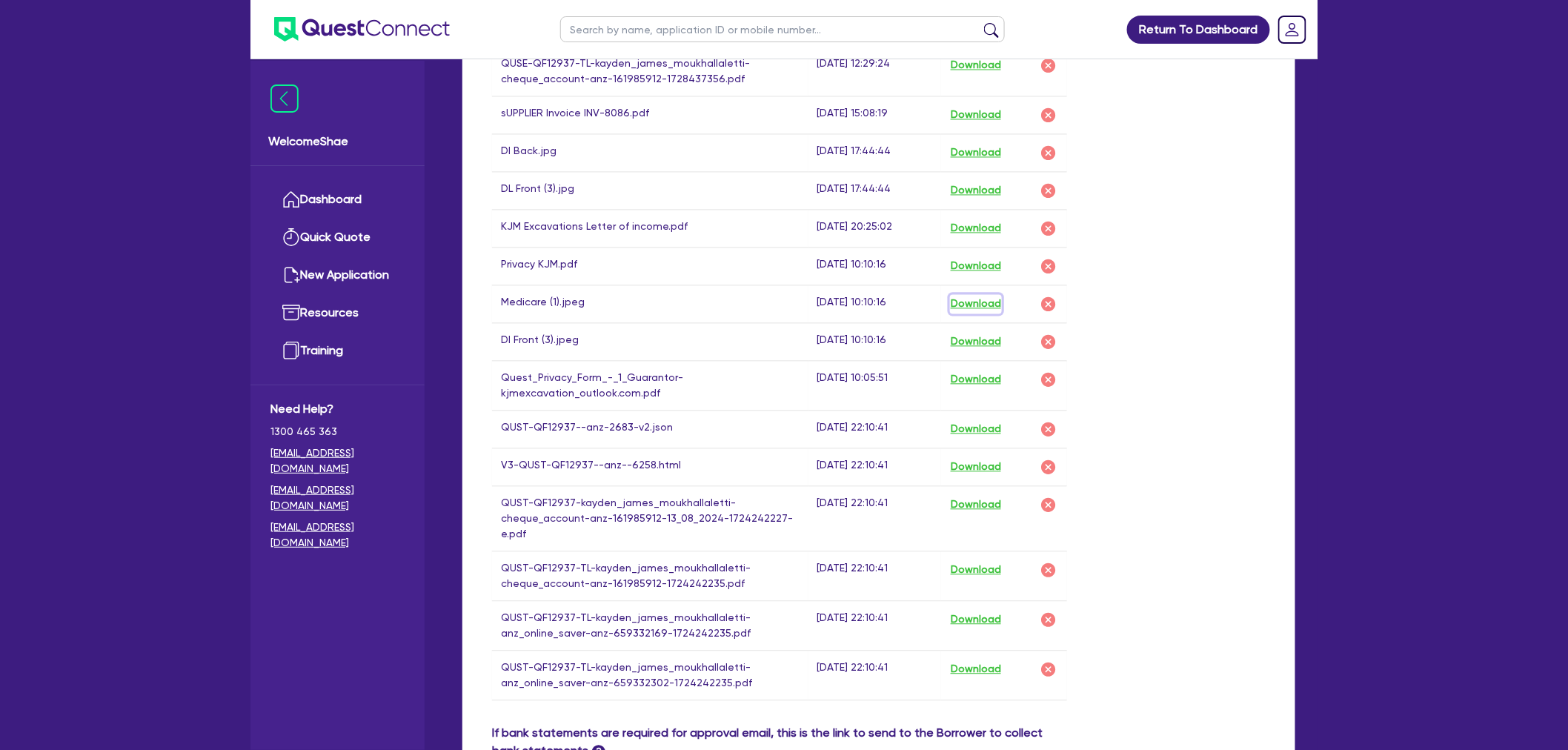
click at [998, 300] on button "Download" at bounding box center [976, 304] width 52 height 19
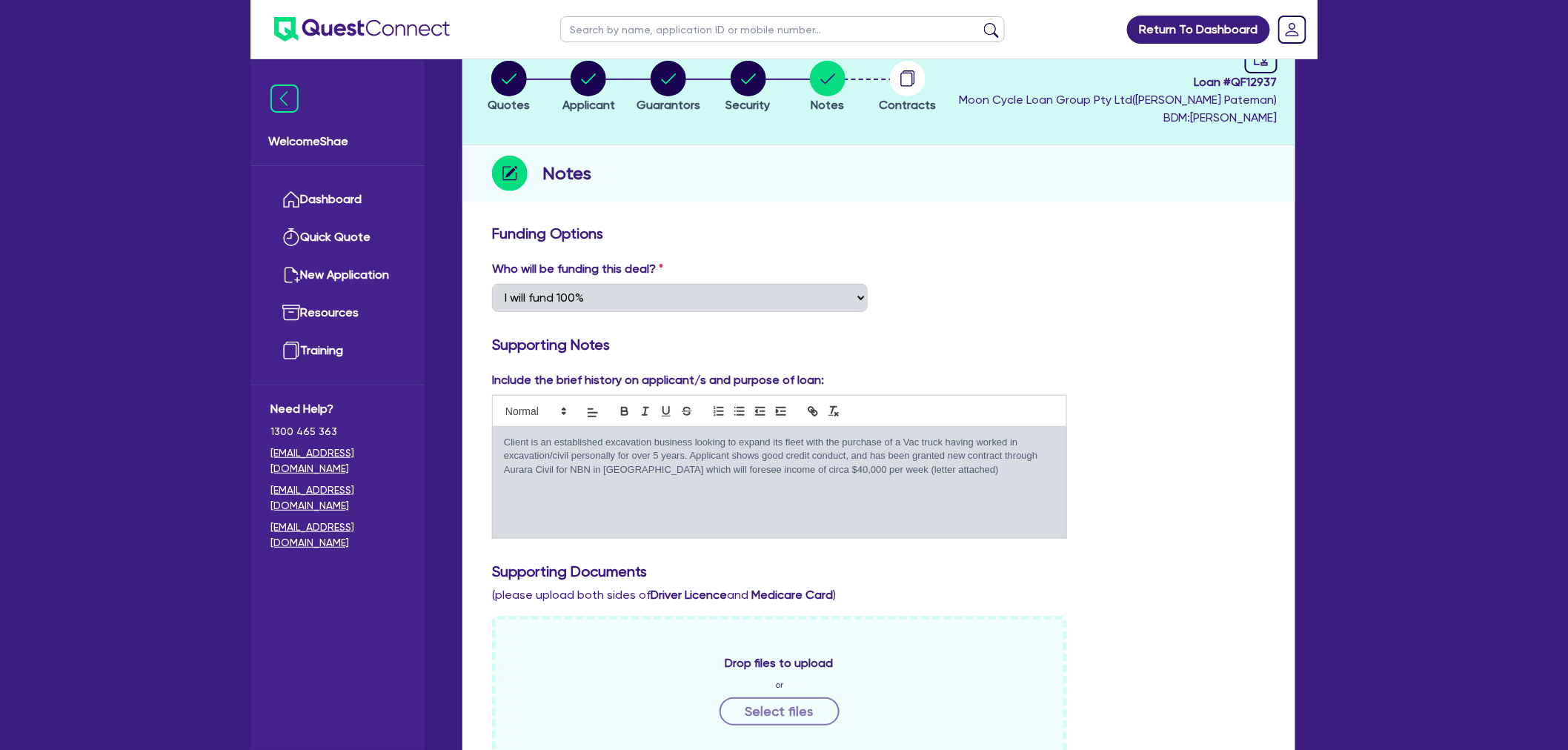
scroll to position [0, 0]
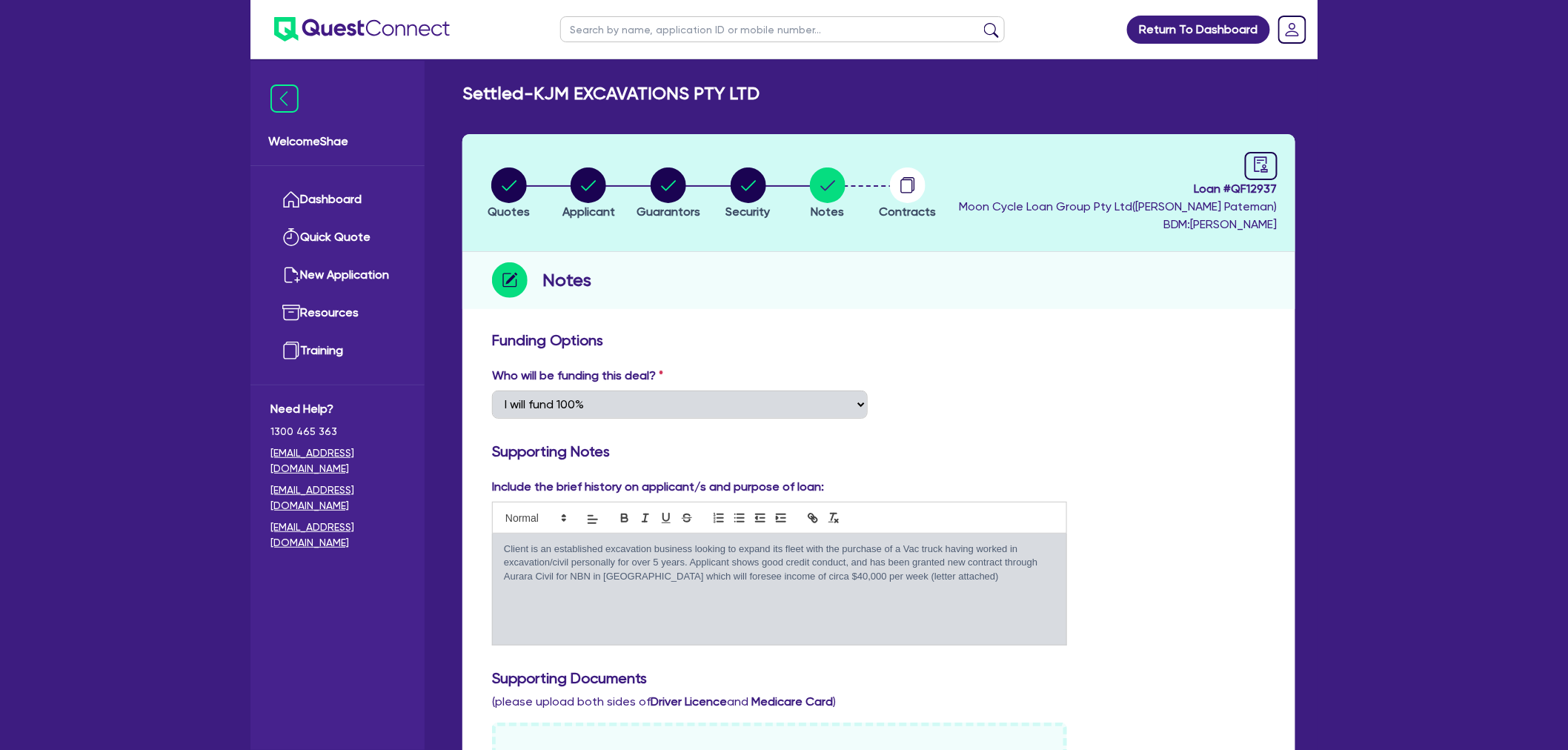
click at [656, 572] on p "Client is an established excavation business looking to expand its fleet with t…" at bounding box center [779, 562] width 551 height 41
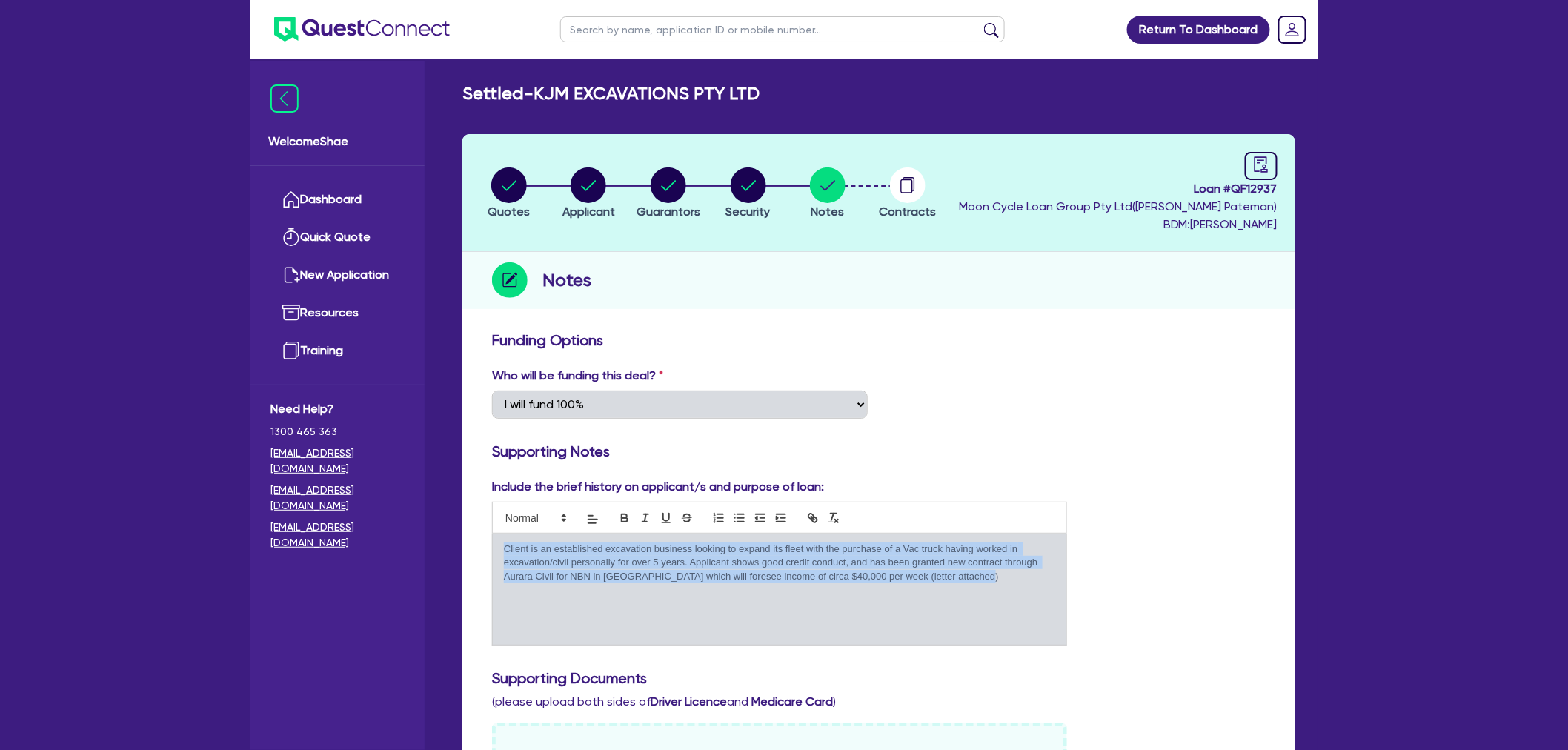
drag, startPoint x: 504, startPoint y: 546, endPoint x: 1001, endPoint y: 581, distance: 498.2
click at [1001, 581] on p "Client is an established excavation business looking to expand its fleet with t…" at bounding box center [779, 562] width 551 height 41
copy p "Client is an established excavation business looking to expand its fleet with t…"
